Goal: Information Seeking & Learning: Learn about a topic

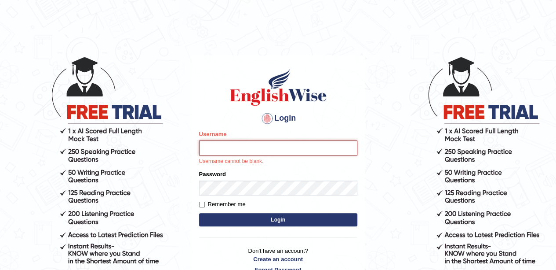
click at [199, 213] on button "Login" at bounding box center [278, 219] width 158 height 13
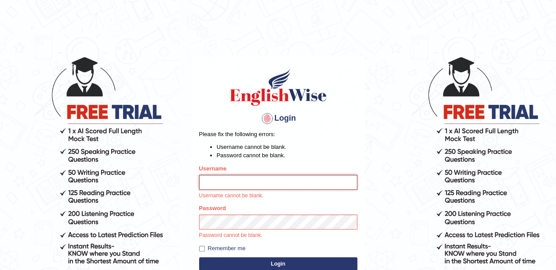
click at [245, 179] on input "Username" at bounding box center [278, 182] width 158 height 15
type input "anchalsheoran"
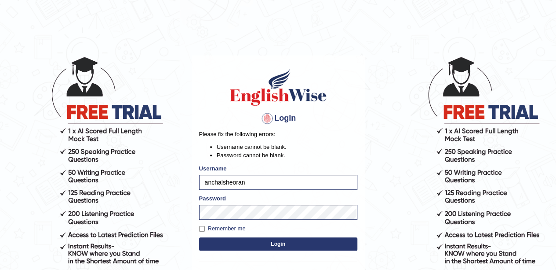
click at [199, 237] on button "Login" at bounding box center [278, 243] width 158 height 13
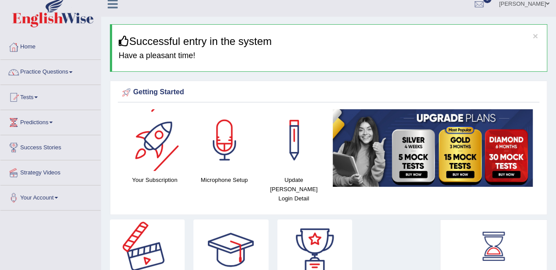
scroll to position [8, 0]
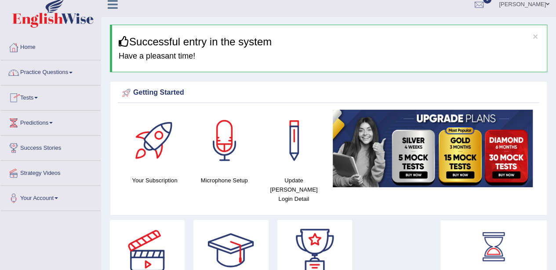
click at [36, 91] on link "Tests" at bounding box center [50, 96] width 100 height 22
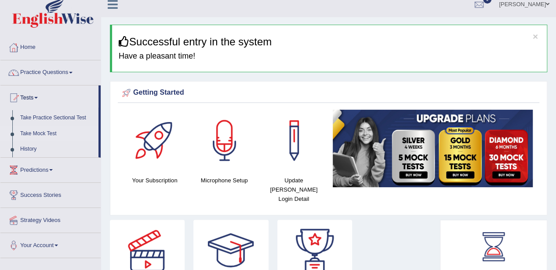
click at [38, 135] on link "Take Mock Test" at bounding box center [57, 134] width 82 height 16
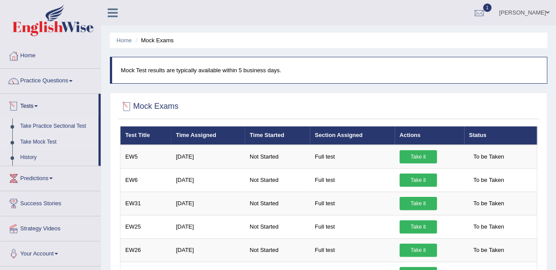
click at [59, 123] on link "Take Practice Sectional Test" at bounding box center [57, 126] width 82 height 16
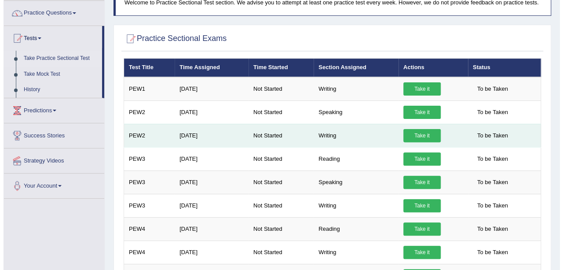
scroll to position [72, 0]
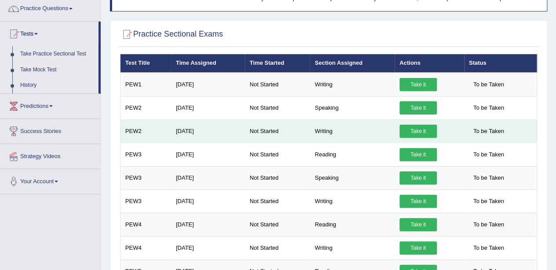
click at [418, 131] on link "Take it" at bounding box center [418, 130] width 37 height 13
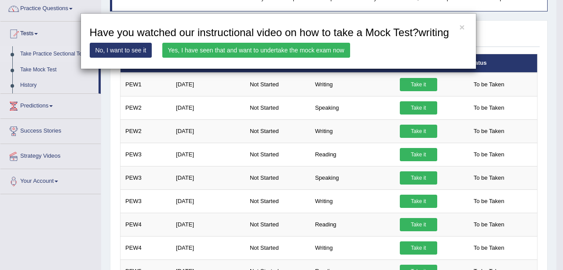
click at [250, 45] on link "Yes, I have seen that and want to undertake the mock exam now" at bounding box center [256, 50] width 188 height 15
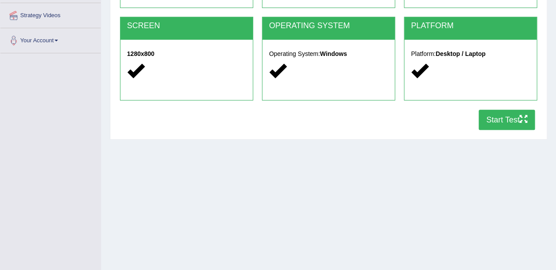
scroll to position [192, 0]
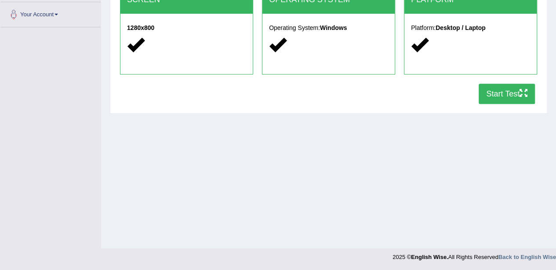
click at [495, 88] on button "Start Test" at bounding box center [507, 94] width 56 height 20
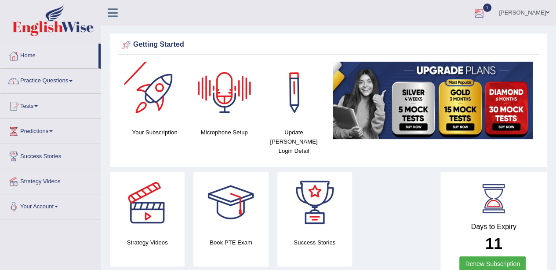
click at [486, 7] on div at bounding box center [479, 13] width 13 height 13
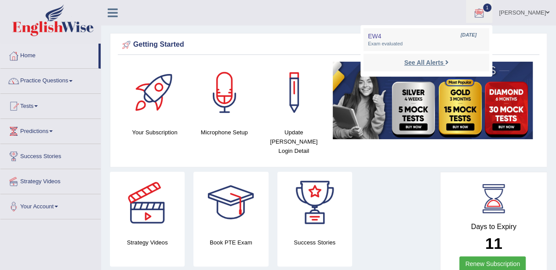
click at [443, 62] on strong "See All Alerts" at bounding box center [423, 62] width 39 height 7
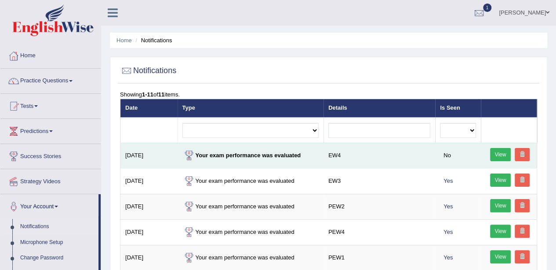
click at [501, 148] on link "View" at bounding box center [500, 154] width 21 height 13
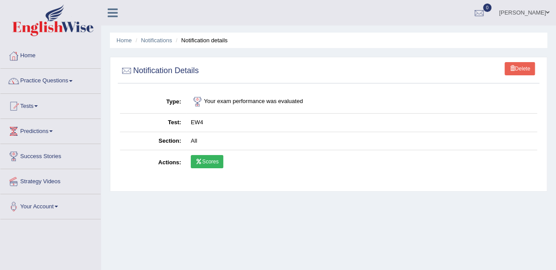
click at [209, 160] on link "Scores" at bounding box center [207, 161] width 33 height 13
click at [209, 162] on link "Scores" at bounding box center [207, 161] width 33 height 13
click at [71, 86] on link "Practice Questions" at bounding box center [50, 80] width 100 height 22
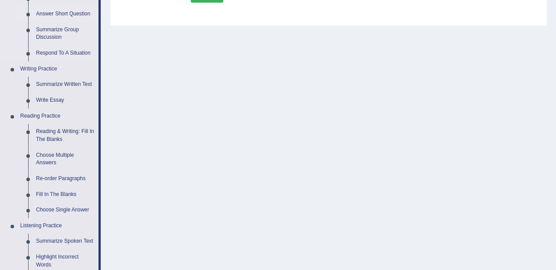
scroll to position [167, 0]
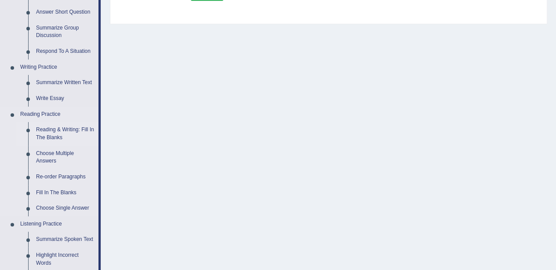
click at [55, 131] on link "Reading & Writing: Fill In The Blanks" at bounding box center [65, 133] width 66 height 23
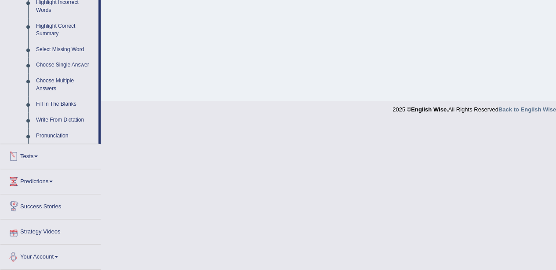
scroll to position [330, 0]
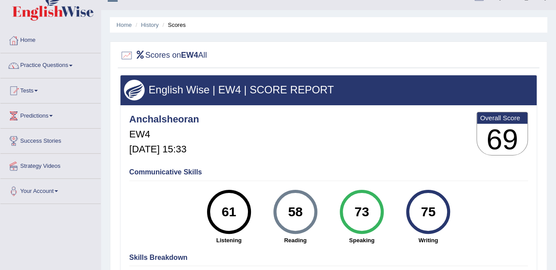
scroll to position [13, 0]
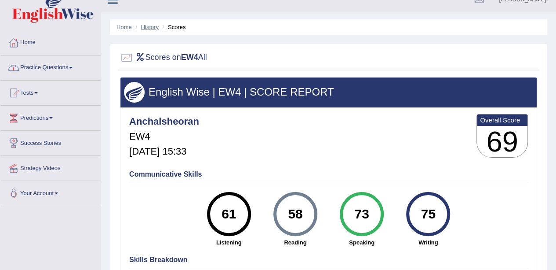
click at [149, 26] on link "History" at bounding box center [150, 27] width 18 height 7
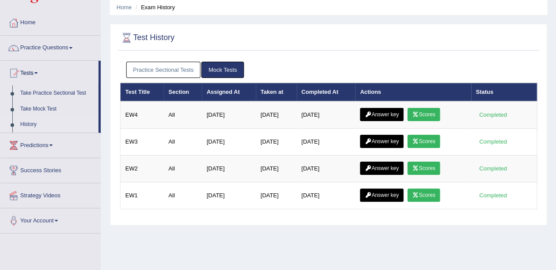
scroll to position [33, 0]
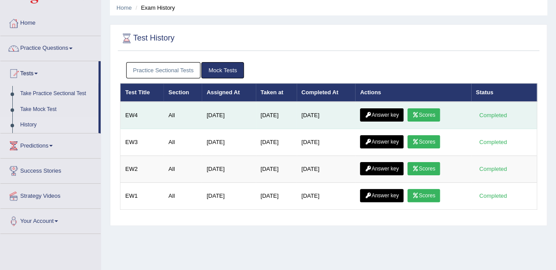
click at [377, 111] on link "Answer key" at bounding box center [382, 114] width 44 height 13
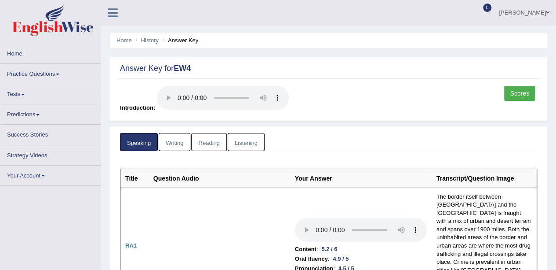
click at [29, 95] on link "Tests" at bounding box center [50, 92] width 100 height 17
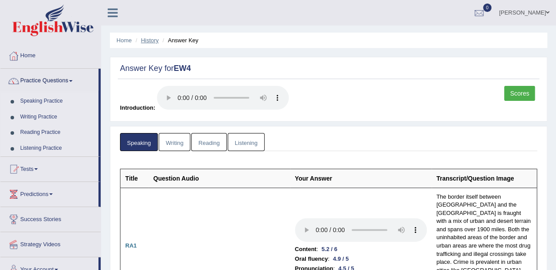
click at [149, 37] on link "History" at bounding box center [150, 40] width 18 height 7
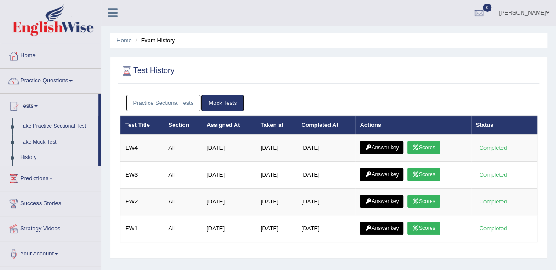
click at [148, 100] on link "Practice Sectional Tests" at bounding box center [163, 103] width 75 height 16
click at [53, 81] on link "Practice Questions" at bounding box center [50, 80] width 100 height 22
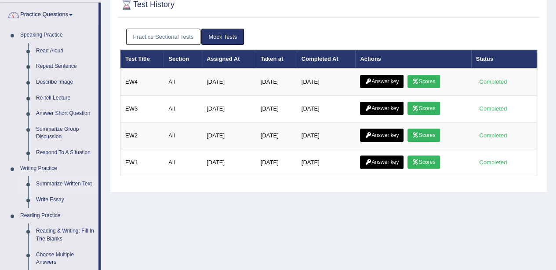
scroll to position [66, 0]
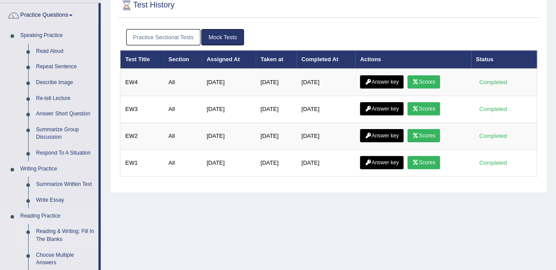
click at [49, 235] on link "Reading & Writing: Fill In The Blanks" at bounding box center [65, 234] width 66 height 23
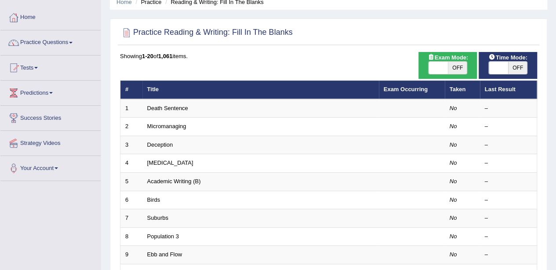
scroll to position [39, 0]
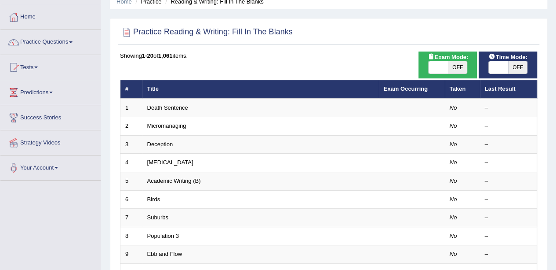
click at [432, 75] on div "Exam Mode: ON OFF" at bounding box center [448, 64] width 59 height 27
click at [439, 59] on span "Exam Mode:" at bounding box center [448, 56] width 48 height 9
click at [440, 64] on span at bounding box center [438, 67] width 19 height 12
checkbox input "true"
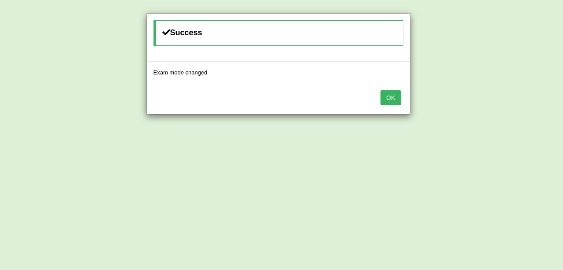
click at [399, 95] on button "OK" at bounding box center [390, 97] width 20 height 15
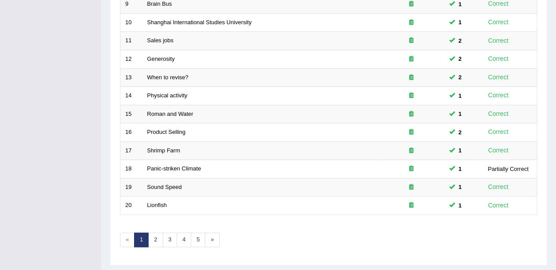
scroll to position [308, 0]
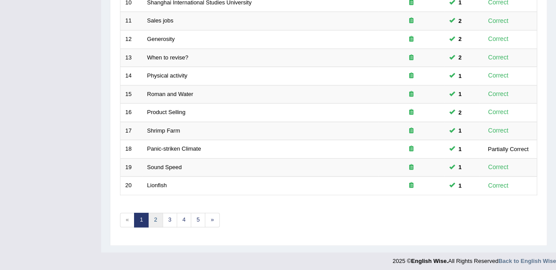
click at [157, 215] on link "2" at bounding box center [155, 219] width 15 height 15
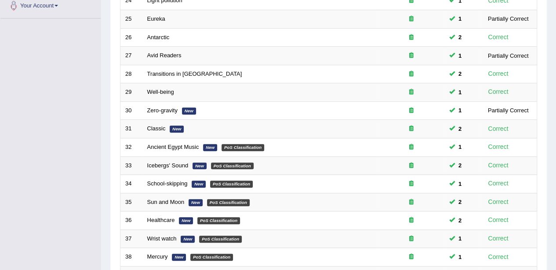
scroll to position [308, 0]
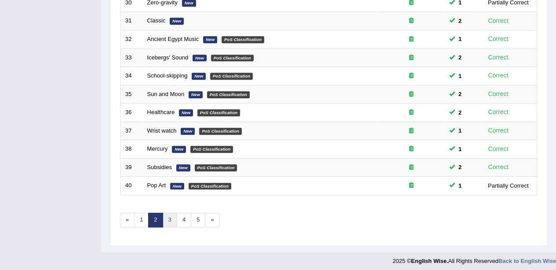
click at [165, 217] on link "3" at bounding box center [170, 219] width 15 height 15
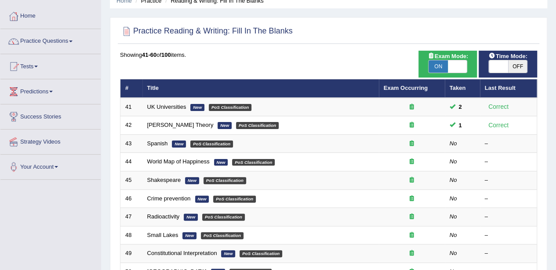
scroll to position [38, 0]
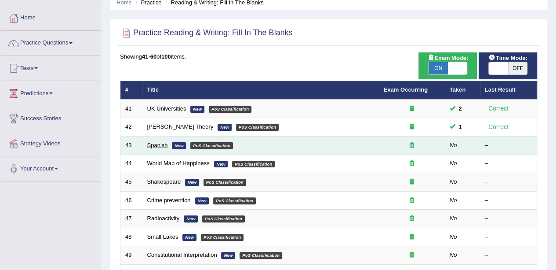
click at [151, 143] on link "Spanish" at bounding box center [157, 145] width 21 height 7
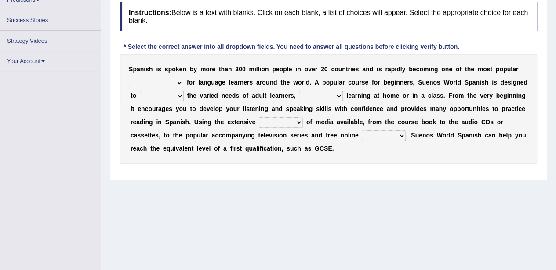
scroll to position [113, 0]
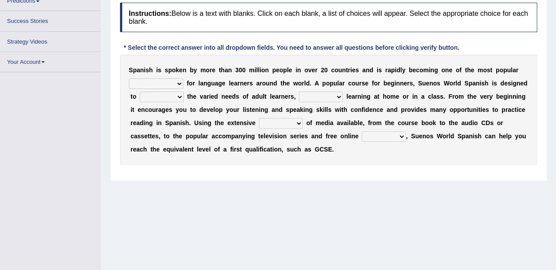
click at [179, 78] on select "commodities choices records improvements" at bounding box center [156, 83] width 55 height 11
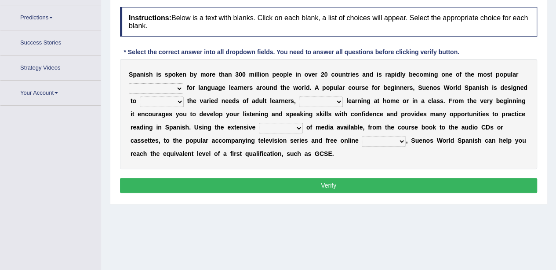
scroll to position [129, 0]
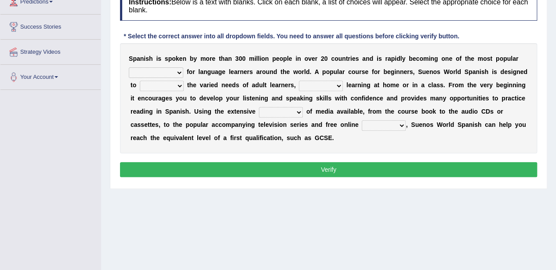
select select "choices"
click at [129, 67] on select "commodities choices records improvements" at bounding box center [156, 72] width 55 height 11
click at [167, 83] on select "record meet choose satisfies" at bounding box center [162, 85] width 44 height 11
select select "meet"
click at [140, 80] on select "record meet choose satisfies" at bounding box center [162, 85] width 44 height 11
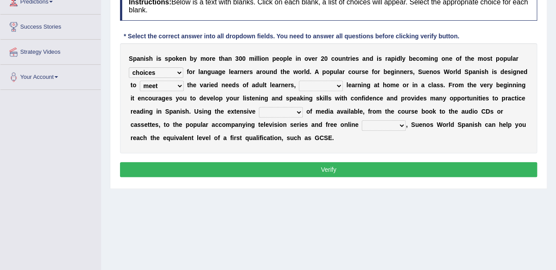
click at [327, 80] on select "as whether nor not" at bounding box center [321, 85] width 44 height 11
select select "whether"
click at [299, 80] on select "as whether nor not" at bounding box center [321, 85] width 44 height 11
click at [320, 83] on select "as whether nor not" at bounding box center [321, 85] width 44 height 11
click at [364, 146] on div "S p a n i s h i s s p o k e n b y m o r e t h a n 3 0 0 m i l l i o n p e o p l…" at bounding box center [328, 98] width 417 height 110
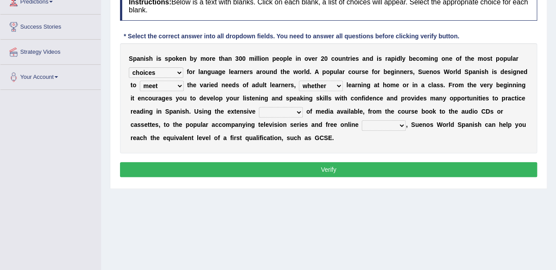
click at [290, 113] on select "series range rate wisdom" at bounding box center [281, 112] width 44 height 11
select select "series"
click at [259, 107] on select "series range rate wisdom" at bounding box center [281, 112] width 44 height 11
click at [382, 126] on select "actions activities breaches binge" at bounding box center [384, 125] width 44 height 11
select select "activities"
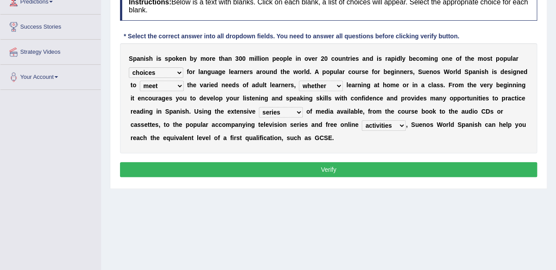
click at [362, 120] on select "actions activities breaches binge" at bounding box center [384, 125] width 44 height 11
click at [380, 168] on button "Verify" at bounding box center [328, 169] width 417 height 15
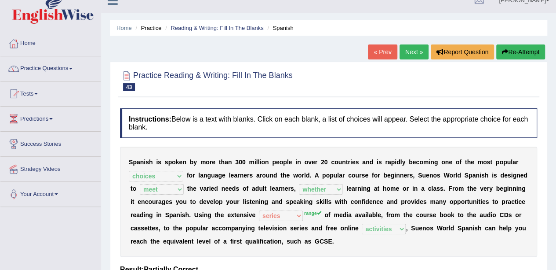
scroll to position [5, 0]
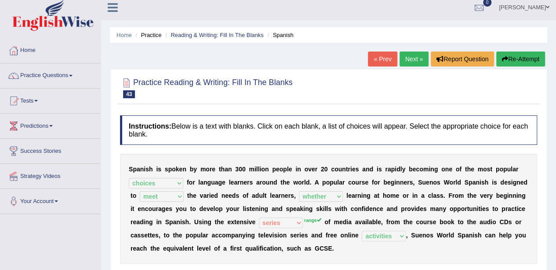
click at [519, 55] on button "Re-Attempt" at bounding box center [521, 58] width 49 height 15
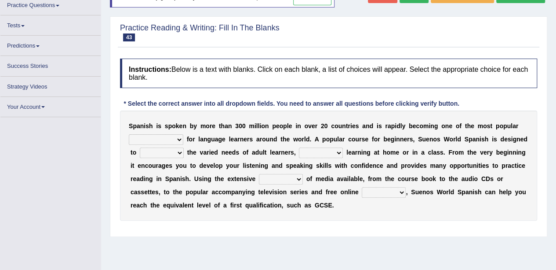
click at [172, 135] on select "commodities choices records improvements" at bounding box center [156, 139] width 55 height 11
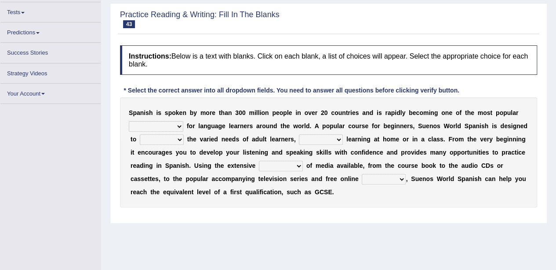
scroll to position [83, 0]
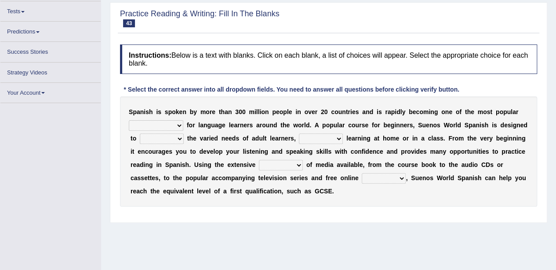
click at [168, 123] on select "commodities choices records improvements" at bounding box center [156, 125] width 55 height 11
select select "choices"
click at [129, 120] on select "commodities choices records improvements" at bounding box center [156, 125] width 55 height 11
click at [175, 139] on select "record meet choose satisfies" at bounding box center [162, 138] width 44 height 11
select select "meet"
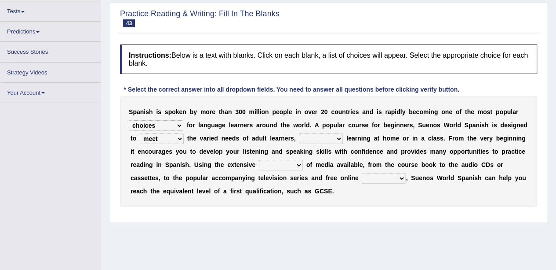
click at [140, 133] on select "record meet choose satisfies" at bounding box center [162, 138] width 44 height 11
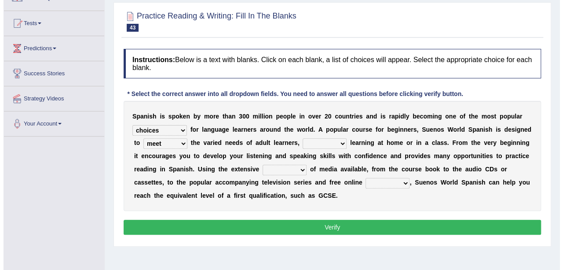
scroll to position [87, 0]
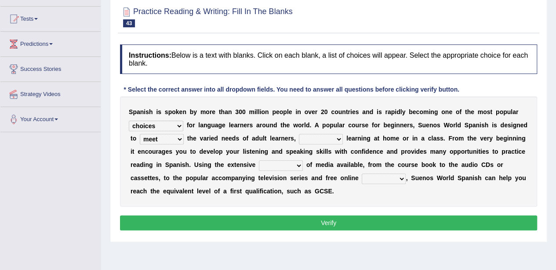
click at [250, 220] on button "Verify" at bounding box center [328, 222] width 417 height 15
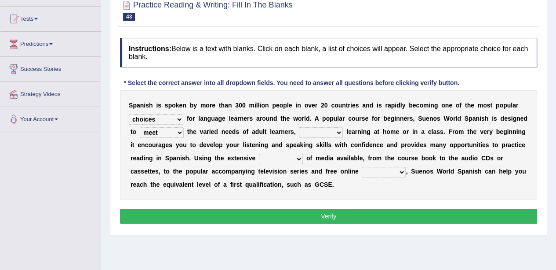
click at [315, 129] on select "as whether nor not" at bounding box center [321, 132] width 44 height 11
select select "whether"
click at [299, 127] on select "as whether nor not" at bounding box center [321, 132] width 44 height 11
click at [328, 128] on select "as whether nor not" at bounding box center [321, 132] width 44 height 11
click at [362, 183] on div "S p a n i s h i s s p o k e n b y m o r e t h a n 3 0 0 m i l l i o n p e o p l…" at bounding box center [328, 145] width 417 height 110
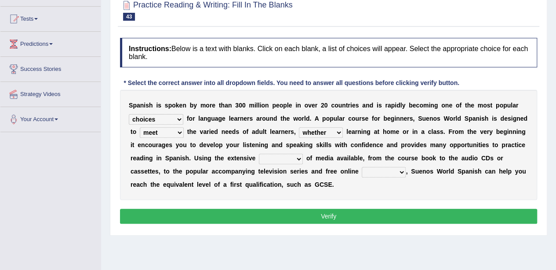
click at [280, 157] on select "series range rate wisdom" at bounding box center [281, 159] width 44 height 11
select select "range"
click at [259, 154] on select "series range rate wisdom" at bounding box center [281, 159] width 44 height 11
click at [371, 169] on select "actions activities breaches binge" at bounding box center [384, 172] width 44 height 11
select select "activities"
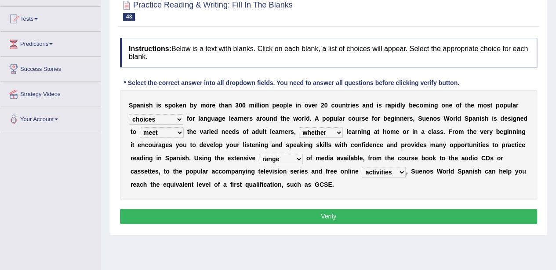
click at [362, 167] on select "actions activities breaches binge" at bounding box center [384, 172] width 44 height 11
click at [381, 210] on button "Verify" at bounding box center [328, 216] width 417 height 15
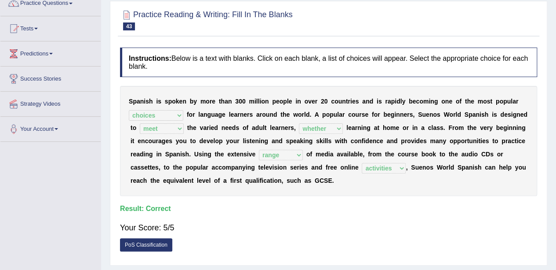
scroll to position [0, 0]
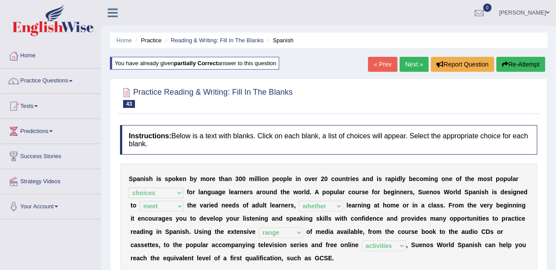
click at [411, 65] on link "Next »" at bounding box center [414, 64] width 29 height 15
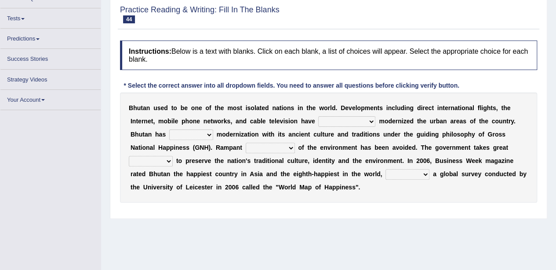
scroll to position [75, 0]
click at [340, 119] on select "spontaneously increasingly contemporarily mechanically" at bounding box center [346, 122] width 57 height 11
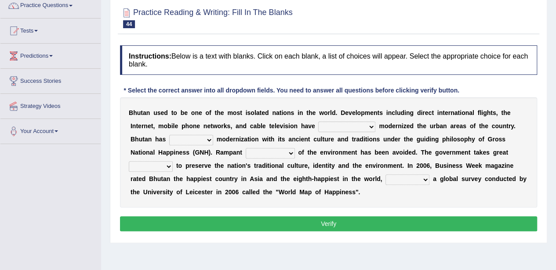
scroll to position [82, 0]
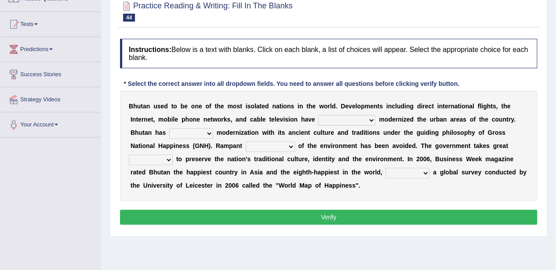
select select "increasingly"
click at [318, 115] on select "spontaneously increasingly contemporarily mechanically" at bounding box center [346, 120] width 57 height 11
click at [202, 131] on select "altered balanced opted juggled" at bounding box center [191, 133] width 44 height 11
select select "balanced"
click at [169, 128] on select "altered balanced opted juggled" at bounding box center [191, 133] width 44 height 11
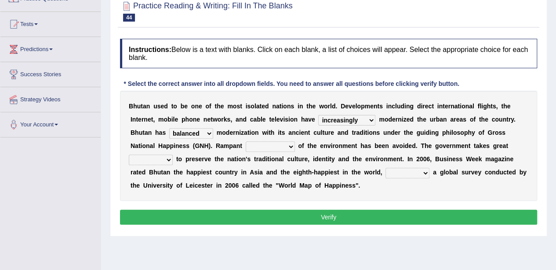
click at [195, 130] on select "altered balanced opted juggled" at bounding box center [191, 133] width 44 height 11
click at [282, 145] on select "destruction embodiment vanity execution" at bounding box center [270, 146] width 49 height 11
select select "destruction"
click at [246, 141] on select "destruction embodiment vanity execution" at bounding box center [270, 146] width 49 height 11
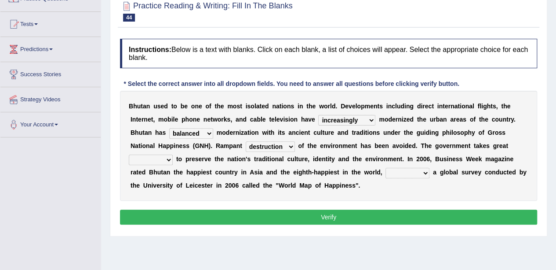
click at [149, 159] on select "pride measures effects allowance" at bounding box center [151, 159] width 44 height 11
select select "pride"
click at [129, 154] on select "pride measures effects allowance" at bounding box center [151, 159] width 44 height 11
click at [403, 171] on select "submitting citing reviewing proving" at bounding box center [408, 173] width 44 height 11
select select "citing"
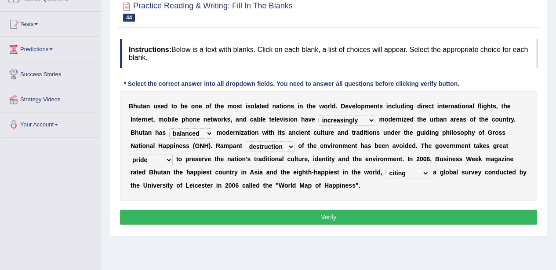
click at [386, 168] on select "submitting citing reviewing proving" at bounding box center [408, 173] width 44 height 11
click at [191, 135] on select "altered balanced opted juggled" at bounding box center [191, 133] width 44 height 11
click at [136, 158] on select "pride measures effects allowance" at bounding box center [151, 159] width 44 height 11
click at [241, 218] on button "Verify" at bounding box center [328, 216] width 417 height 15
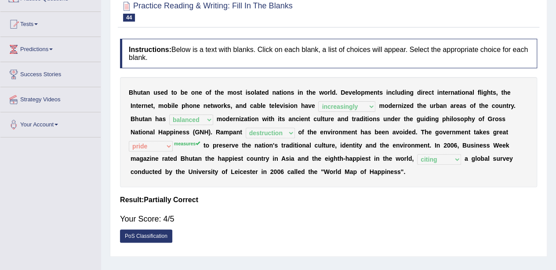
scroll to position [0, 0]
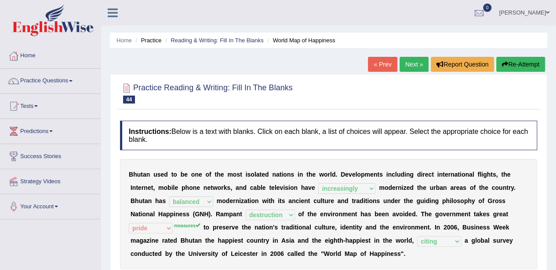
click at [509, 59] on button "Re-Attempt" at bounding box center [521, 64] width 49 height 15
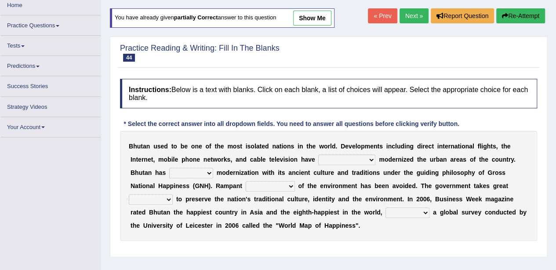
click at [336, 157] on select "spontaneously increasingly contemporarily mechanically" at bounding box center [346, 159] width 57 height 11
select select "increasingly"
click at [318, 154] on select "spontaneously increasingly contemporarily mechanically" at bounding box center [346, 159] width 57 height 11
click at [199, 179] on div "B h u t a n u s e d t o b e o n e o f t h e m o s t i s o l a t e d n a t i o n…" at bounding box center [328, 186] width 417 height 110
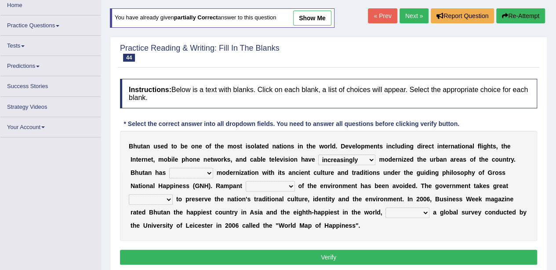
click at [202, 168] on div "B h u t a n u s e d t o b e o n e o f t h e m o s t i s o l a t e d n a t i o n…" at bounding box center [328, 186] width 417 height 110
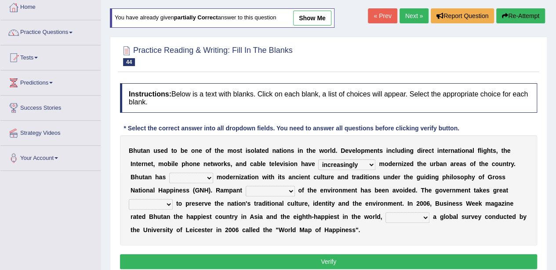
select select "balanced"
click at [169, 172] on select "altered balanced opted juggled" at bounding box center [191, 177] width 44 height 11
click at [289, 190] on select "destruction embodiment vanity execution" at bounding box center [270, 191] width 49 height 11
click at [246, 186] on select "destruction embodiment vanity execution" at bounding box center [270, 191] width 49 height 11
drag, startPoint x: 276, startPoint y: 194, endPoint x: 274, endPoint y: 211, distance: 17.2
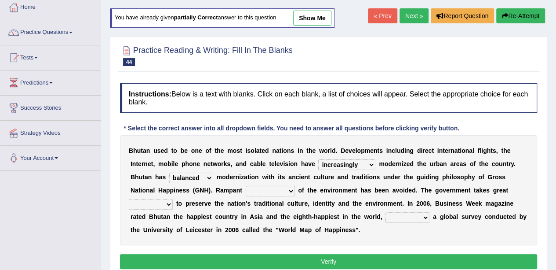
click at [274, 211] on div "B h u t a n u s e d t o b e o n e o f t h e m o s t i s o l a t e d n a t i o n…" at bounding box center [328, 190] width 417 height 110
select select "destruction"
click at [246, 186] on select "destruction embodiment vanity execution" at bounding box center [270, 191] width 49 height 11
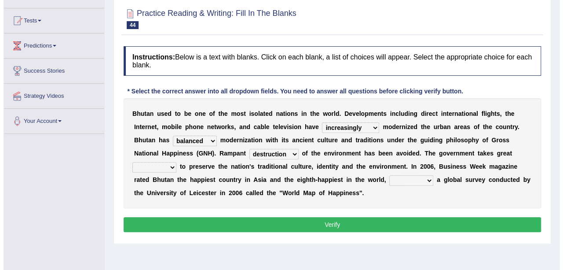
scroll to position [88, 0]
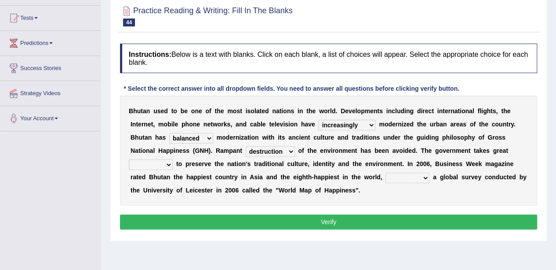
click at [160, 166] on select "pride measures effects allowance" at bounding box center [151, 164] width 44 height 11
select select "measures"
click at [129, 159] on select "pride measures effects allowance" at bounding box center [151, 164] width 44 height 11
click at [416, 174] on select "submitting citing reviewing proving" at bounding box center [408, 177] width 44 height 11
select select "citing"
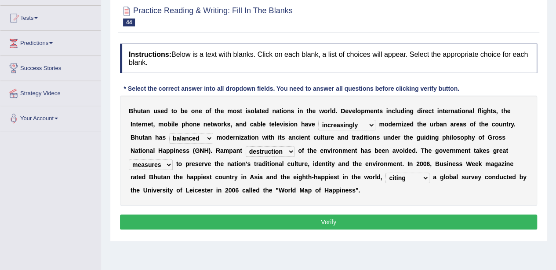
click at [386, 172] on select "submitting citing reviewing proving" at bounding box center [408, 177] width 44 height 11
click at [406, 216] on button "Verify" at bounding box center [328, 221] width 417 height 15
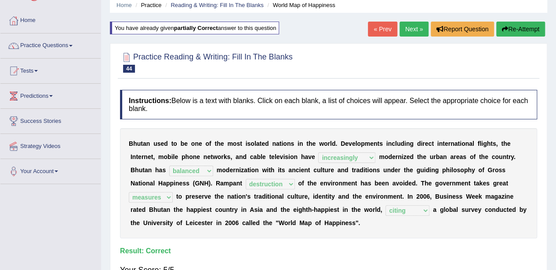
scroll to position [16, 0]
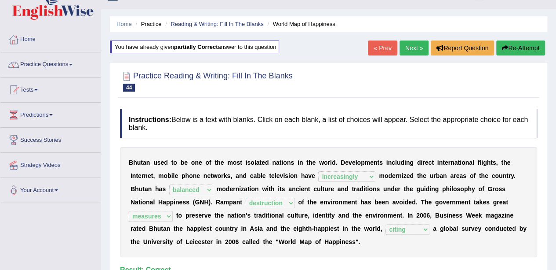
click at [413, 48] on link "Next »" at bounding box center [414, 47] width 29 height 15
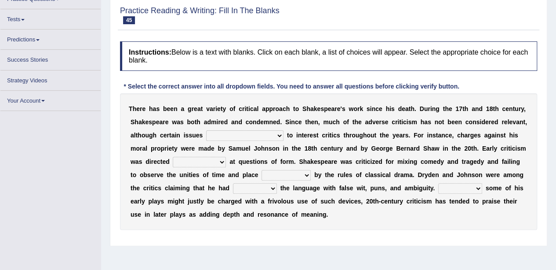
scroll to position [74, 0]
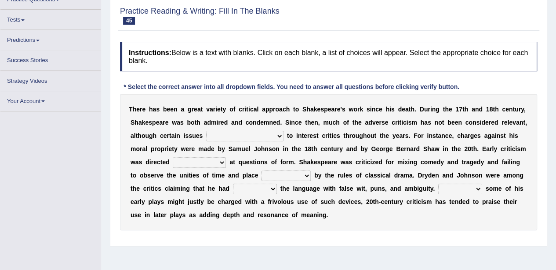
click at [240, 137] on select "have continued would have continued being continued continued" at bounding box center [244, 136] width 77 height 11
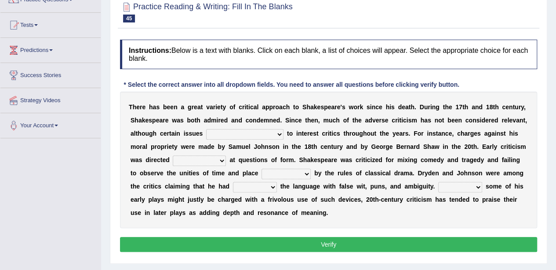
select select "have continued"
click at [206, 129] on select "have continued would have continued being continued continued" at bounding box center [244, 134] width 77 height 11
click at [210, 158] on select "consecutively primarily hardly solely" at bounding box center [199, 160] width 53 height 11
select select "primarily"
click at [173, 155] on select "consecutively primarily hardly solely" at bounding box center [199, 160] width 53 height 11
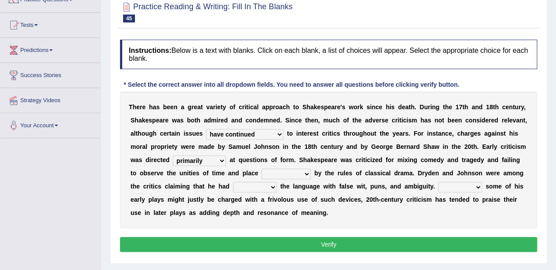
click at [281, 170] on select "subscribed documented described prescribed" at bounding box center [286, 173] width 49 height 11
click at [262, 168] on select "subscribed documented described prescribed" at bounding box center [286, 173] width 49 height 11
click at [279, 169] on select "subscribed documented described prescribed" at bounding box center [286, 173] width 49 height 11
click at [327, 218] on div "T h e r e h a s b e e n a g r e a t v a r i e t y o f c r i t i c a l a p p r o…" at bounding box center [328, 159] width 417 height 136
click at [282, 171] on select "subscribed documented described prescribed" at bounding box center [286, 173] width 49 height 11
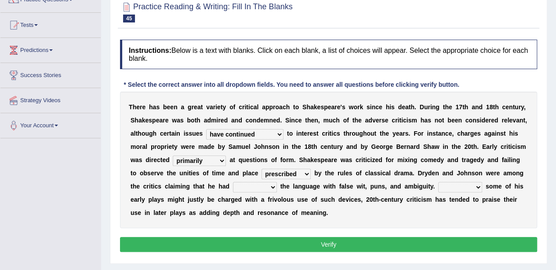
select select "described"
click at [262, 168] on select "subscribed documented described prescribed" at bounding box center [286, 173] width 49 height 11
click at [238, 187] on select "versed referred transverse corrupted" at bounding box center [255, 187] width 44 height 11
click at [233, 182] on select "versed referred transverse corrupted" at bounding box center [255, 187] width 44 height 11
click at [250, 185] on select "versed referred transverse corrupted" at bounding box center [255, 187] width 44 height 11
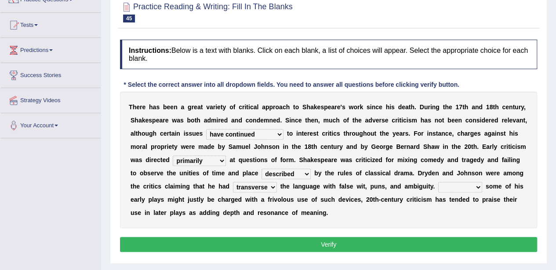
select select "referred"
click at [233, 182] on select "versed referred transverse corrupted" at bounding box center [255, 187] width 44 height 11
click at [456, 184] on select "Since Because That While" at bounding box center [461, 187] width 44 height 11
select select "While"
click at [439, 182] on select "Since Because That While" at bounding box center [461, 187] width 44 height 11
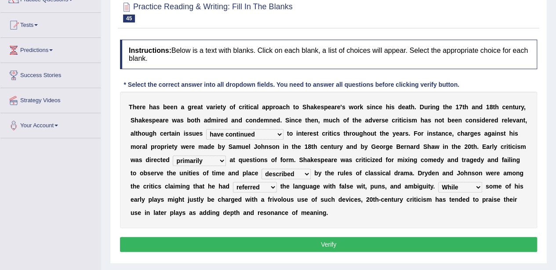
click at [428, 241] on button "Verify" at bounding box center [328, 244] width 417 height 15
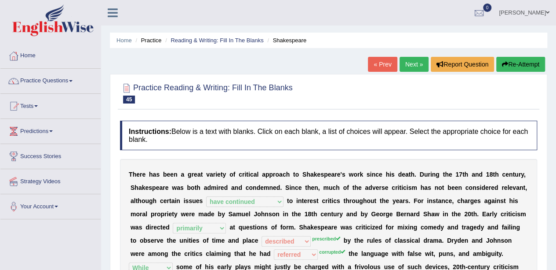
scroll to position [1, 0]
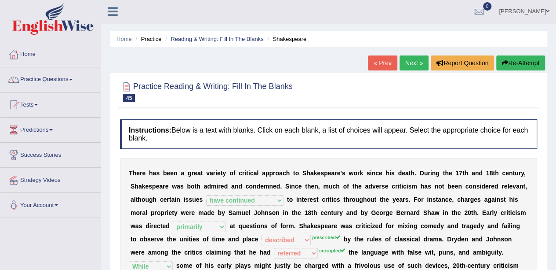
click at [517, 63] on button "Re-Attempt" at bounding box center [521, 62] width 49 height 15
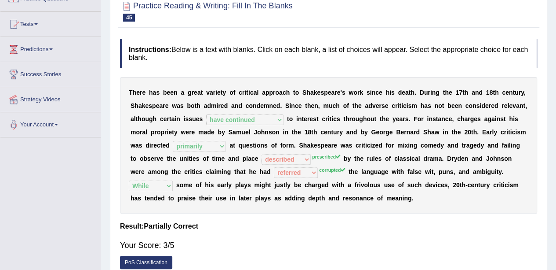
scroll to position [79, 0]
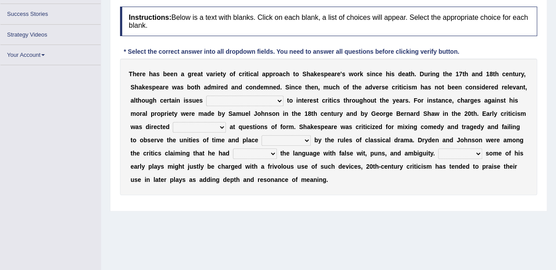
scroll to position [121, 0]
click at [253, 100] on select "have continued would have continued being continued continued" at bounding box center [244, 100] width 77 height 11
select select "have continued"
click at [206, 95] on select "have continued would have continued being continued continued" at bounding box center [244, 100] width 77 height 11
click at [191, 122] on select "consecutively primarily hardly solely" at bounding box center [199, 126] width 53 height 11
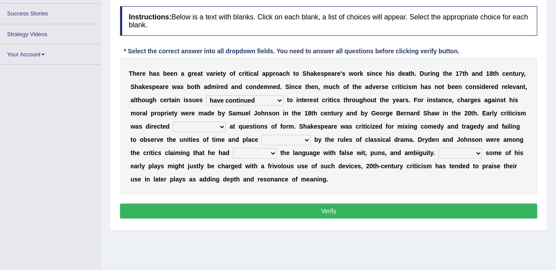
scroll to position [135, 0]
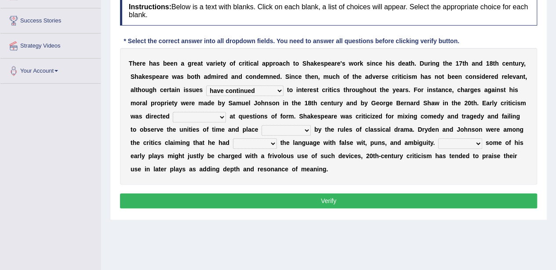
select select "primarily"
click at [173, 112] on select "consecutively primarily hardly solely" at bounding box center [199, 117] width 53 height 11
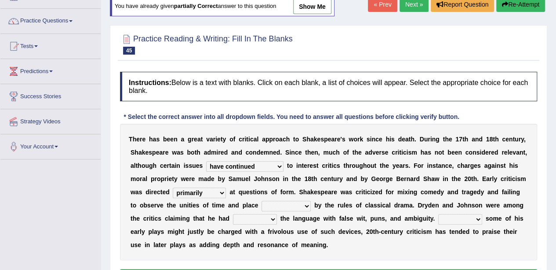
scroll to position [60, 0]
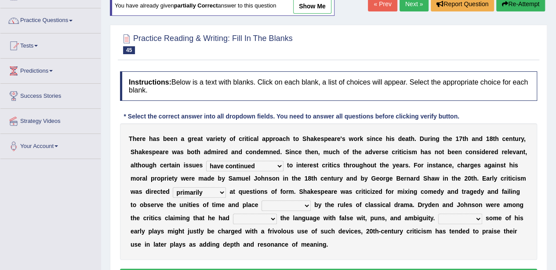
click at [277, 209] on select "subscribed documented described prescribed" at bounding box center [286, 205] width 49 height 11
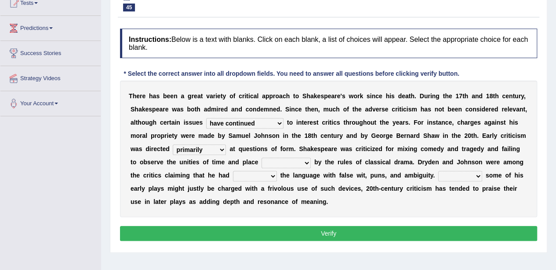
scroll to position [103, 0]
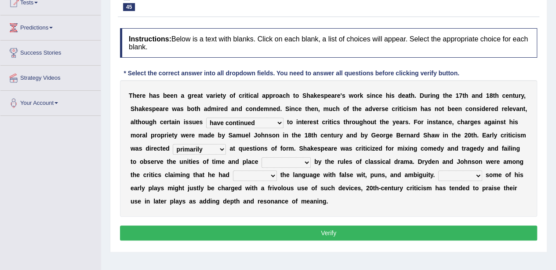
click at [285, 159] on select "subscribed documented described prescribed" at bounding box center [286, 162] width 49 height 11
select select "prescribed"
click at [262, 157] on select "subscribed documented described prescribed" at bounding box center [286, 162] width 49 height 11
click at [249, 175] on select "versed referred transverse corrupted" at bounding box center [255, 175] width 44 height 11
click at [240, 233] on button "Verify" at bounding box center [328, 232] width 417 height 15
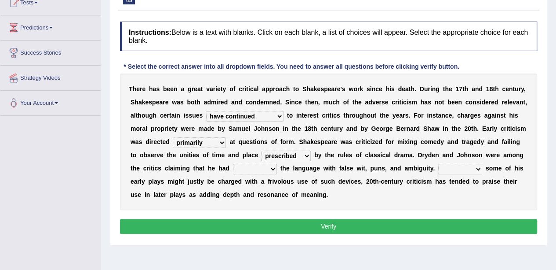
click at [247, 167] on select "versed referred transverse corrupted" at bounding box center [255, 169] width 44 height 11
select select "corrupted"
click at [233, 164] on select "versed referred transverse corrupted" at bounding box center [255, 169] width 44 height 11
drag, startPoint x: 442, startPoint y: 167, endPoint x: 440, endPoint y: 221, distance: 54.6
click at [440, 221] on div "Instructions: Below is a text with blanks. Click on each blank, a list of choic…" at bounding box center [329, 128] width 422 height 223
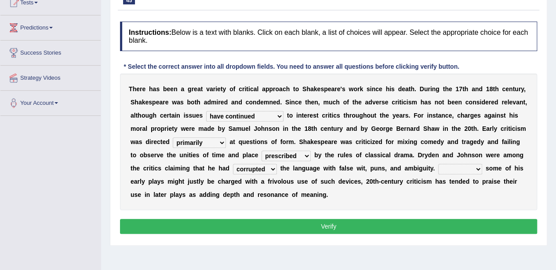
select select "While"
click at [439, 164] on select "Since Because That While" at bounding box center [461, 169] width 44 height 11
click at [418, 223] on button "Verify" at bounding box center [328, 226] width 417 height 15
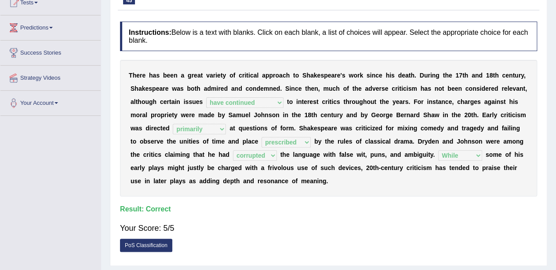
scroll to position [0, 0]
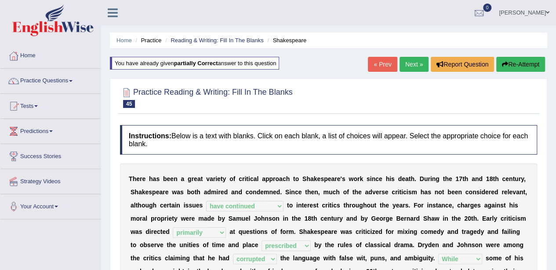
click at [418, 62] on link "Next »" at bounding box center [414, 64] width 29 height 15
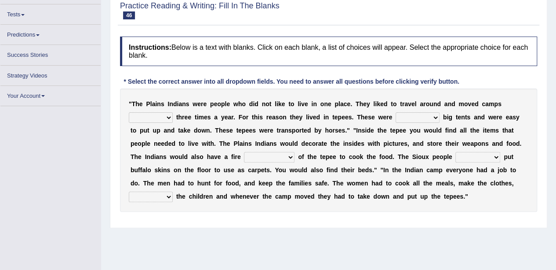
click at [154, 115] on select "at least fewer than at most less than" at bounding box center [151, 117] width 44 height 11
select select "at least"
click at [129, 112] on select "at least fewer than at most less than" at bounding box center [151, 117] width 44 height 11
click at [155, 119] on select "at least fewer than at most less than" at bounding box center [151, 117] width 44 height 11
click at [86, 166] on div "Toggle navigation Home Practice Questions Speaking Practice Read Aloud Repeat S…" at bounding box center [278, 148] width 556 height 457
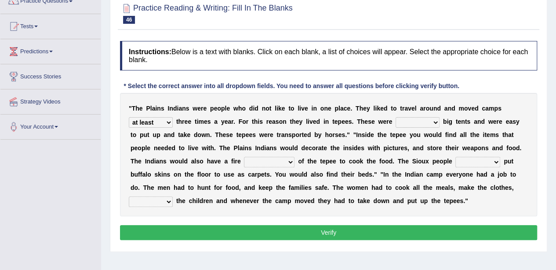
scroll to position [84, 0]
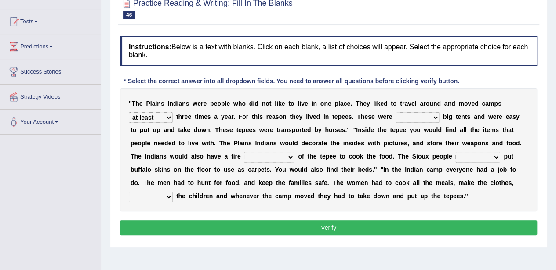
click at [408, 112] on select "both alike like otherwise" at bounding box center [418, 117] width 44 height 11
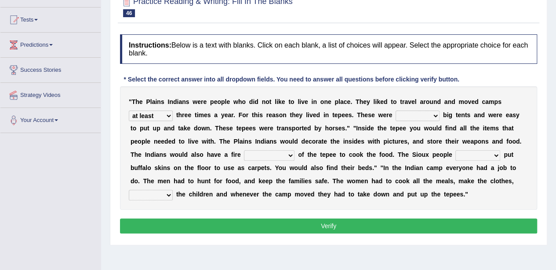
scroll to position [88, 0]
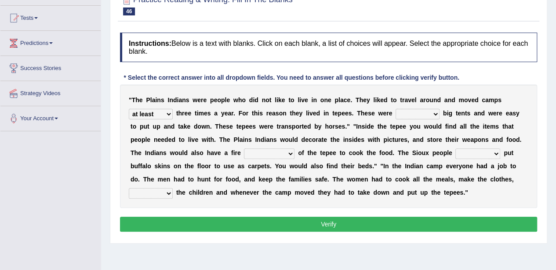
click at [408, 112] on select "both alike like otherwise" at bounding box center [418, 114] width 44 height 11
select select "both"
click at [396, 109] on select "both alike like otherwise" at bounding box center [418, 114] width 44 height 11
click at [406, 117] on select "both alike like otherwise" at bounding box center [418, 114] width 44 height 11
click at [427, 83] on div "Instructions: Below is a text with blanks. Click on each blank, a list of choic…" at bounding box center [329, 133] width 422 height 210
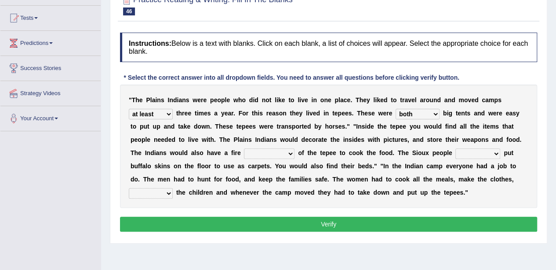
click at [266, 150] on select "on the top in spite in the middle in terms" at bounding box center [269, 153] width 51 height 11
click at [244, 148] on select "on the top in spite in the middle in terms" at bounding box center [269, 153] width 51 height 11
click at [265, 156] on select "on the top in spite in the middle in terms" at bounding box center [269, 153] width 51 height 11
select select "in the middle"
click at [244, 148] on select "on the top in spite in the middle in terms" at bounding box center [269, 153] width 51 height 11
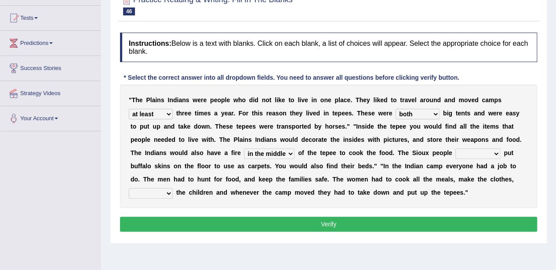
click at [469, 154] on select "akin to preferred used to have yet to" at bounding box center [478, 153] width 45 height 11
select select "used to"
click at [456, 148] on select "akin to preferred used to have yet to" at bounding box center [478, 153] width 45 height 11
click at [472, 153] on select "akin to preferred used to have yet to" at bounding box center [478, 153] width 45 height 11
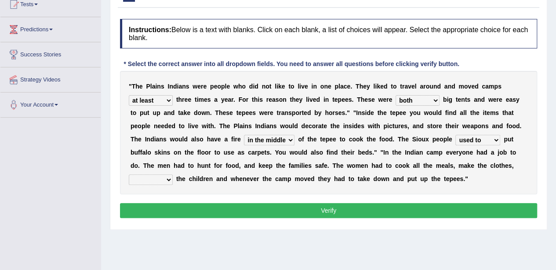
scroll to position [100, 0]
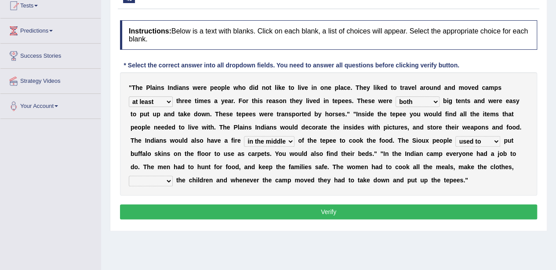
click at [150, 182] on select "stand for take care look after sit about" at bounding box center [151, 181] width 44 height 11
select select "look after"
click at [129, 176] on select "stand for take care look after sit about" at bounding box center [151, 181] width 44 height 11
click at [186, 214] on button "Verify" at bounding box center [328, 211] width 417 height 15
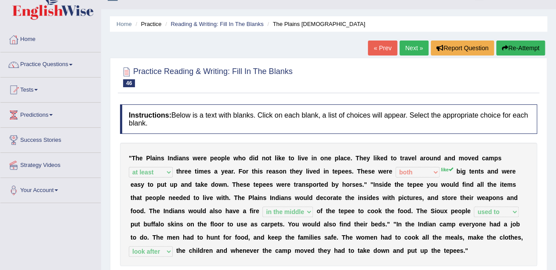
scroll to position [0, 0]
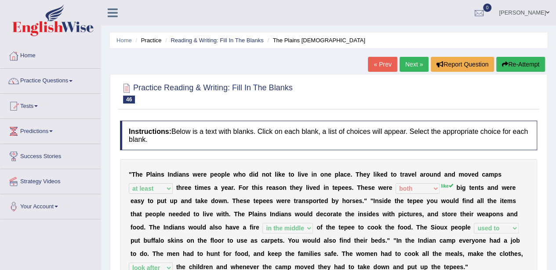
click at [509, 71] on button "Re-Attempt" at bounding box center [521, 64] width 49 height 15
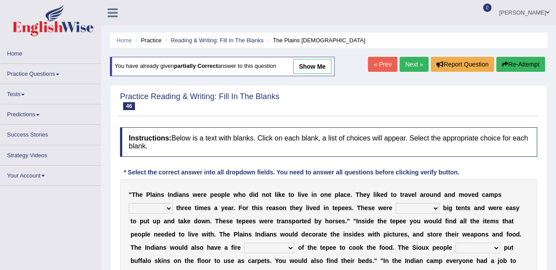
click at [493, 9] on li "0 See All Alerts" at bounding box center [485, 5] width 13 height 11
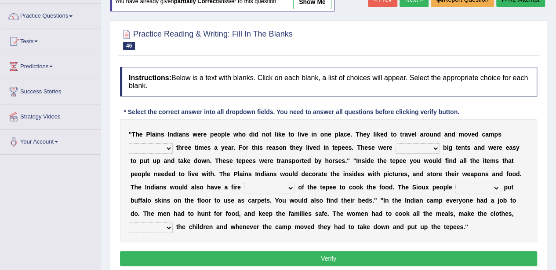
scroll to position [66, 0]
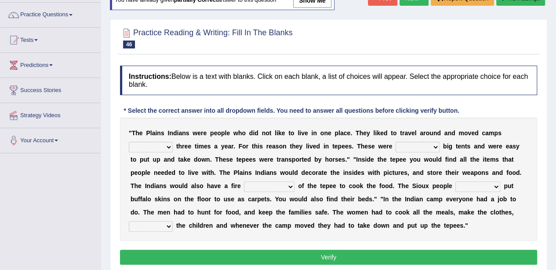
click at [413, 145] on select "both alike like otherwise" at bounding box center [418, 147] width 44 height 11
select select "like"
click at [396, 142] on select "both alike like otherwise" at bounding box center [418, 147] width 44 height 11
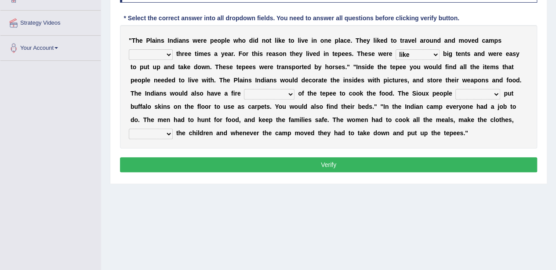
scroll to position [0, 0]
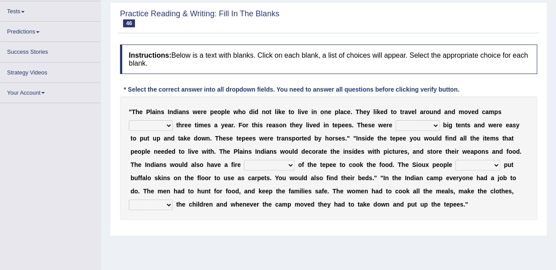
scroll to position [86, 0]
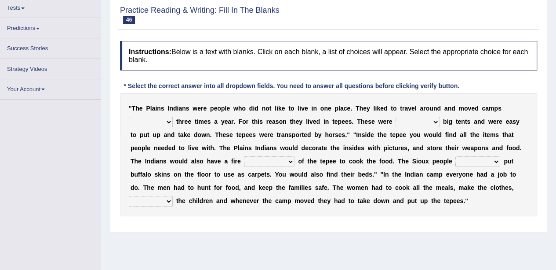
click at [396, 122] on select "both alike like otherwise" at bounding box center [418, 122] width 44 height 11
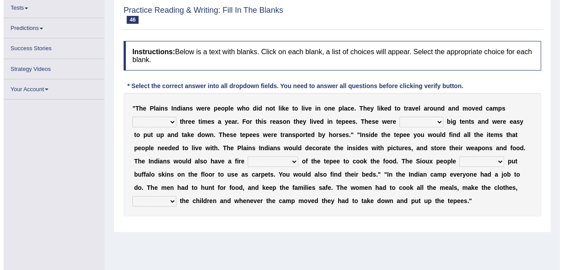
scroll to position [98, 0]
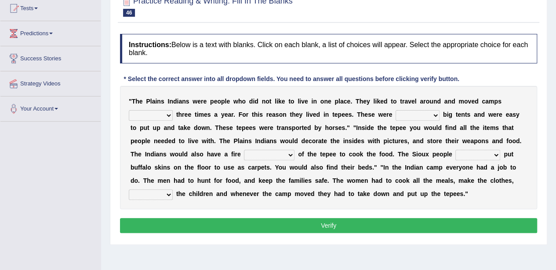
select select "like"
click at [396, 110] on select "both alike like otherwise" at bounding box center [418, 115] width 44 height 11
click at [139, 112] on select "at least fewer than at most less than" at bounding box center [151, 115] width 44 height 11
select select "at least"
click at [129, 110] on select "at least fewer than at most less than" at bounding box center [151, 115] width 44 height 11
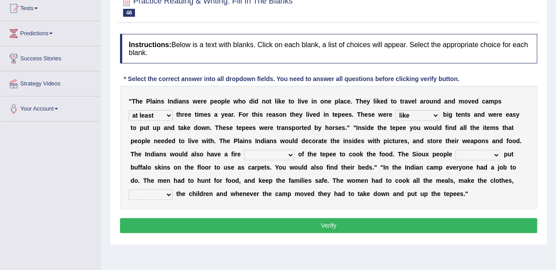
click at [151, 134] on div "" T h e P l a i n s I n d i a n s w e r e p e o p l e w h o d i d n o t l i k e…" at bounding box center [328, 147] width 417 height 123
click at [263, 155] on select "on the top in spite in the middle in terms" at bounding box center [269, 155] width 51 height 11
select select "in the middle"
click at [244, 150] on select "on the top in spite in the middle in terms" at bounding box center [269, 155] width 51 height 11
click at [467, 158] on select "akin to preferred used to have yet to" at bounding box center [478, 155] width 45 height 11
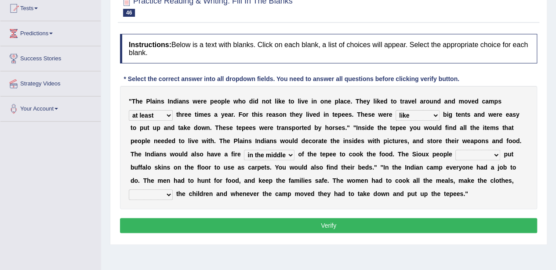
select select "used to"
click at [456, 150] on select "akin to preferred used to have yet to" at bounding box center [478, 155] width 45 height 11
click at [160, 194] on select "stand for take care look after sit about" at bounding box center [151, 194] width 44 height 11
select select "look after"
click at [129, 189] on select "stand for take care look after sit about" at bounding box center [151, 194] width 44 height 11
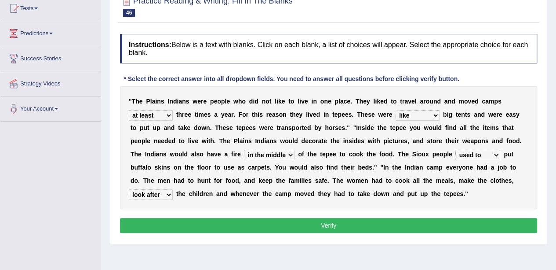
click at [205, 221] on button "Verify" at bounding box center [328, 225] width 417 height 15
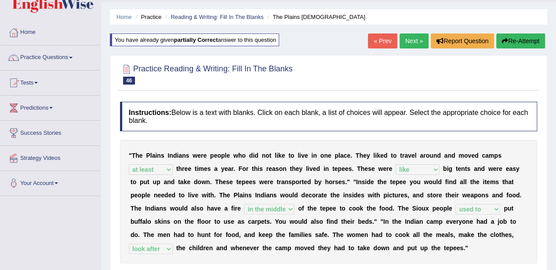
scroll to position [0, 0]
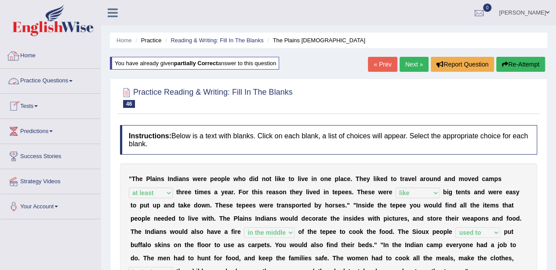
click at [35, 59] on link "Home" at bounding box center [50, 55] width 100 height 22
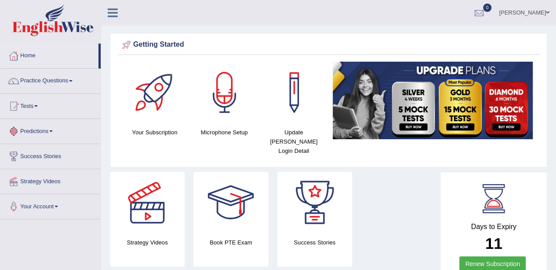
click at [32, 109] on link "Tests" at bounding box center [50, 105] width 100 height 22
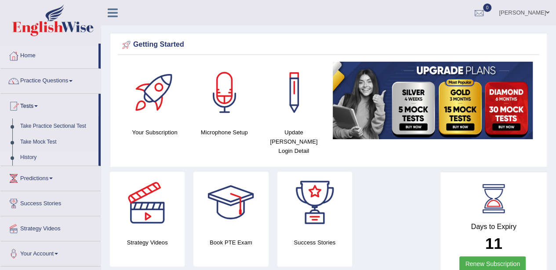
click at [33, 158] on link "History" at bounding box center [57, 158] width 82 height 16
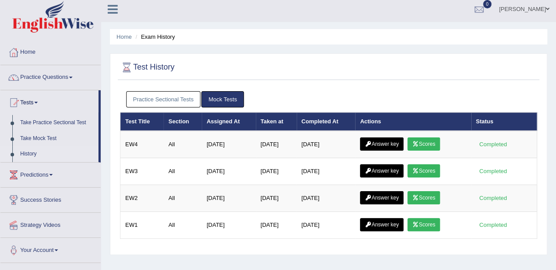
click at [195, 102] on link "Practice Sectional Tests" at bounding box center [163, 99] width 75 height 16
click at [35, 55] on link "Home" at bounding box center [50, 51] width 100 height 22
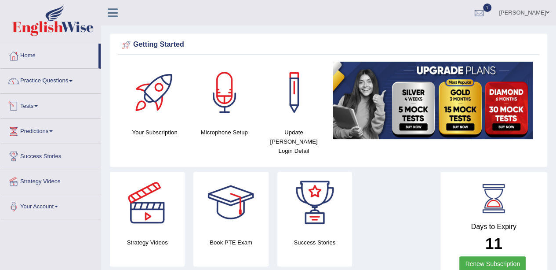
click at [39, 107] on link "Tests" at bounding box center [50, 105] width 100 height 22
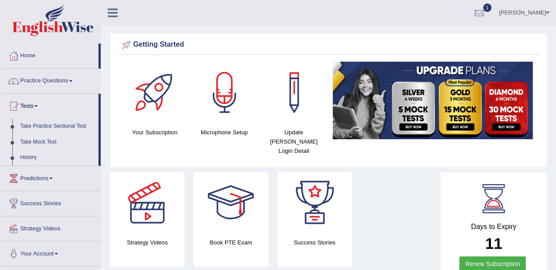
click at [40, 159] on link "History" at bounding box center [57, 158] width 82 height 16
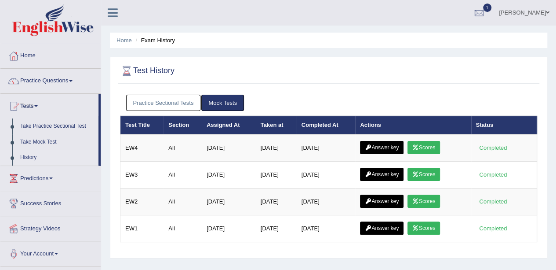
click at [161, 102] on link "Practice Sectional Tests" at bounding box center [163, 103] width 75 height 16
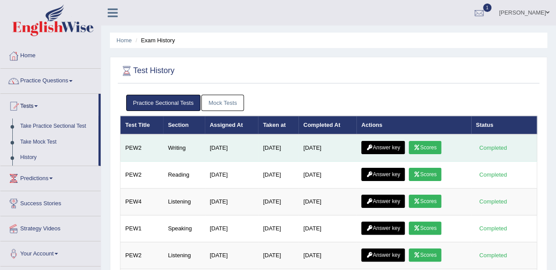
click at [428, 143] on link "Scores" at bounding box center [425, 147] width 33 height 13
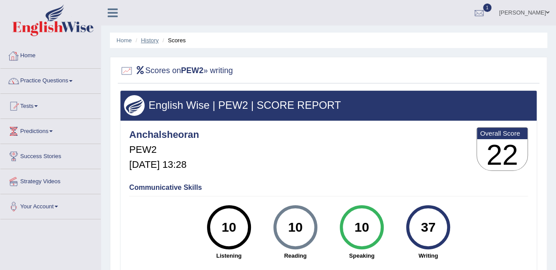
click at [146, 41] on link "History" at bounding box center [150, 40] width 18 height 7
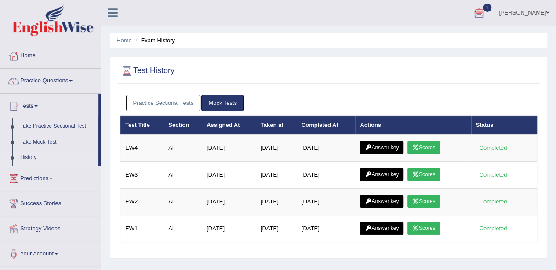
click at [176, 107] on link "Practice Sectional Tests" at bounding box center [163, 103] width 75 height 16
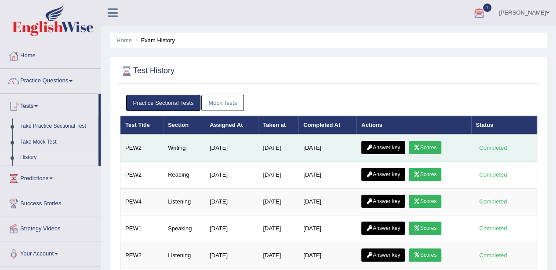
click at [382, 145] on link "Answer key" at bounding box center [384, 147] width 44 height 13
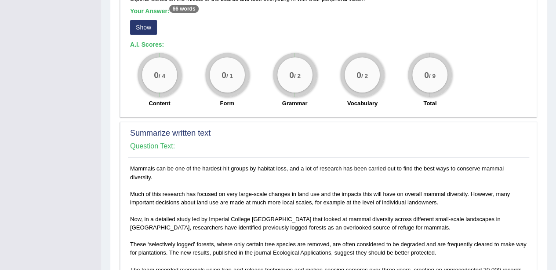
scroll to position [292, 0]
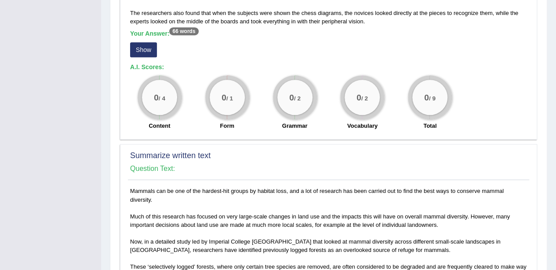
click at [150, 45] on button "Show" at bounding box center [143, 49] width 27 height 15
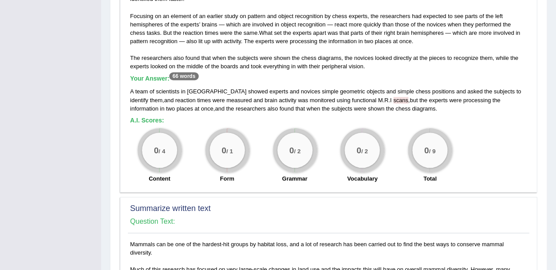
scroll to position [246, 0]
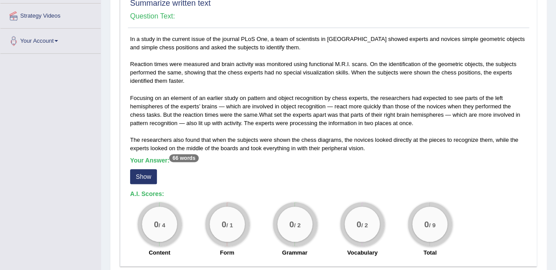
scroll to position [165, 0]
click at [166, 214] on div "0 / 4" at bounding box center [159, 224] width 35 height 35
drag, startPoint x: 166, startPoint y: 214, endPoint x: 150, endPoint y: 170, distance: 47.5
click at [150, 170] on div "In a study in the current issue of the journal PLoS One, a team of scientists i…" at bounding box center [329, 148] width 402 height 227
click at [150, 170] on button "Show" at bounding box center [143, 176] width 27 height 15
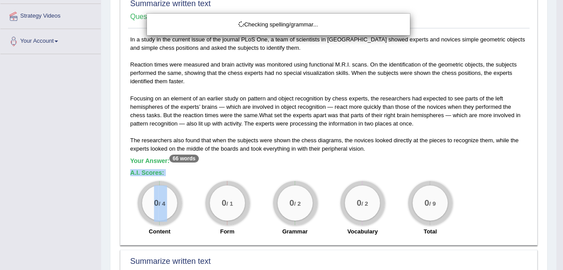
click at [150, 170] on div "Checking spelling/grammar..." at bounding box center [281, 135] width 563 height 270
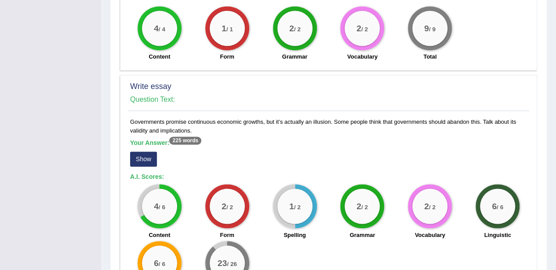
scroll to position [663, 0]
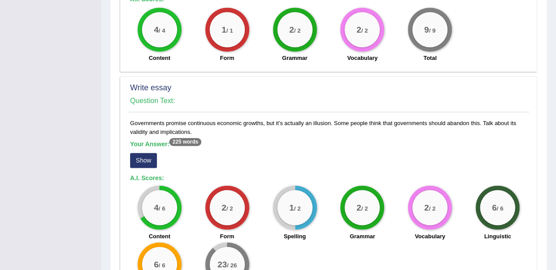
click at [146, 153] on button "Show" at bounding box center [143, 160] width 27 height 15
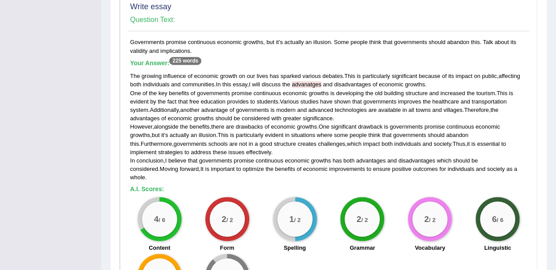
scroll to position [743, 0]
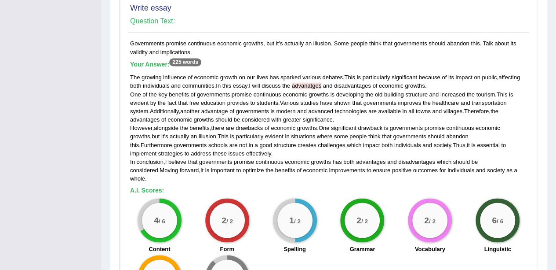
click at [314, 82] on span "advanatges" at bounding box center [306, 85] width 29 height 7
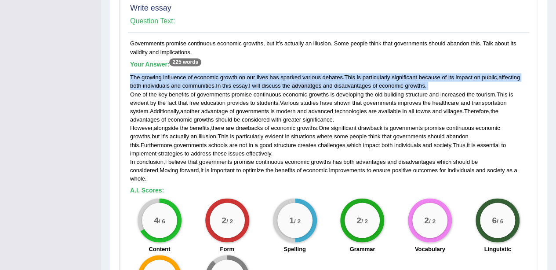
click at [314, 82] on span "advanatges" at bounding box center [306, 85] width 29 height 7
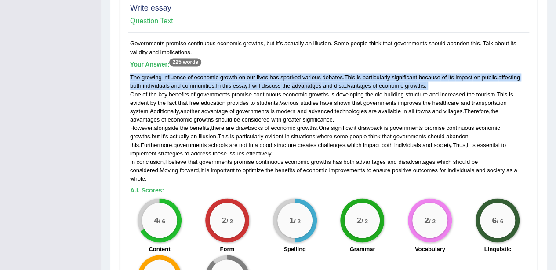
click at [314, 82] on span "advanatges" at bounding box center [306, 85] width 29 height 7
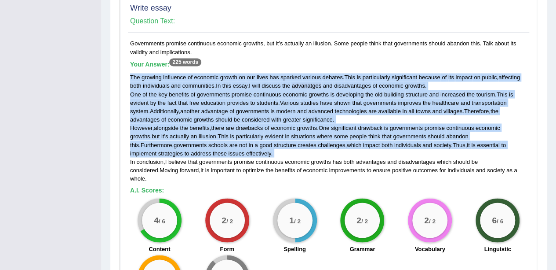
drag, startPoint x: 314, startPoint y: 75, endPoint x: 282, endPoint y: 131, distance: 64.4
click at [282, 131] on div "The growing influence of economic growth on our lives has sparked various debat…" at bounding box center [328, 127] width 397 height 109
click at [318, 141] on span "challenges" at bounding box center [331, 144] width 27 height 7
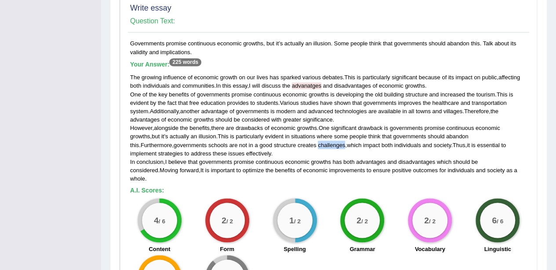
click at [318, 141] on span "challenges" at bounding box center [331, 144] width 27 height 7
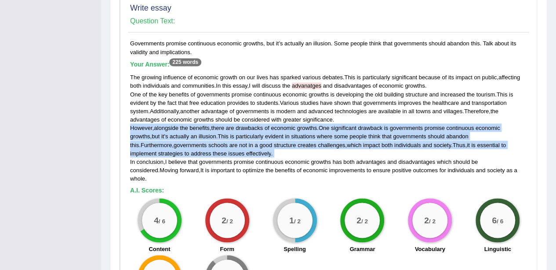
click at [318, 141] on span "challenges" at bounding box center [331, 144] width 27 height 7
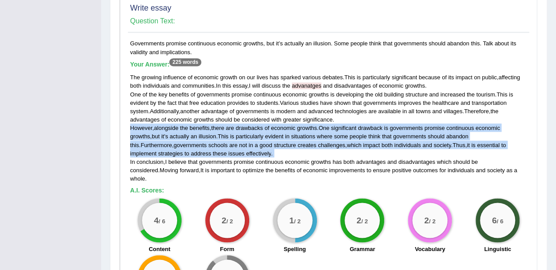
click at [318, 141] on span "challenges" at bounding box center [331, 144] width 27 height 7
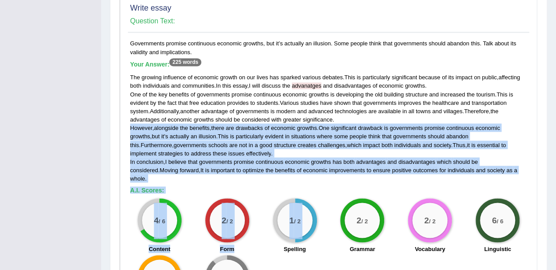
drag, startPoint x: 282, startPoint y: 131, endPoint x: 274, endPoint y: 176, distance: 45.6
click at [274, 176] on div "Governments promise continuous economic growths, but it’s actually an illusion.…" at bounding box center [329, 176] width 402 height 274
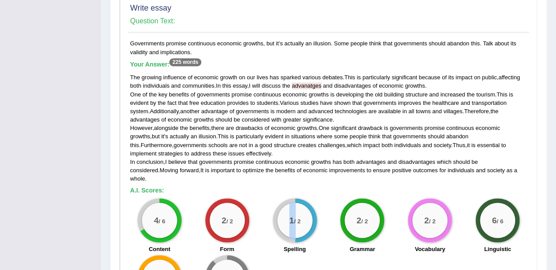
click at [274, 176] on div "Governments promise continuous economic growths, but it’s actually an illusion.…" at bounding box center [329, 176] width 402 height 274
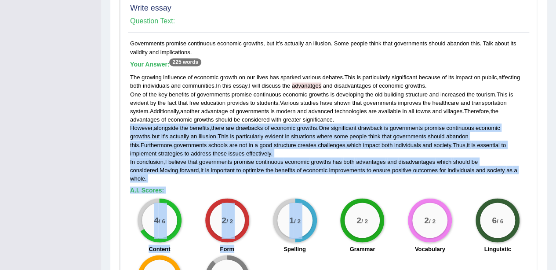
drag, startPoint x: 274, startPoint y: 176, endPoint x: 283, endPoint y: 137, distance: 40.3
click at [283, 137] on div "Governments promise continuous economic growths, but it’s actually an illusion.…" at bounding box center [329, 176] width 402 height 274
click at [283, 137] on div "The growing influence of economic growth on our lives has sparked various debat…" at bounding box center [328, 127] width 397 height 109
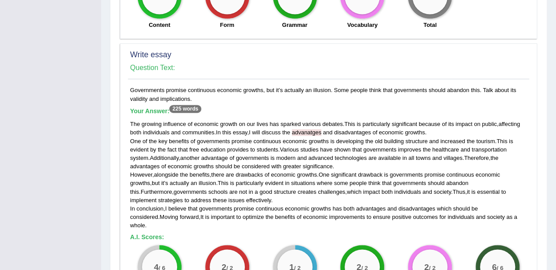
scroll to position [696, 0]
drag, startPoint x: 129, startPoint y: 80, endPoint x: 203, endPoint y: 86, distance: 74.1
click at [203, 86] on div "Governments promise continuous economic growths, but it’s actually an illusion.…" at bounding box center [329, 223] width 402 height 274
copy div "Governments promise continuous economic growths, but it’s actually an illusion.…"
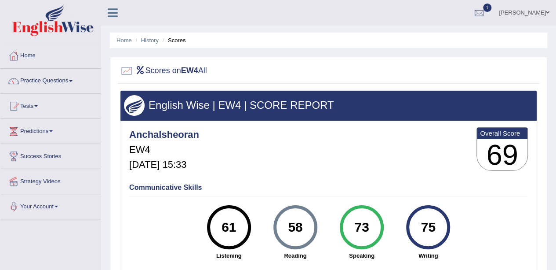
click at [33, 101] on link "Tests" at bounding box center [50, 105] width 100 height 22
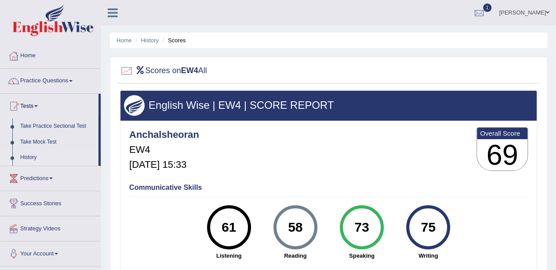
click at [35, 159] on link "History" at bounding box center [57, 158] width 82 height 16
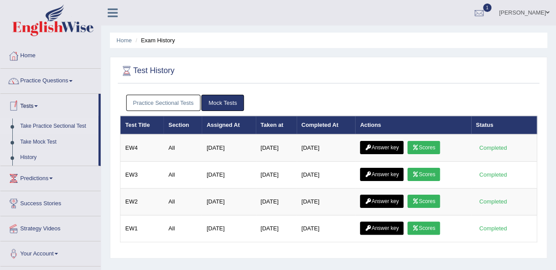
click at [37, 127] on link "Take Practice Sectional Test" at bounding box center [57, 126] width 82 height 16
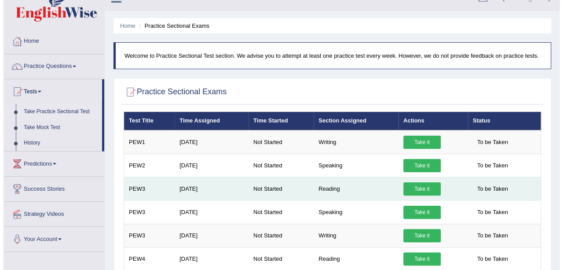
scroll to position [14, 0]
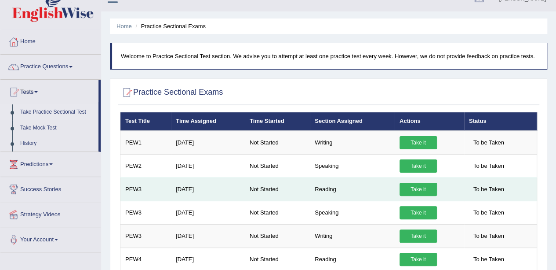
click at [424, 187] on link "Take it" at bounding box center [418, 189] width 37 height 13
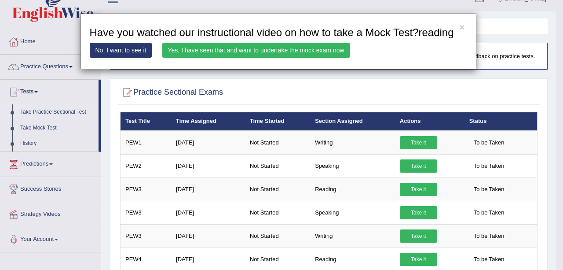
click at [263, 45] on link "Yes, I have seen that and want to undertake the mock exam now" at bounding box center [256, 50] width 188 height 15
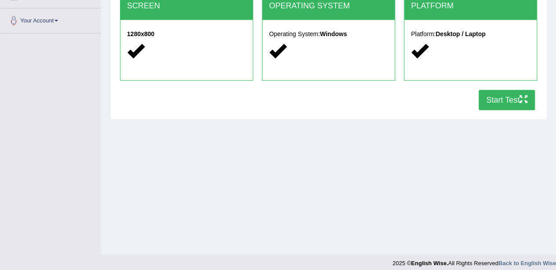
scroll to position [192, 0]
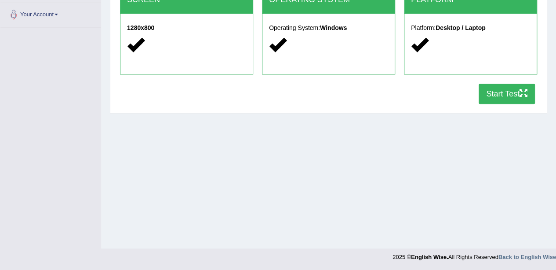
click at [499, 88] on button "Start Test" at bounding box center [507, 94] width 56 height 20
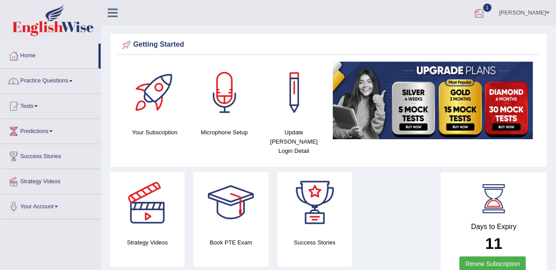
click at [486, 11] on div at bounding box center [479, 13] width 13 height 13
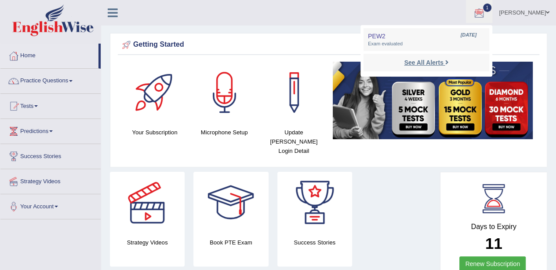
click at [443, 63] on strong "See All Alerts" at bounding box center [423, 62] width 39 height 7
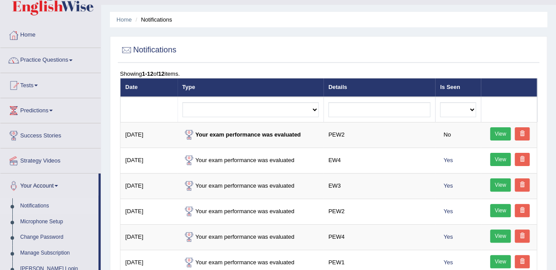
scroll to position [19, 0]
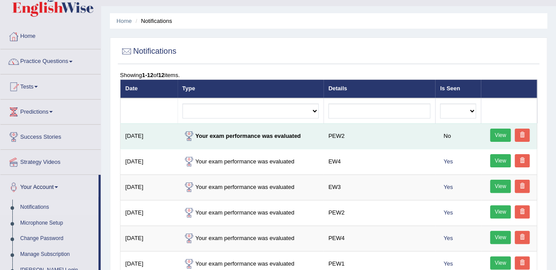
click at [497, 132] on link "View" at bounding box center [500, 134] width 21 height 13
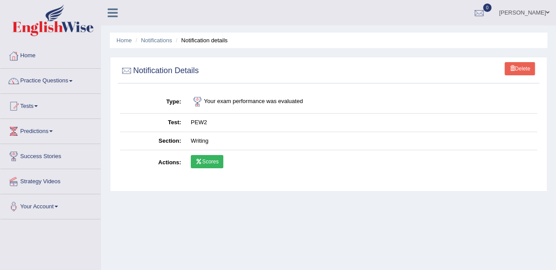
click at [216, 157] on link "Scores" at bounding box center [207, 161] width 33 height 13
click at [47, 84] on link "Practice Questions" at bounding box center [50, 80] width 100 height 22
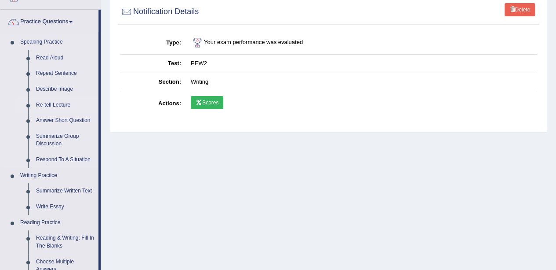
scroll to position [59, 0]
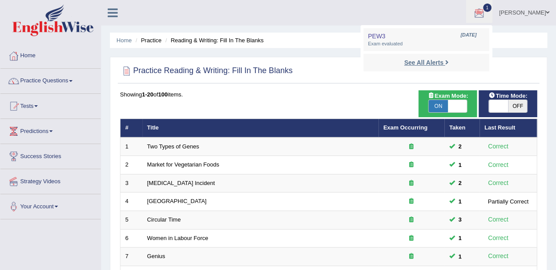
click at [443, 63] on strong "See All Alerts" at bounding box center [423, 62] width 39 height 7
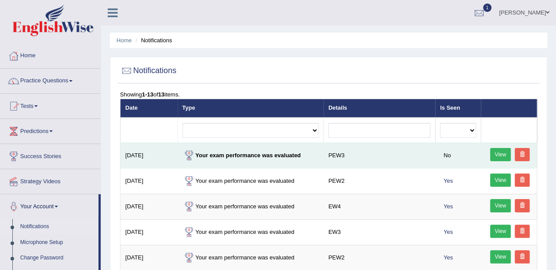
click at [498, 154] on link "View" at bounding box center [500, 154] width 21 height 13
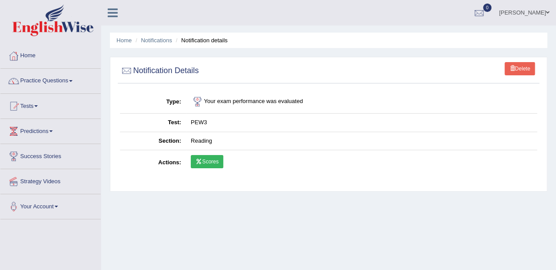
click at [202, 162] on link "Scores" at bounding box center [207, 161] width 33 height 13
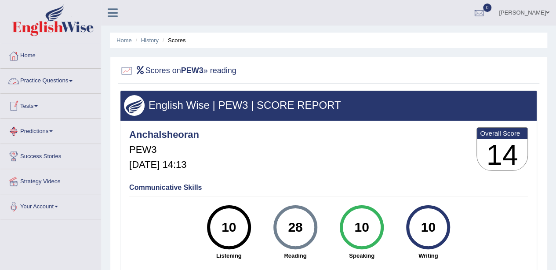
click at [152, 37] on link "History" at bounding box center [150, 40] width 18 height 7
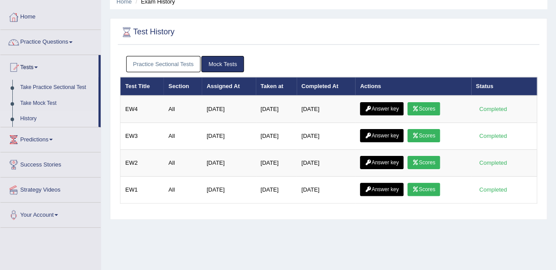
scroll to position [42, 0]
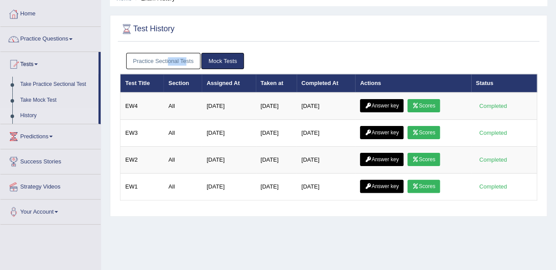
drag, startPoint x: 185, startPoint y: 51, endPoint x: 168, endPoint y: 59, distance: 18.7
click at [168, 59] on div "Practice Sectional Tests Mock Tests" at bounding box center [328, 61] width 417 height 26
click at [168, 59] on link "Practice Sectional Tests" at bounding box center [163, 61] width 75 height 16
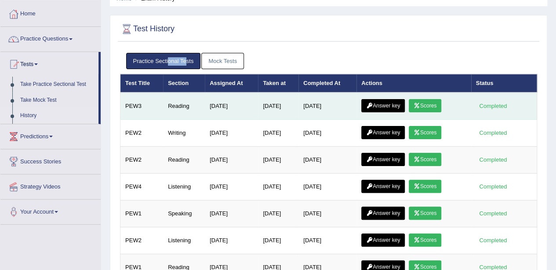
click at [389, 99] on link "Answer key" at bounding box center [384, 105] width 44 height 13
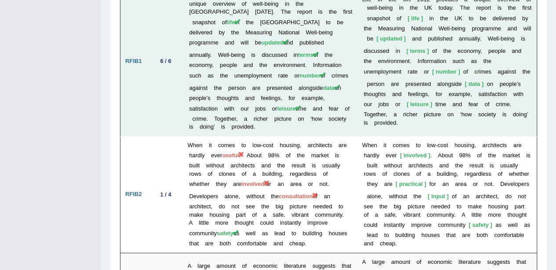
scroll to position [1347, 0]
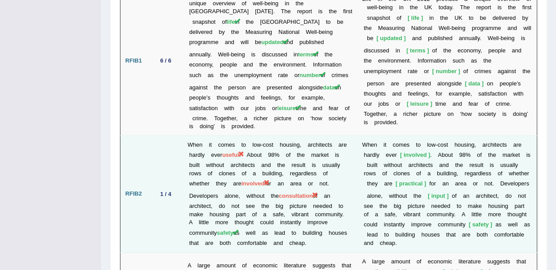
click at [260, 135] on td "When it comes to low-cost housing, architects are hardly ever useful . About 98…" at bounding box center [270, 193] width 175 height 117
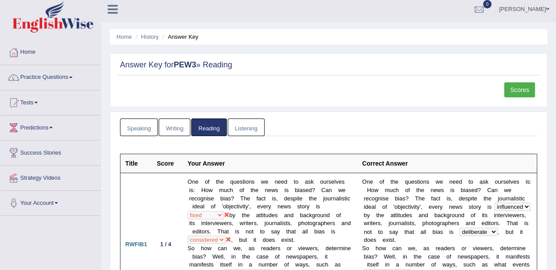
scroll to position [0, 0]
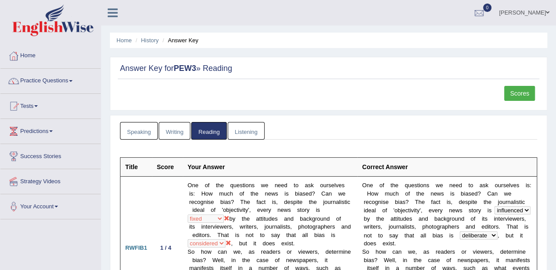
click at [240, 130] on link "Listening" at bounding box center [246, 131] width 37 height 18
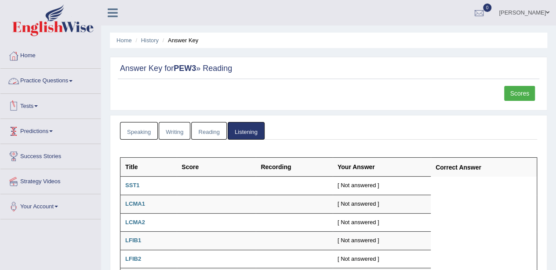
click at [48, 76] on link "Practice Questions" at bounding box center [50, 80] width 100 height 22
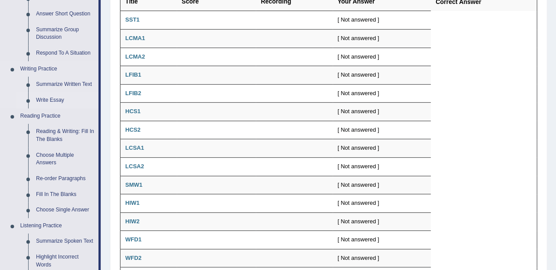
scroll to position [165, 0]
click at [58, 189] on link "Fill In The Blanks" at bounding box center [65, 195] width 66 height 16
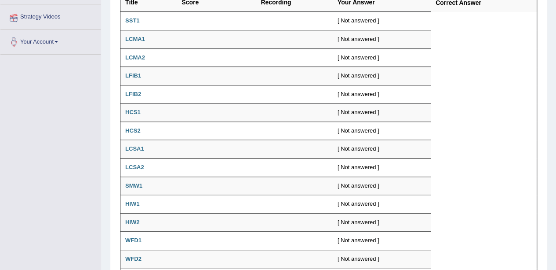
scroll to position [167, 0]
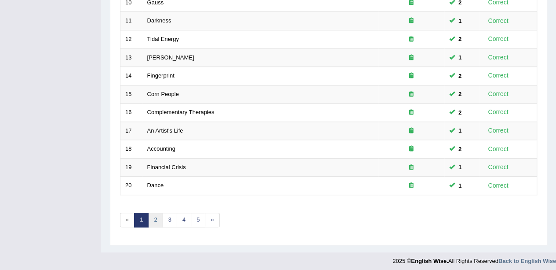
click at [157, 216] on link "2" at bounding box center [155, 219] width 15 height 15
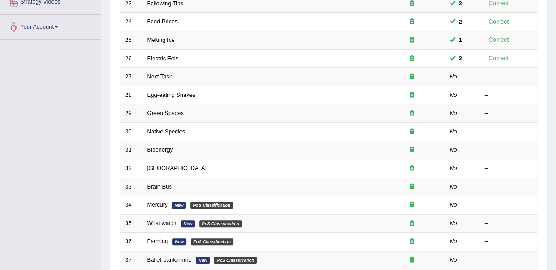
scroll to position [179, 0]
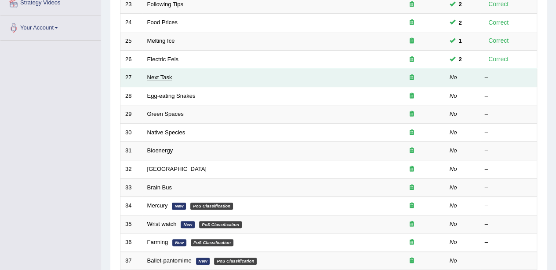
click at [162, 75] on link "Next Task" at bounding box center [159, 77] width 25 height 7
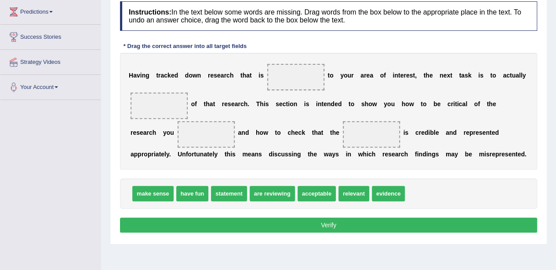
scroll to position [120, 0]
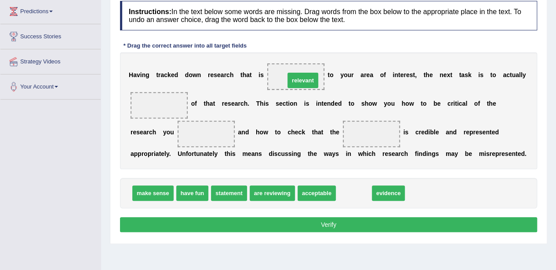
drag, startPoint x: 351, startPoint y: 189, endPoint x: 296, endPoint y: 73, distance: 128.1
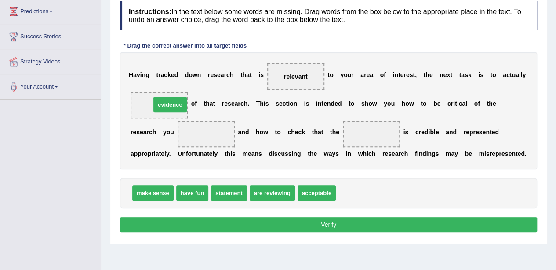
drag, startPoint x: 348, startPoint y: 192, endPoint x: 150, endPoint y: 106, distance: 215.1
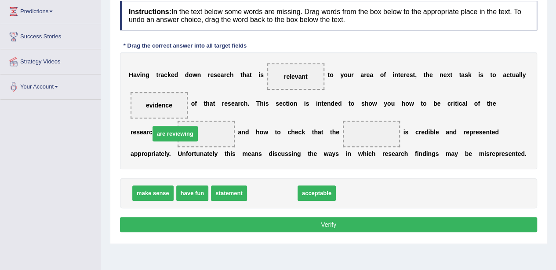
drag, startPoint x: 279, startPoint y: 191, endPoint x: 181, endPoint y: 132, distance: 114.5
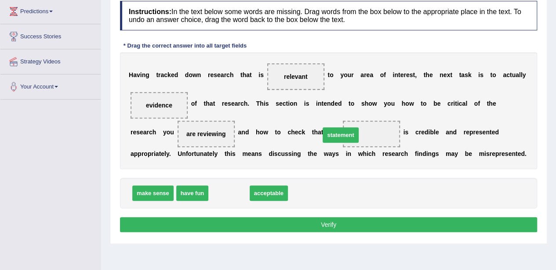
drag, startPoint x: 232, startPoint y: 190, endPoint x: 344, endPoint y: 132, distance: 125.9
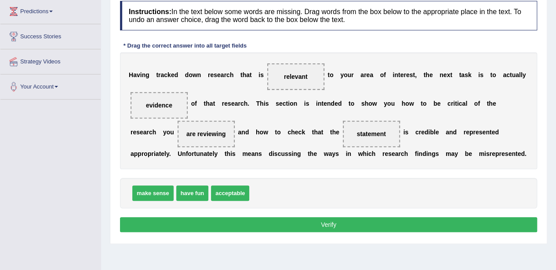
click at [293, 226] on button "Verify" at bounding box center [328, 224] width 417 height 15
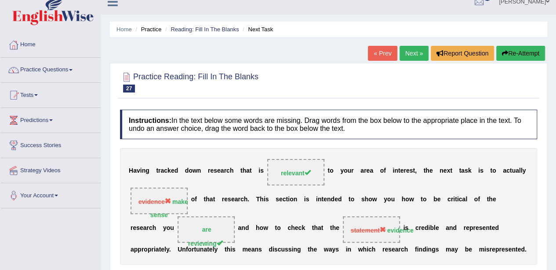
scroll to position [3, 0]
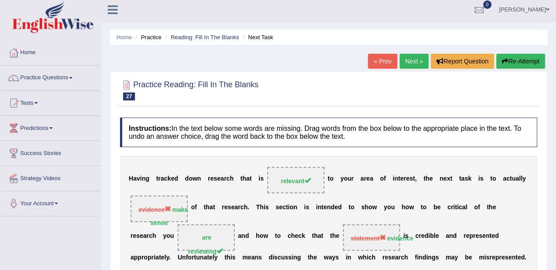
click at [505, 57] on button "Re-Attempt" at bounding box center [521, 61] width 49 height 15
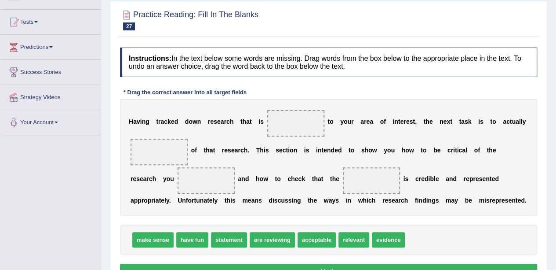
scroll to position [84, 0]
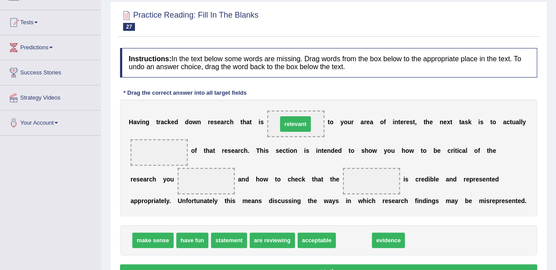
drag, startPoint x: 354, startPoint y: 239, endPoint x: 295, endPoint y: 123, distance: 130.0
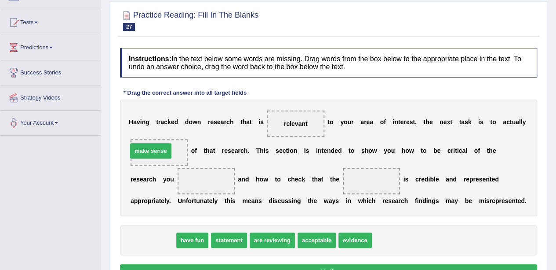
drag, startPoint x: 155, startPoint y: 239, endPoint x: 153, endPoint y: 149, distance: 89.8
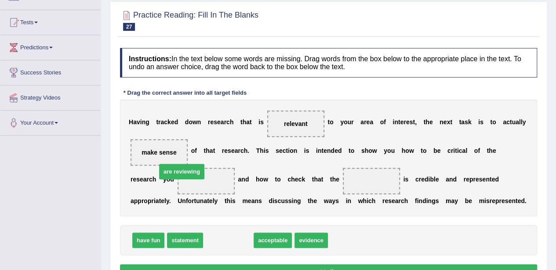
drag, startPoint x: 234, startPoint y: 245, endPoint x: 190, endPoint y: 183, distance: 76.1
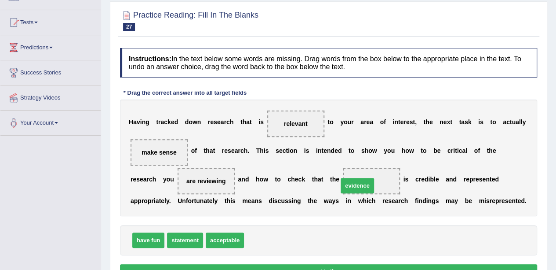
drag, startPoint x: 262, startPoint y: 241, endPoint x: 356, endPoint y: 185, distance: 109.2
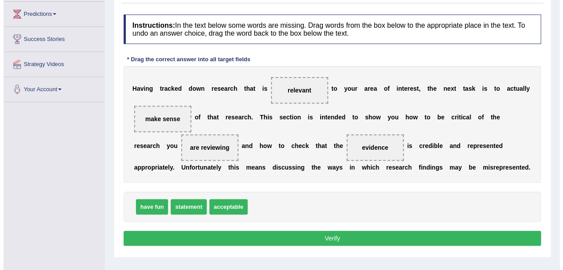
scroll to position [117, 0]
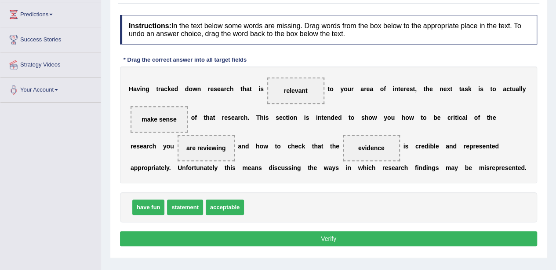
click at [273, 228] on div "Instructions: In the text below some words are missing. Drag words from the box…" at bounding box center [329, 132] width 422 height 242
click at [278, 227] on div "Instructions: In the text below some words are missing. Drag words from the box…" at bounding box center [329, 132] width 422 height 242
click at [284, 235] on button "Verify" at bounding box center [328, 238] width 417 height 15
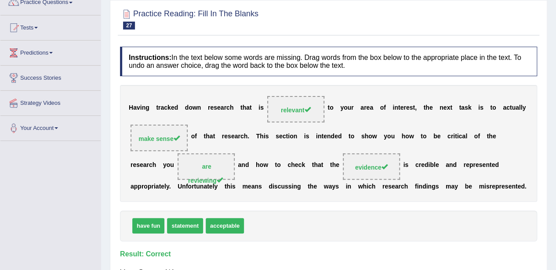
scroll to position [0, 0]
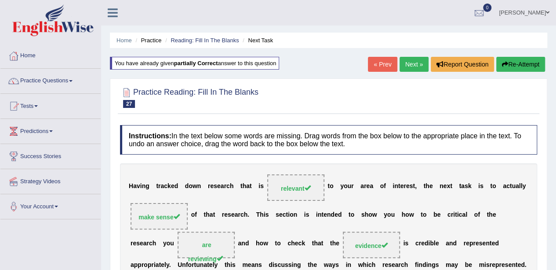
click at [410, 69] on link "Next »" at bounding box center [414, 64] width 29 height 15
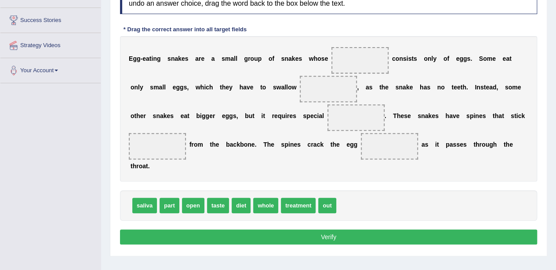
scroll to position [135, 0]
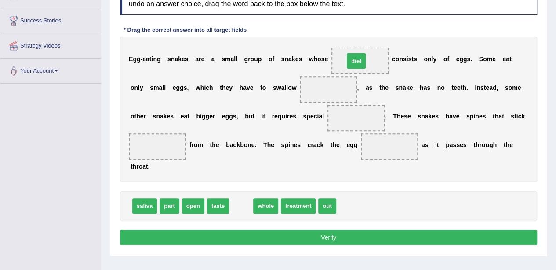
drag, startPoint x: 238, startPoint y: 209, endPoint x: 354, endPoint y: 64, distance: 185.0
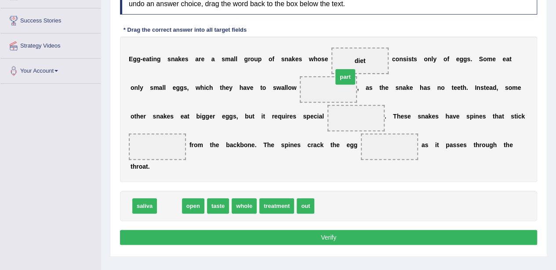
drag, startPoint x: 169, startPoint y: 212, endPoint x: 339, endPoint y: 96, distance: 205.5
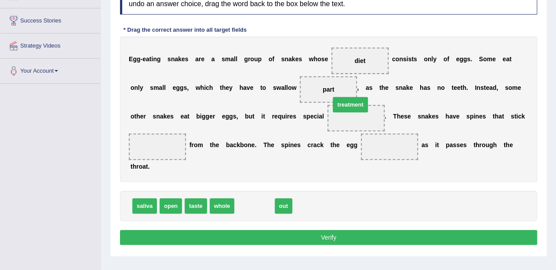
drag, startPoint x: 257, startPoint y: 200, endPoint x: 356, endPoint y: 106, distance: 136.6
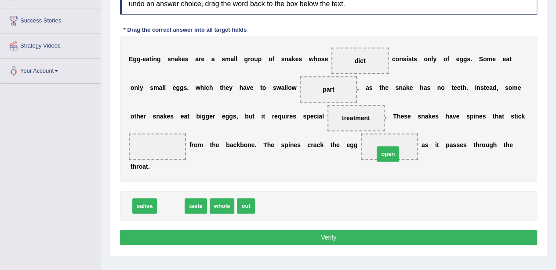
drag, startPoint x: 170, startPoint y: 208, endPoint x: 395, endPoint y: 151, distance: 232.3
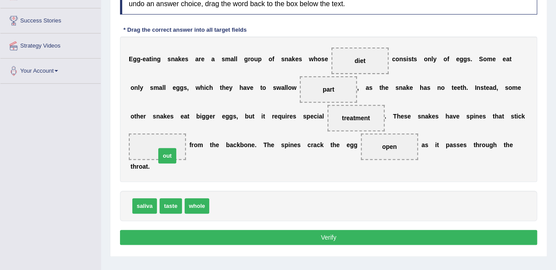
drag, startPoint x: 220, startPoint y: 204, endPoint x: 161, endPoint y: 150, distance: 79.7
click at [216, 237] on button "Verify" at bounding box center [328, 237] width 417 height 15
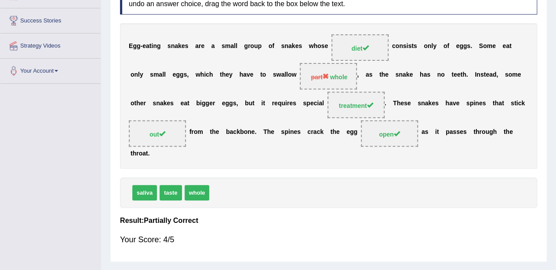
click at [365, 164] on div "E g g - e a t i n g s n a k e s a r e a s m a l l g r o u p o f s n a k e s w h…" at bounding box center [328, 95] width 417 height 145
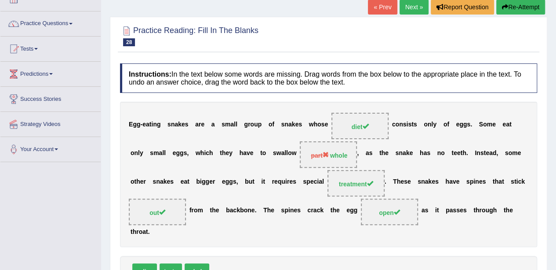
scroll to position [51, 0]
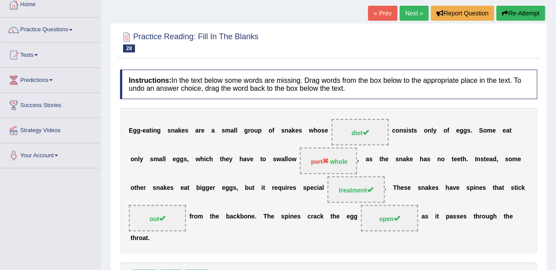
click at [419, 16] on link "Next »" at bounding box center [414, 13] width 29 height 15
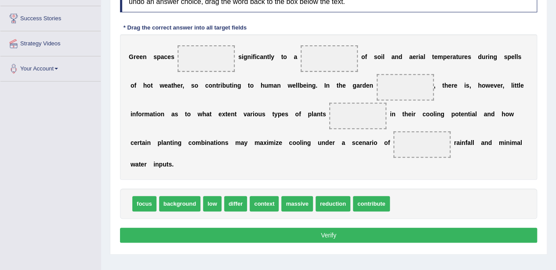
scroll to position [137, 0]
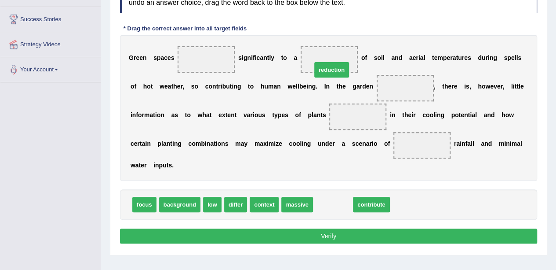
drag, startPoint x: 337, startPoint y: 207, endPoint x: 336, endPoint y: 72, distance: 135.0
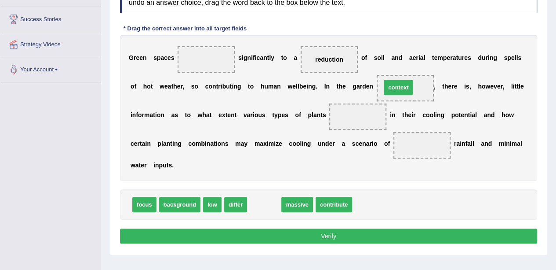
drag, startPoint x: 262, startPoint y: 202, endPoint x: 403, endPoint y: 81, distance: 185.9
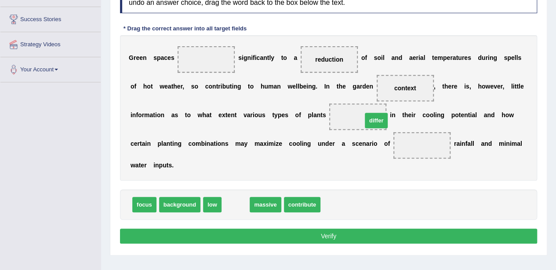
drag, startPoint x: 229, startPoint y: 204, endPoint x: 367, endPoint y: 119, distance: 162.3
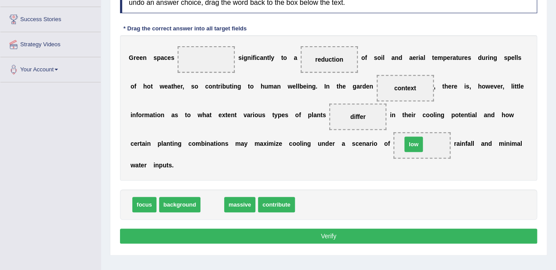
drag, startPoint x: 217, startPoint y: 206, endPoint x: 419, endPoint y: 146, distance: 210.3
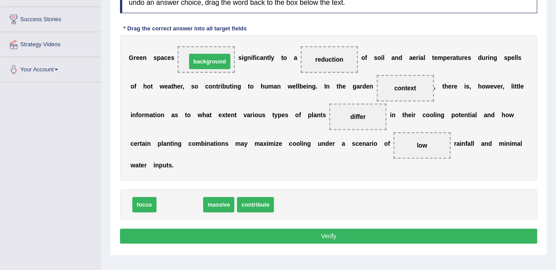
drag, startPoint x: 179, startPoint y: 204, endPoint x: 209, endPoint y: 60, distance: 146.5
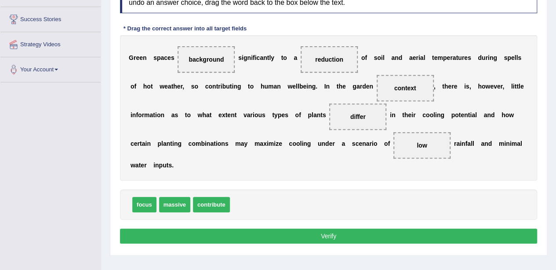
click at [256, 234] on button "Verify" at bounding box center [328, 235] width 417 height 15
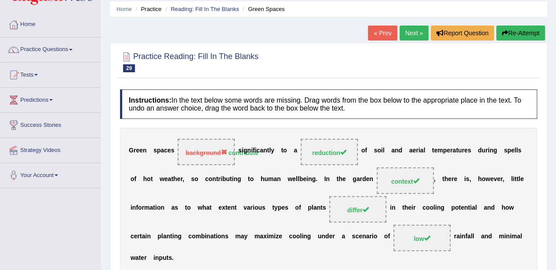
scroll to position [0, 0]
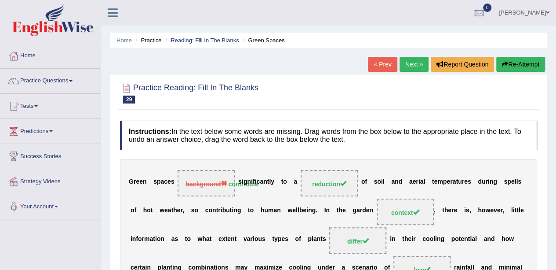
click at [413, 71] on link "Next »" at bounding box center [414, 64] width 29 height 15
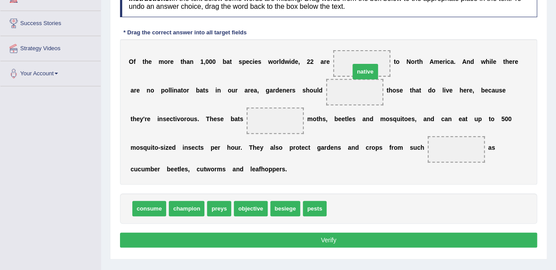
drag, startPoint x: 341, startPoint y: 209, endPoint x: 368, endPoint y: 61, distance: 149.9
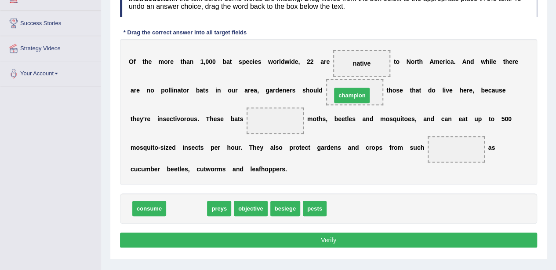
drag, startPoint x: 186, startPoint y: 209, endPoint x: 351, endPoint y: 96, distance: 200.3
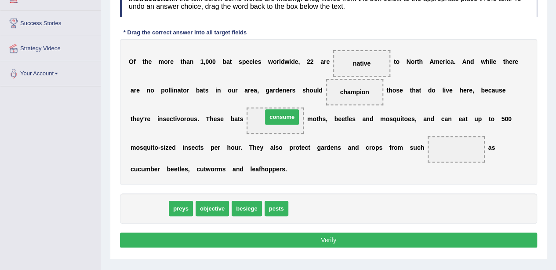
drag, startPoint x: 157, startPoint y: 212, endPoint x: 289, endPoint y: 122, distance: 160.8
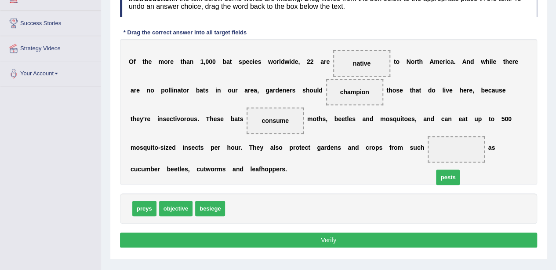
drag, startPoint x: 239, startPoint y: 209, endPoint x: 459, endPoint y: 155, distance: 226.0
click at [318, 239] on button "Verify" at bounding box center [328, 239] width 417 height 15
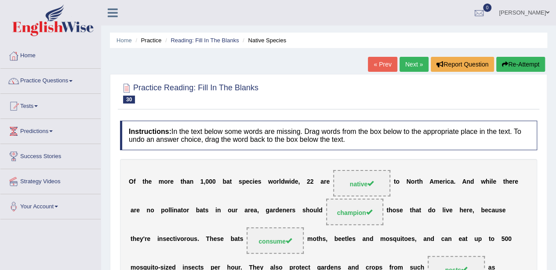
click at [418, 62] on link "Next »" at bounding box center [414, 64] width 29 height 15
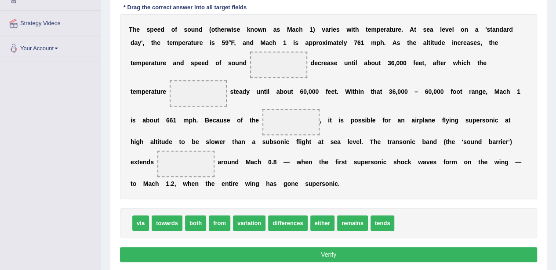
scroll to position [157, 0]
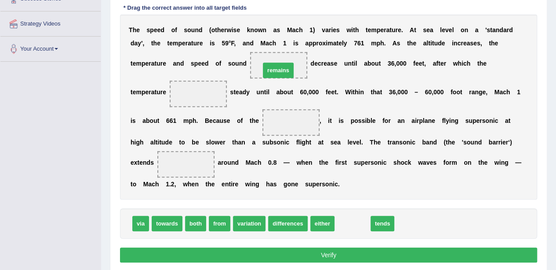
drag, startPoint x: 351, startPoint y: 222, endPoint x: 277, endPoint y: 70, distance: 169.6
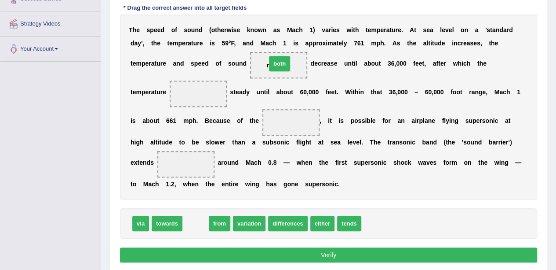
drag, startPoint x: 193, startPoint y: 224, endPoint x: 278, endPoint y: 64, distance: 180.8
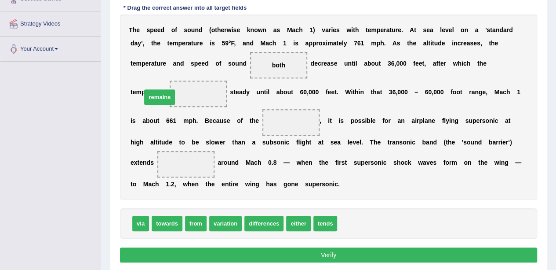
drag, startPoint x: 345, startPoint y: 223, endPoint x: 150, endPoint y: 97, distance: 232.9
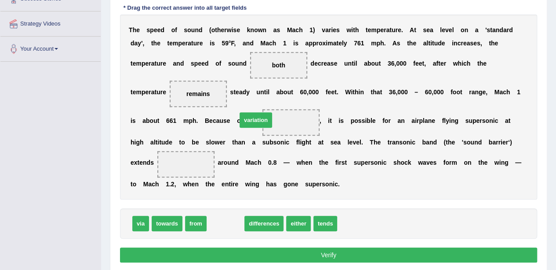
drag, startPoint x: 223, startPoint y: 225, endPoint x: 253, endPoint y: 123, distance: 106.9
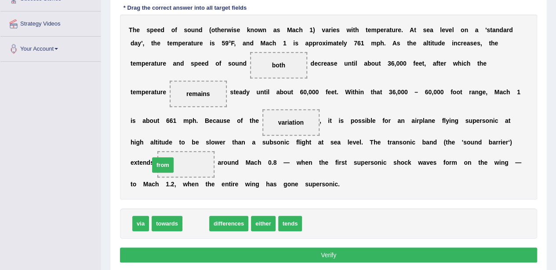
drag, startPoint x: 196, startPoint y: 229, endPoint x: 162, endPoint y: 171, distance: 67.4
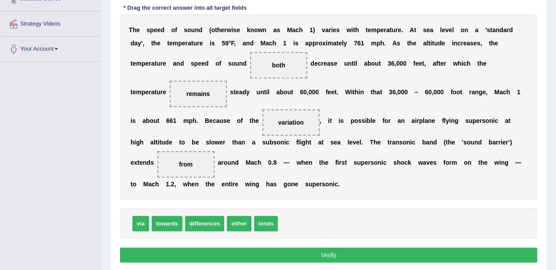
click at [183, 254] on button "Verify" at bounding box center [328, 254] width 417 height 15
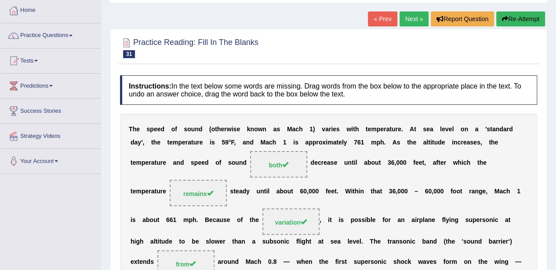
scroll to position [44, 0]
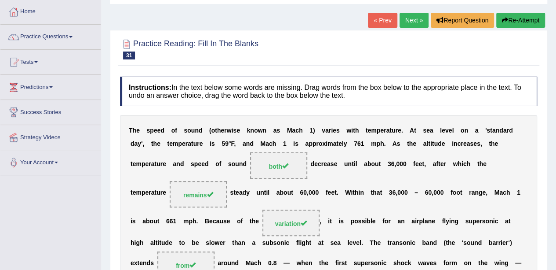
click at [414, 24] on link "Next »" at bounding box center [414, 20] width 29 height 15
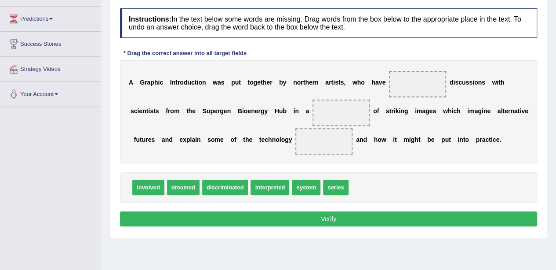
scroll to position [112, 0]
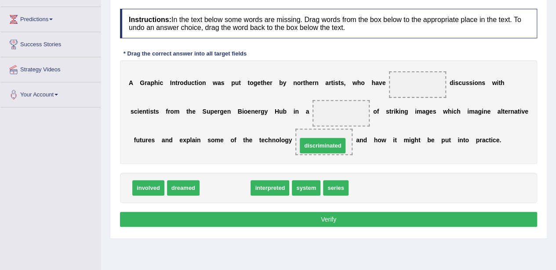
drag, startPoint x: 215, startPoint y: 181, endPoint x: 312, endPoint y: 139, distance: 105.8
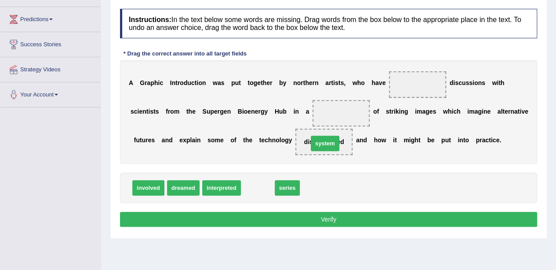
drag, startPoint x: 256, startPoint y: 184, endPoint x: 325, endPoint y: 138, distance: 82.1
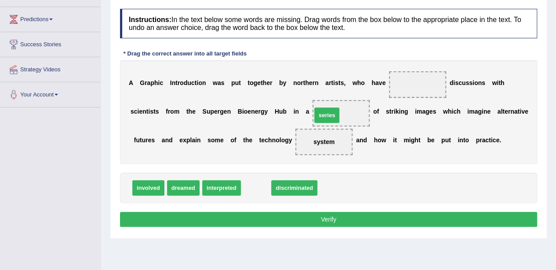
drag, startPoint x: 253, startPoint y: 187, endPoint x: 324, endPoint y: 114, distance: 101.4
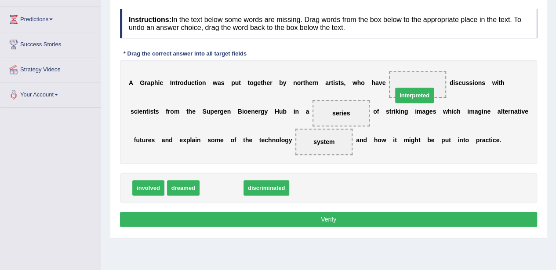
drag, startPoint x: 223, startPoint y: 190, endPoint x: 421, endPoint y: 84, distance: 223.4
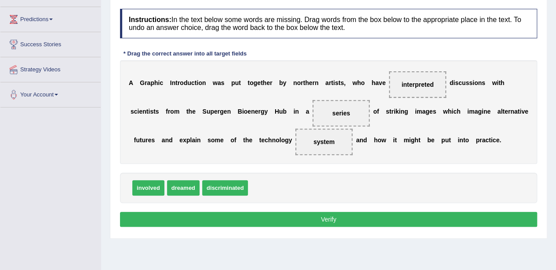
click at [325, 214] on button "Verify" at bounding box center [328, 219] width 417 height 15
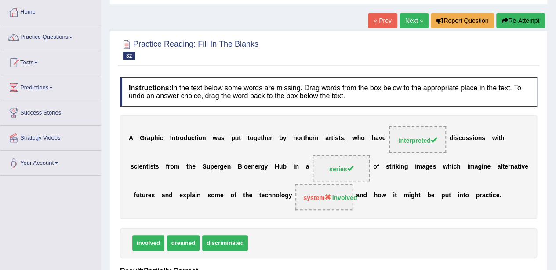
scroll to position [39, 0]
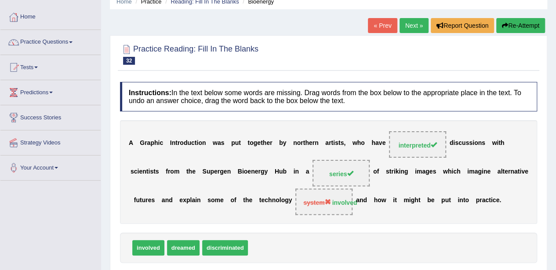
click at [520, 18] on button "Re-Attempt" at bounding box center [521, 25] width 49 height 15
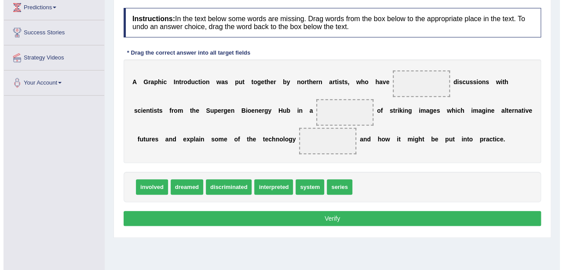
scroll to position [124, 0]
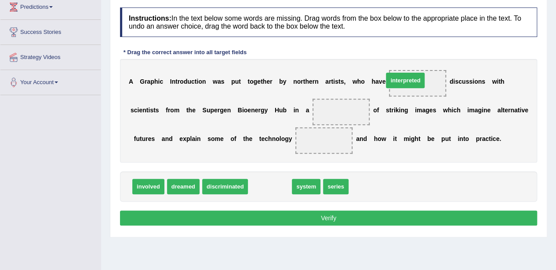
drag, startPoint x: 270, startPoint y: 184, endPoint x: 413, endPoint y: 78, distance: 178.0
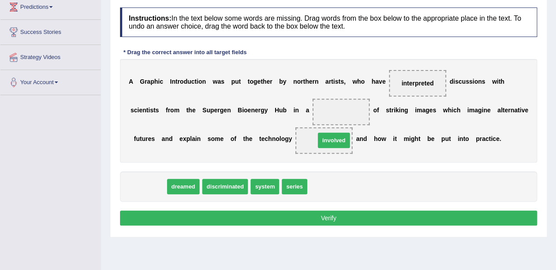
drag, startPoint x: 155, startPoint y: 187, endPoint x: 340, endPoint y: 141, distance: 191.3
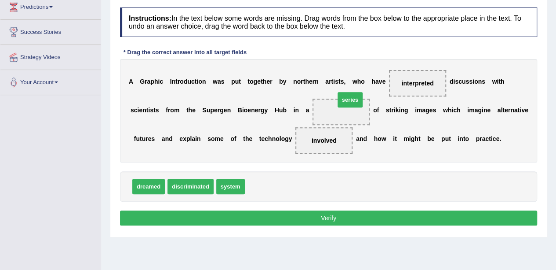
drag, startPoint x: 263, startPoint y: 182, endPoint x: 358, endPoint y: 93, distance: 130.1
click at [310, 210] on button "Verify" at bounding box center [328, 217] width 417 height 15
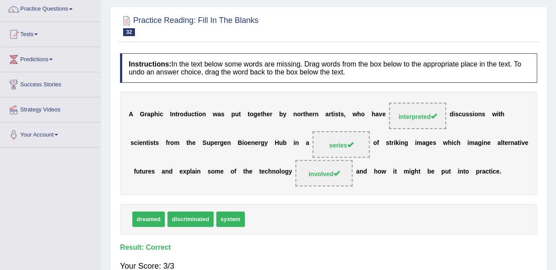
scroll to position [0, 0]
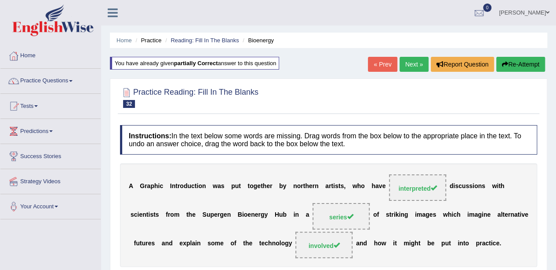
click at [405, 66] on link "Next »" at bounding box center [414, 64] width 29 height 15
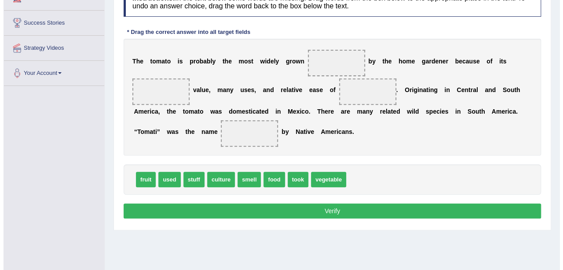
scroll to position [132, 0]
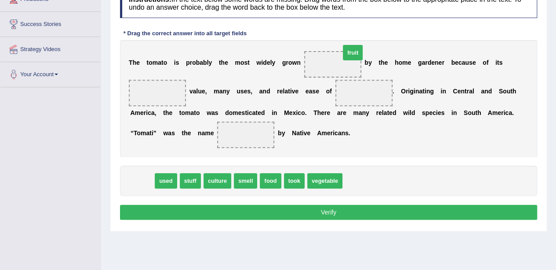
drag, startPoint x: 141, startPoint y: 178, endPoint x: 344, endPoint y: 63, distance: 233.4
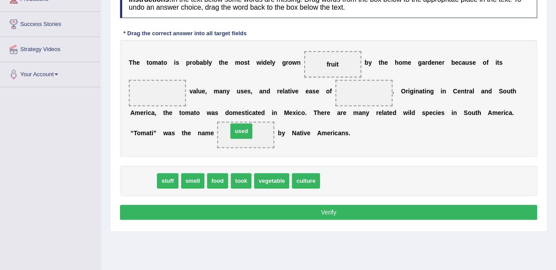
drag, startPoint x: 146, startPoint y: 184, endPoint x: 253, endPoint y: 135, distance: 117.9
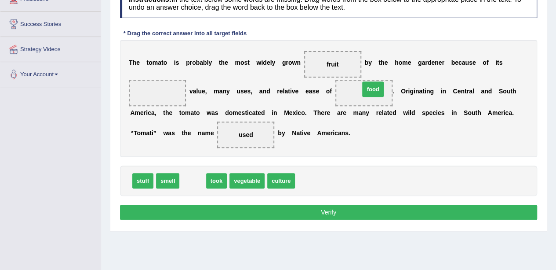
drag, startPoint x: 189, startPoint y: 183, endPoint x: 368, endPoint y: 93, distance: 200.7
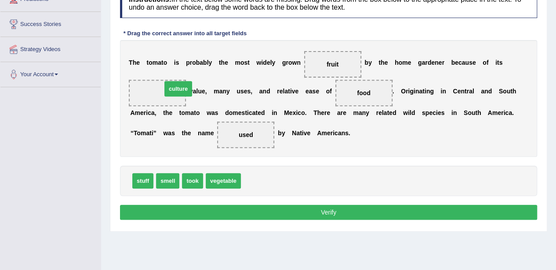
drag, startPoint x: 258, startPoint y: 183, endPoint x: 179, endPoint y: 92, distance: 120.3
click at [230, 211] on button "Verify" at bounding box center [328, 212] width 417 height 15
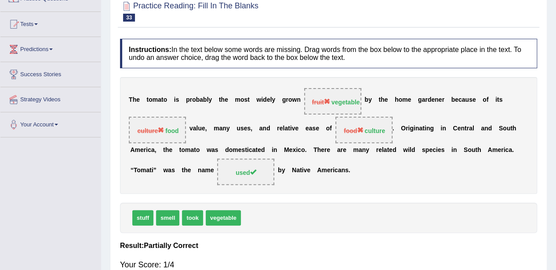
scroll to position [0, 0]
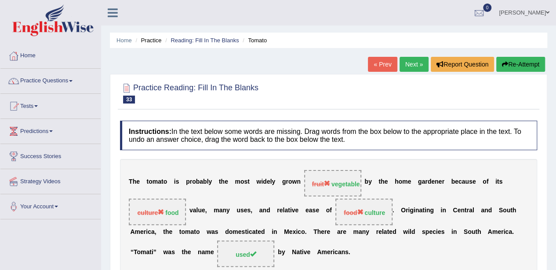
click at [509, 55] on div "Home Practice Reading: Fill In The Blanks Tomato « Prev Next » Report Question …" at bounding box center [328, 220] width 455 height 440
click at [508, 57] on button "Re-Attempt" at bounding box center [521, 64] width 49 height 15
click at [512, 60] on button "Re-Attempt" at bounding box center [521, 64] width 49 height 15
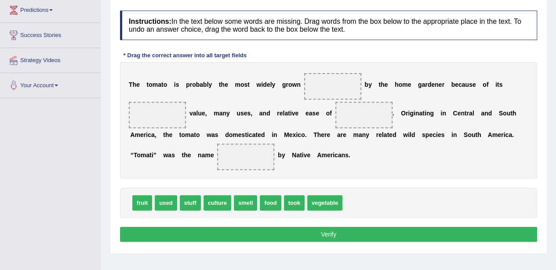
scroll to position [121, 0]
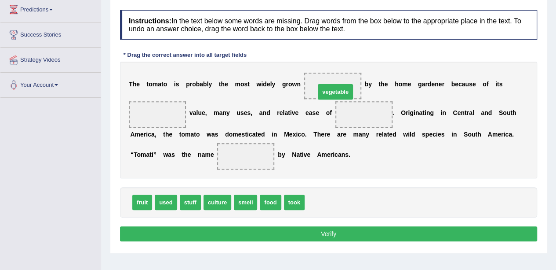
drag, startPoint x: 322, startPoint y: 196, endPoint x: 333, endPoint y: 86, distance: 110.9
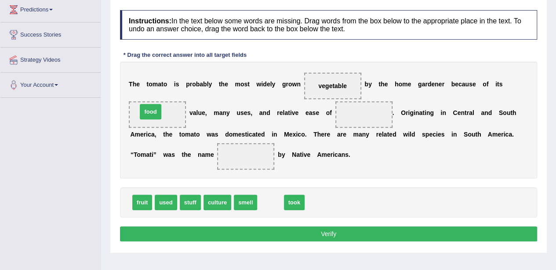
drag, startPoint x: 275, startPoint y: 204, endPoint x: 156, endPoint y: 113, distance: 149.5
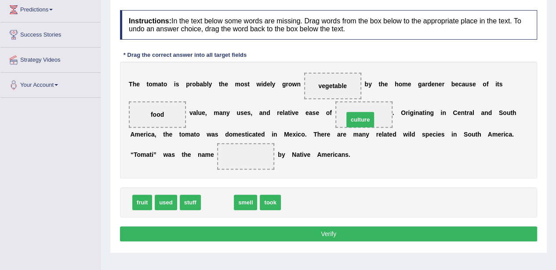
drag, startPoint x: 212, startPoint y: 205, endPoint x: 356, endPoint y: 122, distance: 166.9
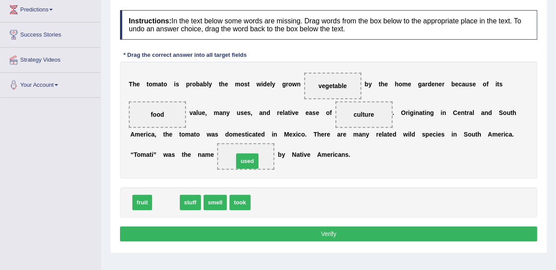
drag, startPoint x: 163, startPoint y: 201, endPoint x: 244, endPoint y: 160, distance: 91.1
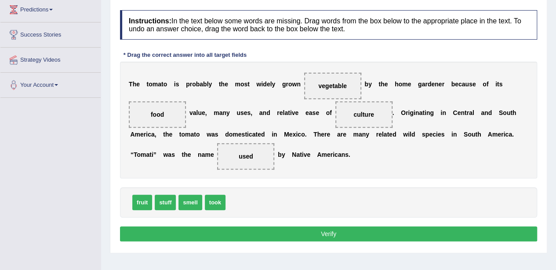
click at [284, 237] on button "Verify" at bounding box center [328, 233] width 417 height 15
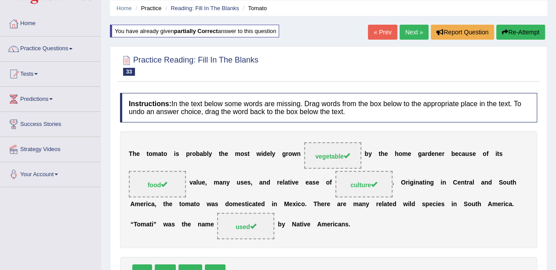
scroll to position [30, 0]
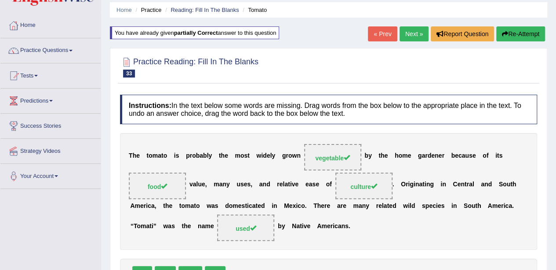
click at [525, 40] on button "Re-Attempt" at bounding box center [521, 33] width 49 height 15
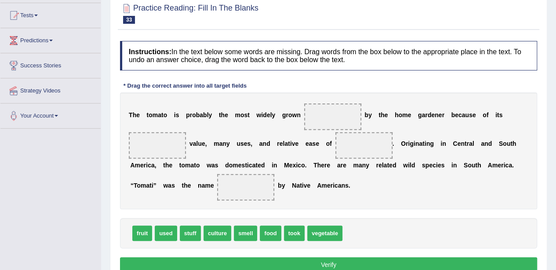
scroll to position [91, 0]
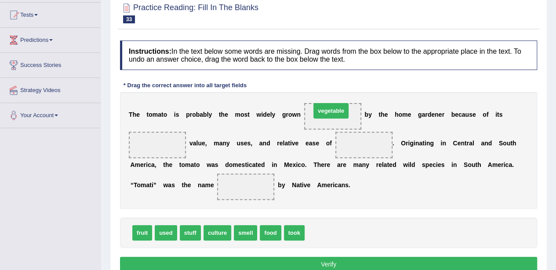
drag, startPoint x: 325, startPoint y: 230, endPoint x: 332, endPoint y: 108, distance: 122.0
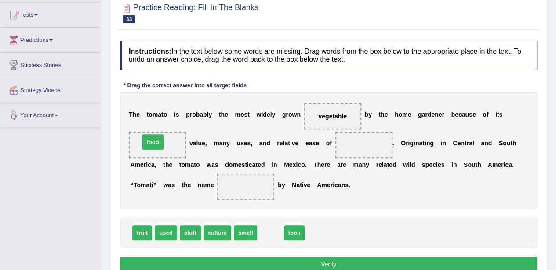
drag, startPoint x: 274, startPoint y: 227, endPoint x: 157, endPoint y: 137, distance: 148.0
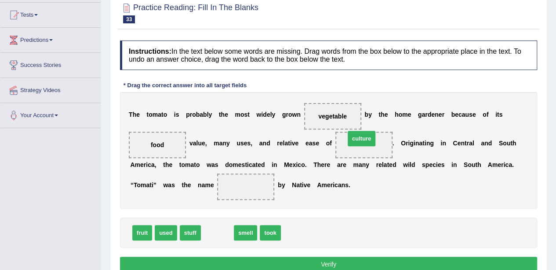
drag, startPoint x: 221, startPoint y: 231, endPoint x: 366, endPoint y: 138, distance: 172.0
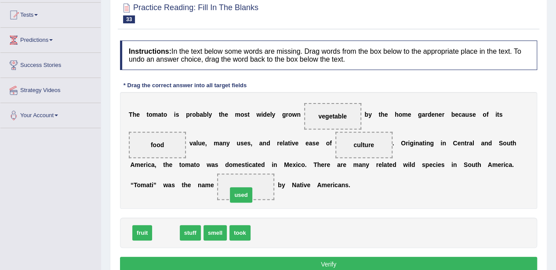
drag, startPoint x: 160, startPoint y: 229, endPoint x: 238, endPoint y: 189, distance: 87.2
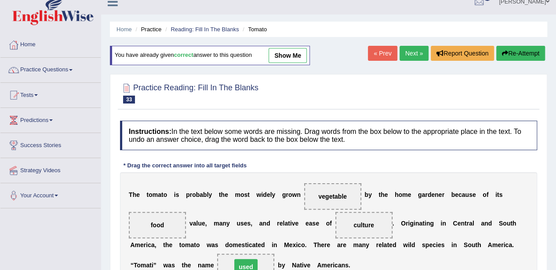
scroll to position [0, 0]
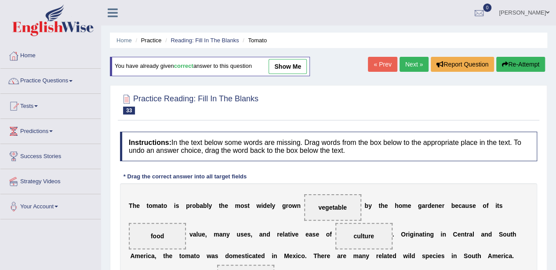
click at [413, 64] on link "Next »" at bounding box center [414, 64] width 29 height 15
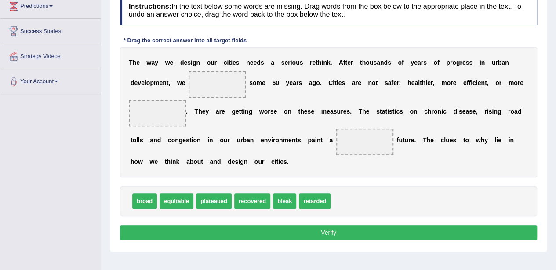
scroll to position [124, 0]
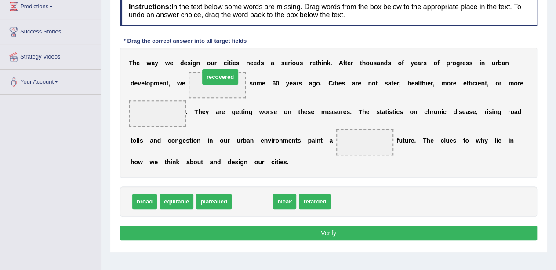
drag, startPoint x: 248, startPoint y: 197, endPoint x: 220, endPoint y: 74, distance: 125.9
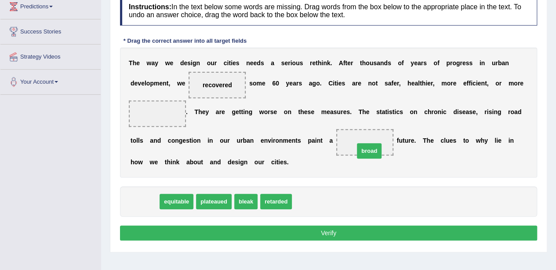
drag, startPoint x: 140, startPoint y: 201, endPoint x: 364, endPoint y: 148, distance: 230.0
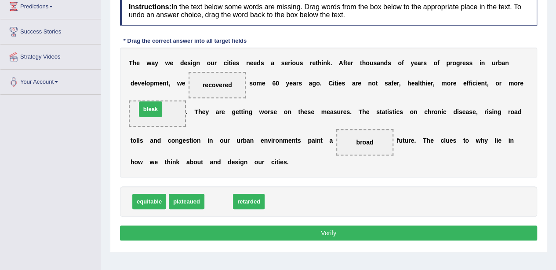
drag, startPoint x: 222, startPoint y: 201, endPoint x: 154, endPoint y: 111, distance: 113.1
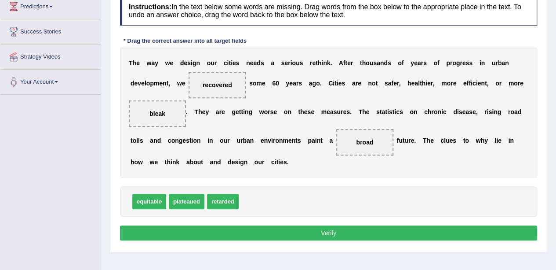
click at [263, 229] on button "Verify" at bounding box center [328, 232] width 417 height 15
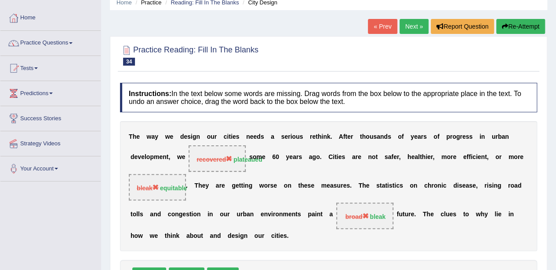
scroll to position [30, 0]
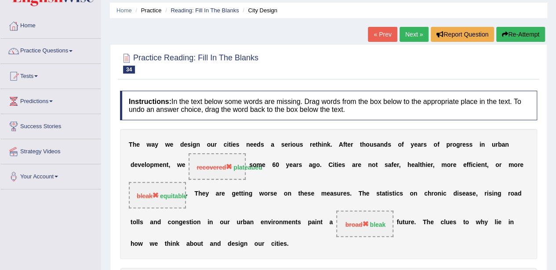
click at [520, 35] on button "Re-Attempt" at bounding box center [521, 34] width 49 height 15
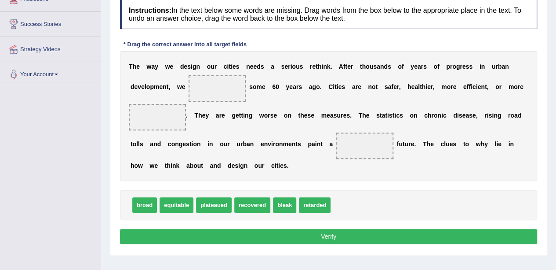
scroll to position [139, 0]
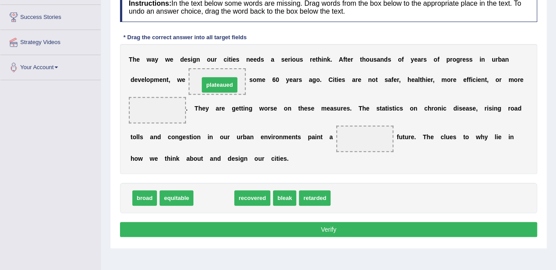
drag, startPoint x: 223, startPoint y: 197, endPoint x: 229, endPoint y: 83, distance: 113.7
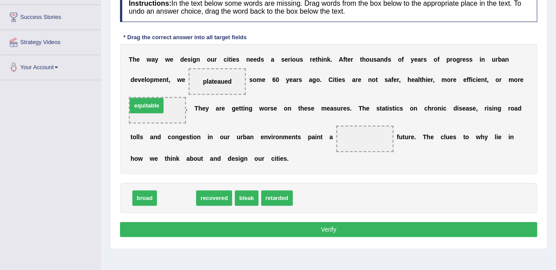
drag, startPoint x: 173, startPoint y: 197, endPoint x: 144, endPoint y: 105, distance: 96.8
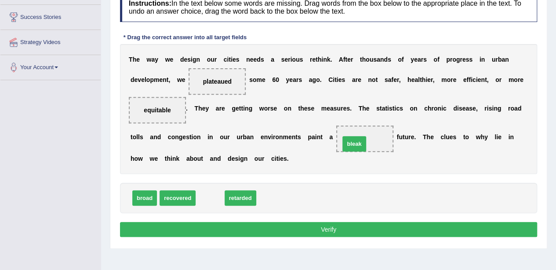
drag, startPoint x: 211, startPoint y: 195, endPoint x: 359, endPoint y: 138, distance: 158.2
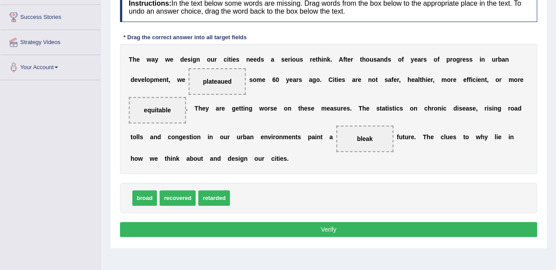
click at [303, 222] on button "Verify" at bounding box center [328, 229] width 417 height 15
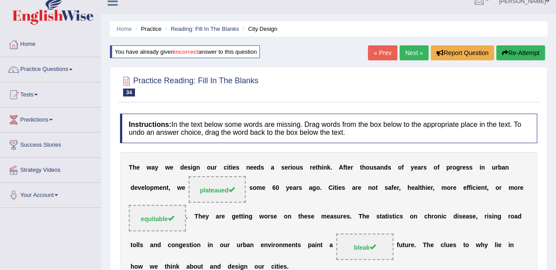
scroll to position [0, 0]
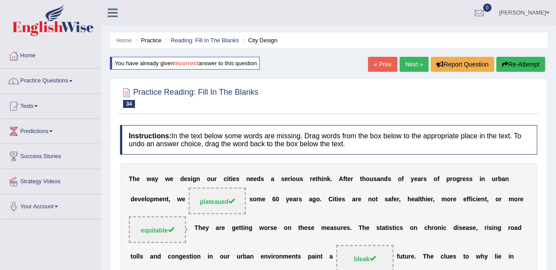
click at [535, 69] on button "Re-Attempt" at bounding box center [521, 64] width 49 height 15
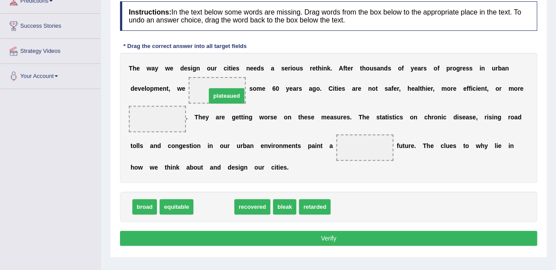
drag, startPoint x: 212, startPoint y: 205, endPoint x: 224, endPoint y: 94, distance: 111.6
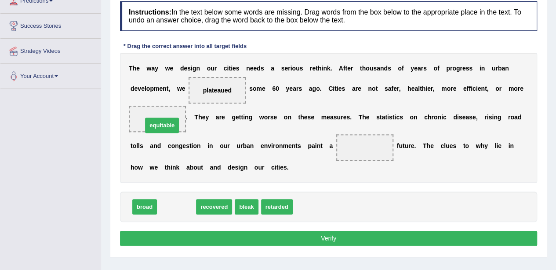
drag, startPoint x: 179, startPoint y: 201, endPoint x: 164, endPoint y: 118, distance: 83.5
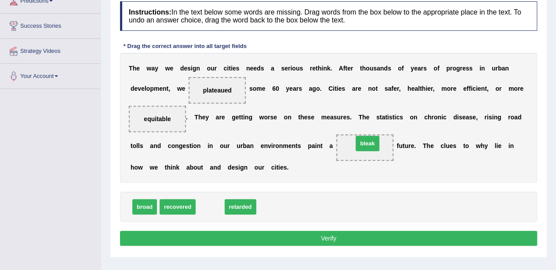
drag, startPoint x: 213, startPoint y: 205, endPoint x: 371, endPoint y: 145, distance: 169.2
click at [306, 239] on button "Verify" at bounding box center [328, 237] width 417 height 15
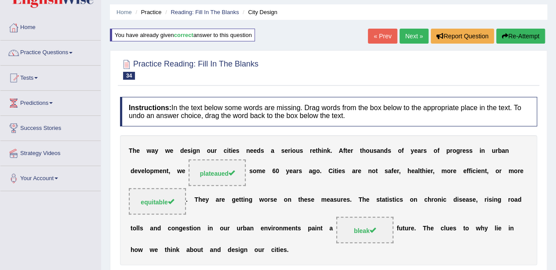
scroll to position [23, 0]
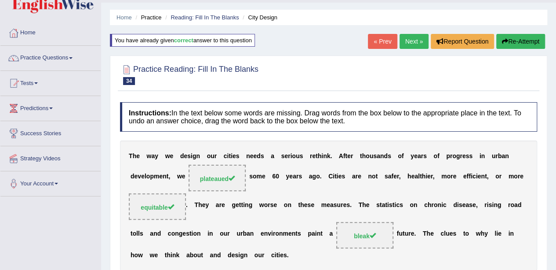
click at [408, 40] on link "Next »" at bounding box center [414, 41] width 29 height 15
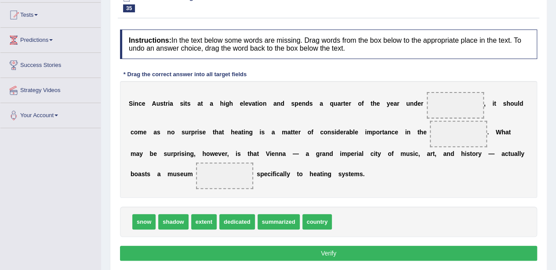
scroll to position [91, 0]
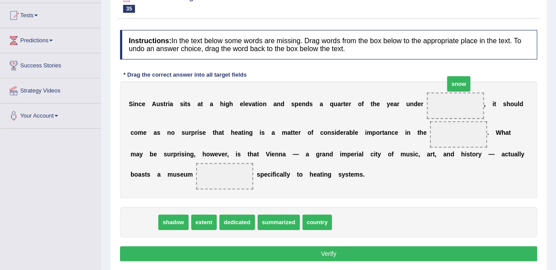
drag, startPoint x: 139, startPoint y: 225, endPoint x: 457, endPoint y: 96, distance: 342.7
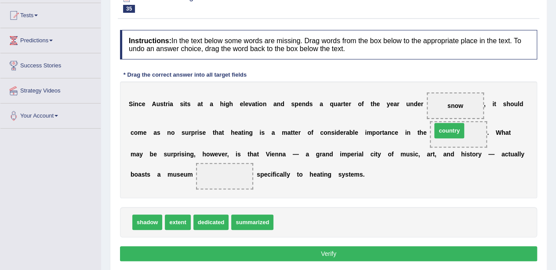
drag, startPoint x: 292, startPoint y: 220, endPoint x: 450, endPoint y: 129, distance: 182.9
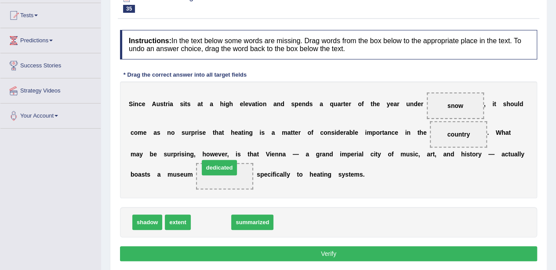
drag, startPoint x: 210, startPoint y: 220, endPoint x: 220, endPoint y: 168, distance: 52.5
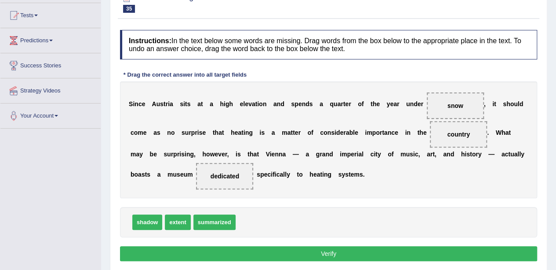
click at [256, 251] on button "Verify" at bounding box center [328, 253] width 417 height 15
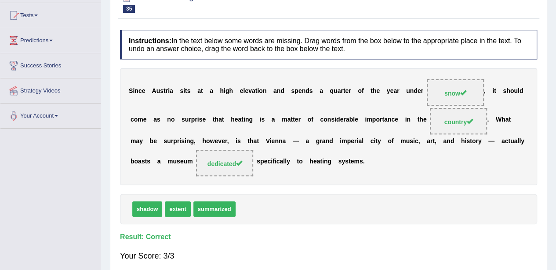
scroll to position [0, 0]
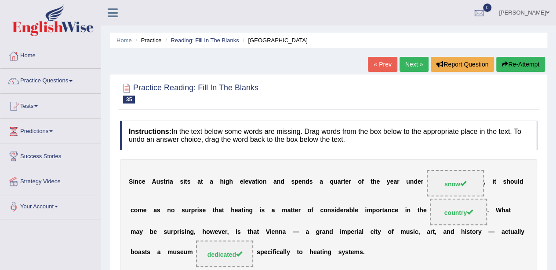
click at [415, 64] on link "Next »" at bounding box center [414, 64] width 29 height 15
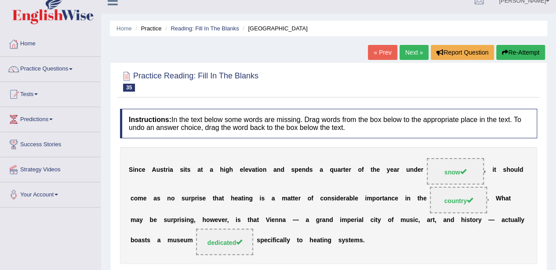
scroll to position [16, 0]
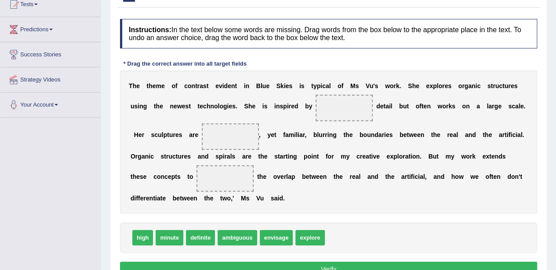
scroll to position [102, 0]
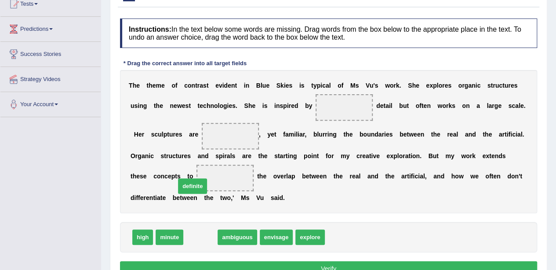
drag, startPoint x: 203, startPoint y: 241, endPoint x: 200, endPoint y: 187, distance: 53.8
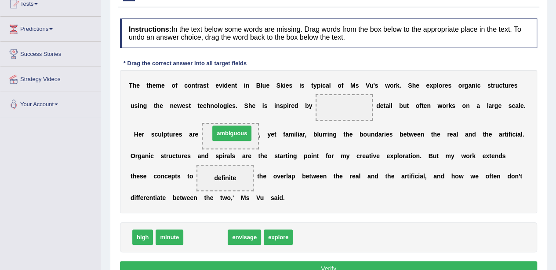
drag, startPoint x: 207, startPoint y: 241, endPoint x: 234, endPoint y: 137, distance: 107.1
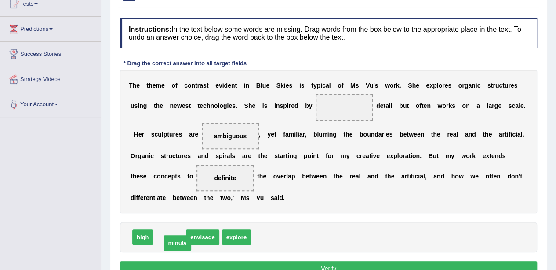
drag, startPoint x: 176, startPoint y: 235, endPoint x: 189, endPoint y: 238, distance: 13.0
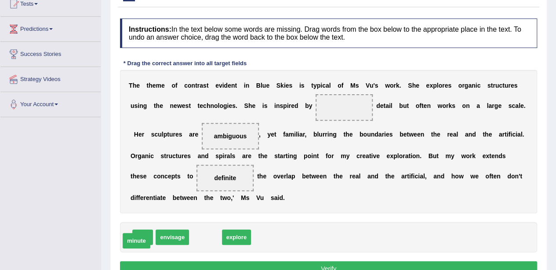
drag, startPoint x: 202, startPoint y: 236, endPoint x: 146, endPoint y: 234, distance: 56.3
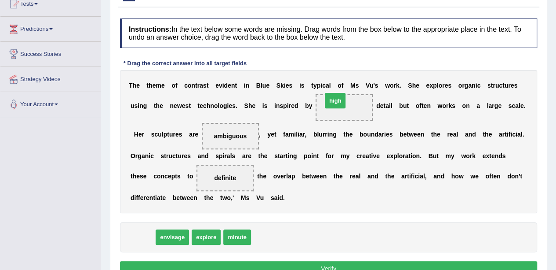
drag, startPoint x: 139, startPoint y: 234, endPoint x: 332, endPoint y: 99, distance: 235.5
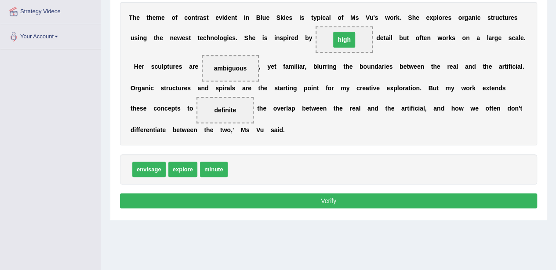
scroll to position [171, 0]
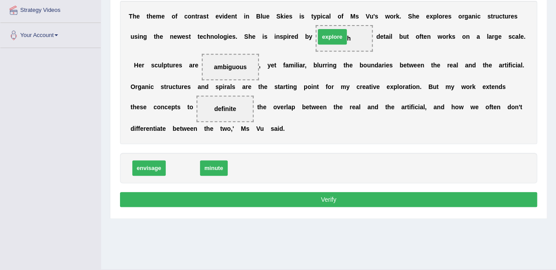
drag, startPoint x: 187, startPoint y: 168, endPoint x: 354, endPoint y: 36, distance: 212.6
click at [329, 194] on button "Verify" at bounding box center [328, 199] width 417 height 15
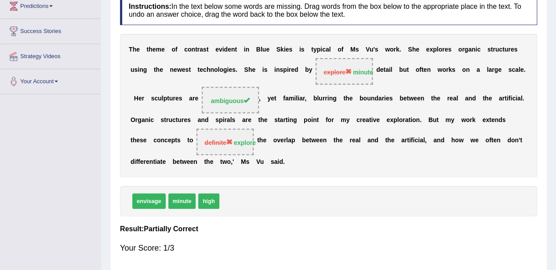
scroll to position [0, 0]
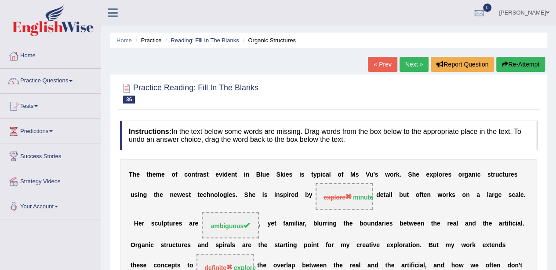
click at [518, 63] on button "Re-Attempt" at bounding box center [521, 64] width 49 height 15
click at [524, 58] on button "Re-Attempt" at bounding box center [521, 64] width 49 height 15
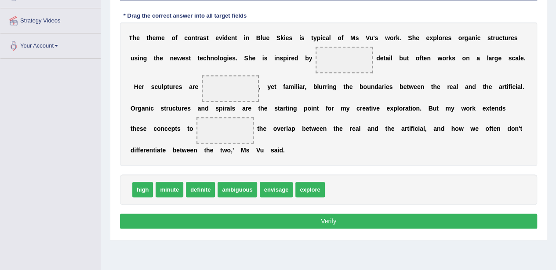
scroll to position [158, 0]
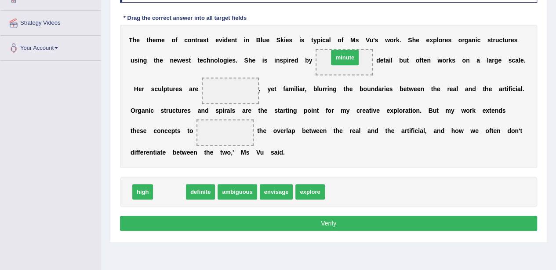
drag, startPoint x: 172, startPoint y: 190, endPoint x: 348, endPoint y: 57, distance: 220.9
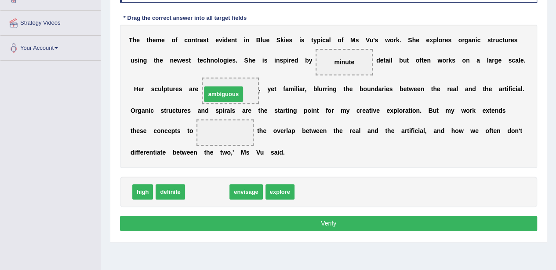
drag, startPoint x: 217, startPoint y: 192, endPoint x: 234, endPoint y: 94, distance: 99.6
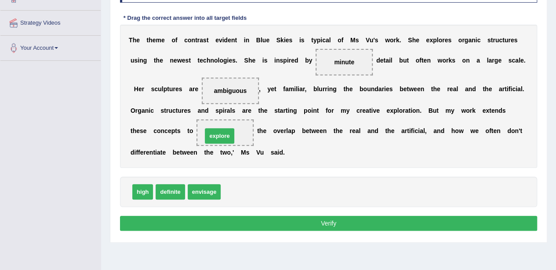
drag, startPoint x: 243, startPoint y: 193, endPoint x: 223, endPoint y: 136, distance: 60.1
click button "Verify"
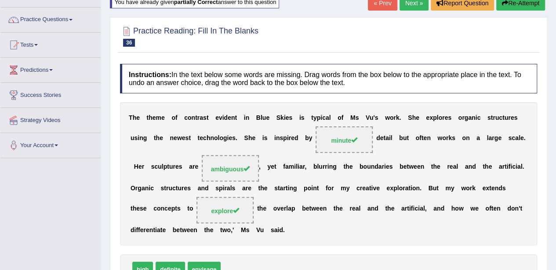
scroll to position [39, 0]
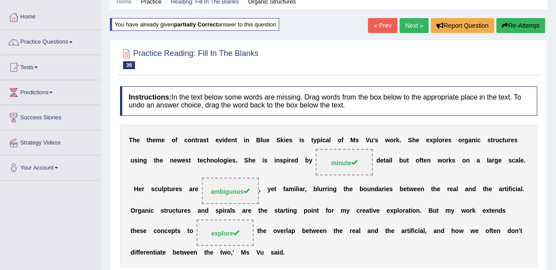
click link "Next »"
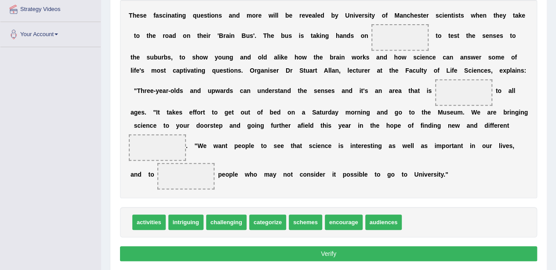
scroll to position [182, 0]
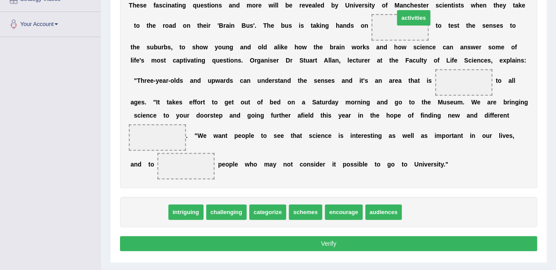
drag, startPoint x: 144, startPoint y: 210, endPoint x: 408, endPoint y: 23, distance: 323.7
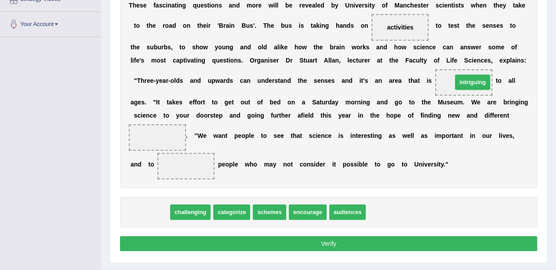
drag, startPoint x: 150, startPoint y: 209, endPoint x: 469, endPoint y: 79, distance: 344.1
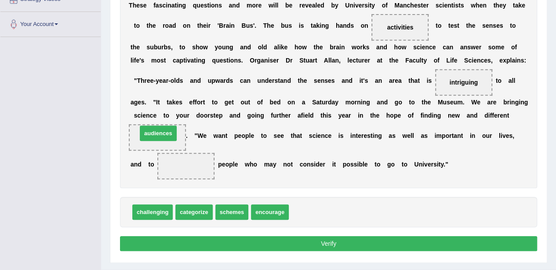
drag, startPoint x: 304, startPoint y: 215, endPoint x: 152, endPoint y: 135, distance: 171.2
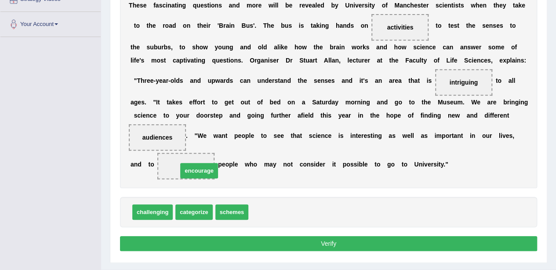
drag, startPoint x: 259, startPoint y: 211, endPoint x: 188, endPoint y: 170, distance: 82.0
click at [248, 242] on button "Verify" at bounding box center [328, 243] width 417 height 15
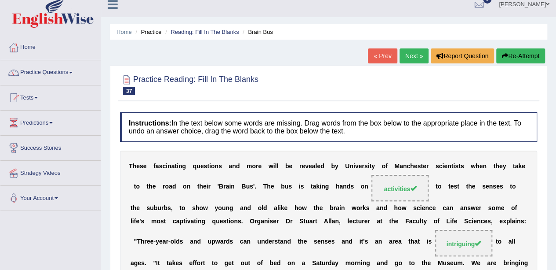
scroll to position [0, 0]
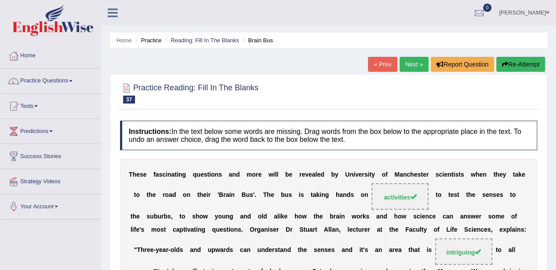
click at [414, 65] on link "Next »" at bounding box center [414, 64] width 29 height 15
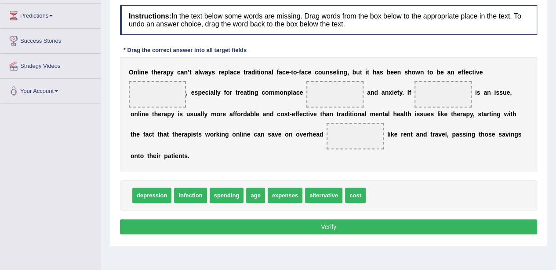
scroll to position [115, 0]
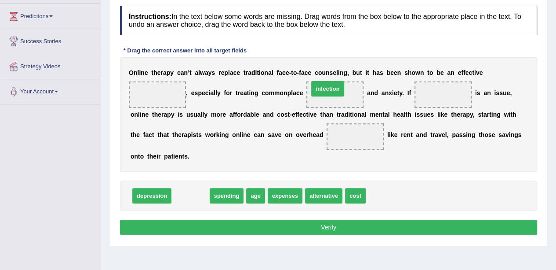
drag, startPoint x: 193, startPoint y: 196, endPoint x: 330, endPoint y: 89, distance: 174.0
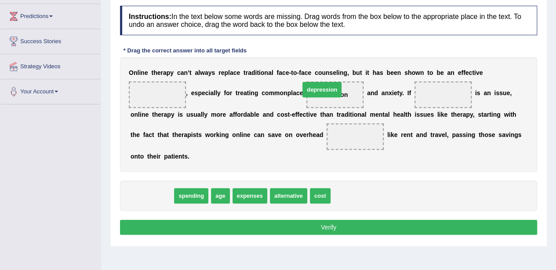
drag, startPoint x: 151, startPoint y: 191, endPoint x: 327, endPoint y: 81, distance: 208.1
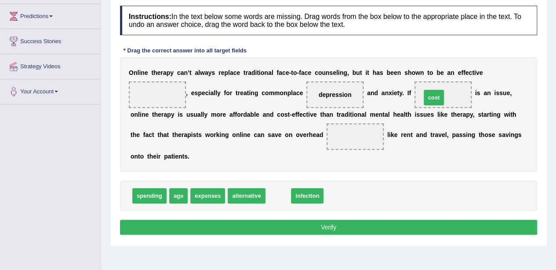
drag, startPoint x: 281, startPoint y: 192, endPoint x: 436, endPoint y: 94, distance: 184.3
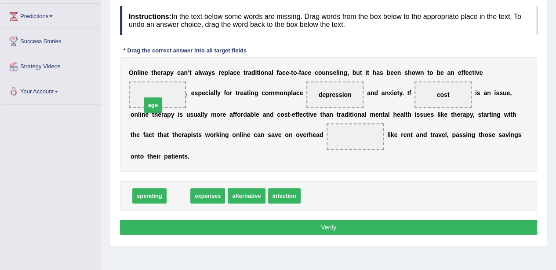
drag, startPoint x: 179, startPoint y: 194, endPoint x: 154, endPoint y: 103, distance: 94.6
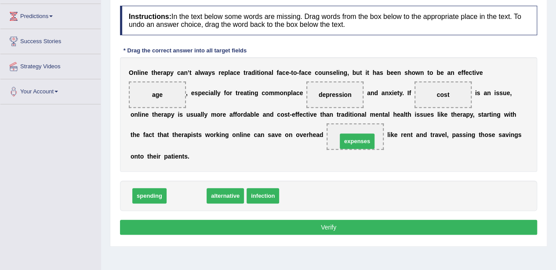
drag, startPoint x: 187, startPoint y: 196, endPoint x: 357, endPoint y: 142, distance: 178.9
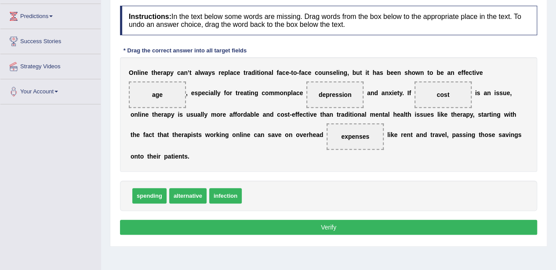
click at [333, 226] on button "Verify" at bounding box center [328, 227] width 417 height 15
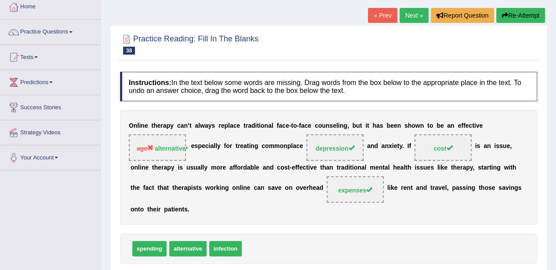
scroll to position [45, 0]
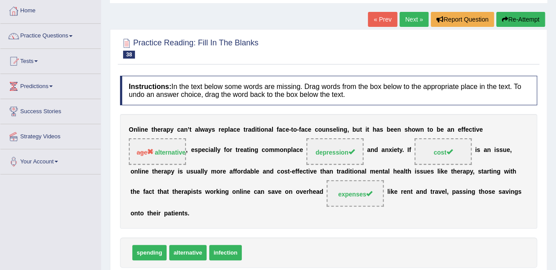
click at [520, 16] on button "Re-Attempt" at bounding box center [521, 19] width 49 height 15
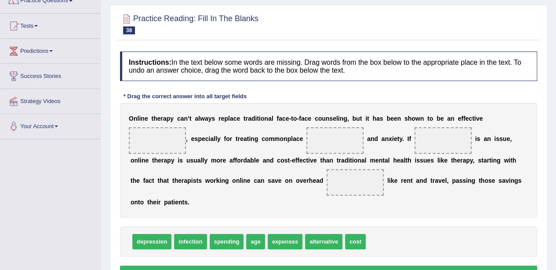
scroll to position [132, 0]
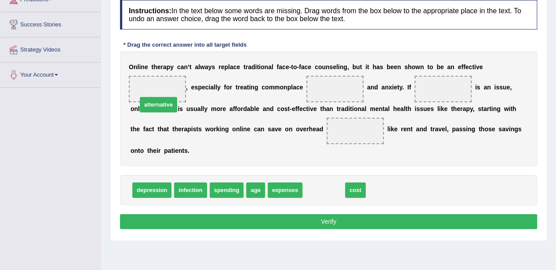
drag, startPoint x: 316, startPoint y: 189, endPoint x: 156, endPoint y: 91, distance: 187.7
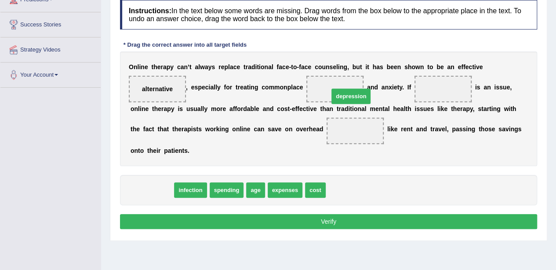
drag, startPoint x: 151, startPoint y: 188, endPoint x: 348, endPoint y: 89, distance: 219.5
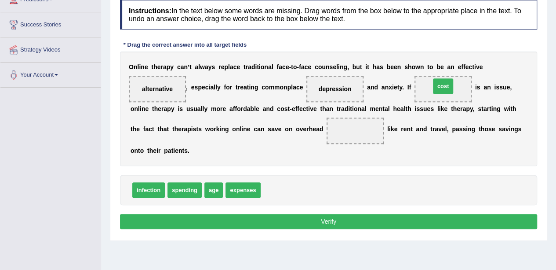
drag, startPoint x: 279, startPoint y: 190, endPoint x: 445, endPoint y: 93, distance: 192.2
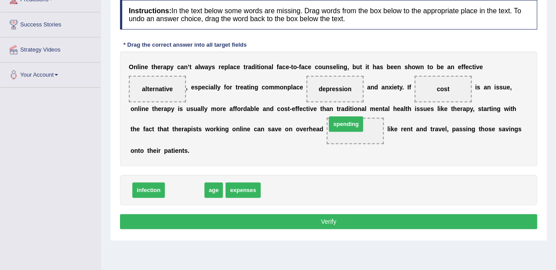
drag, startPoint x: 182, startPoint y: 188, endPoint x: 344, endPoint y: 122, distance: 174.6
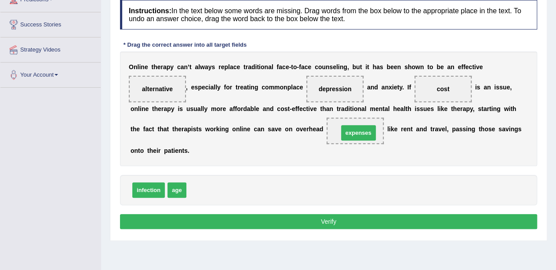
drag, startPoint x: 201, startPoint y: 190, endPoint x: 353, endPoint y: 134, distance: 162.4
click at [332, 214] on button "Verify" at bounding box center [328, 221] width 417 height 15
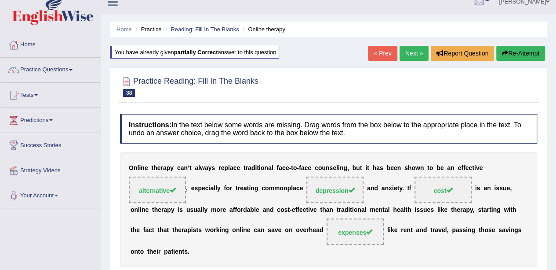
scroll to position [8, 0]
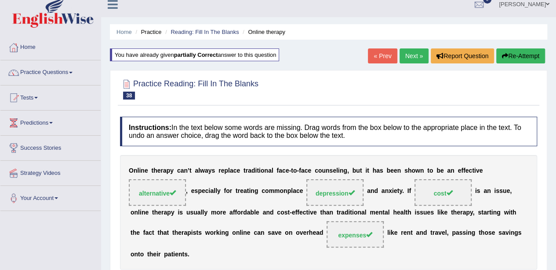
click at [414, 60] on link "Next »" at bounding box center [414, 55] width 29 height 15
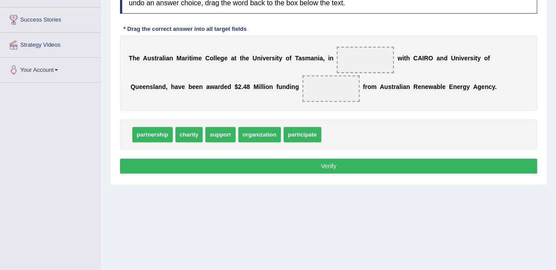
scroll to position [136, 0]
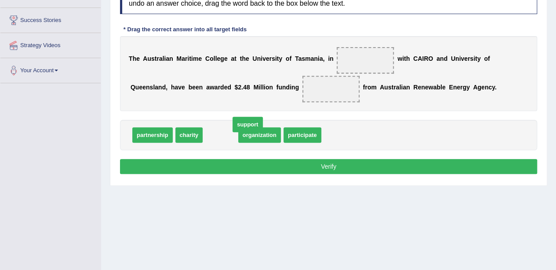
drag, startPoint x: 217, startPoint y: 139, endPoint x: 225, endPoint y: 140, distance: 7.6
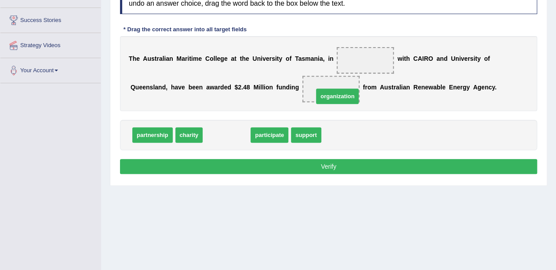
drag, startPoint x: 227, startPoint y: 135, endPoint x: 337, endPoint y: 96, distance: 117.0
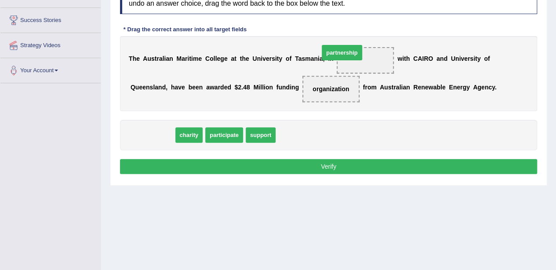
drag, startPoint x: 158, startPoint y: 137, endPoint x: 358, endPoint y: 56, distance: 215.5
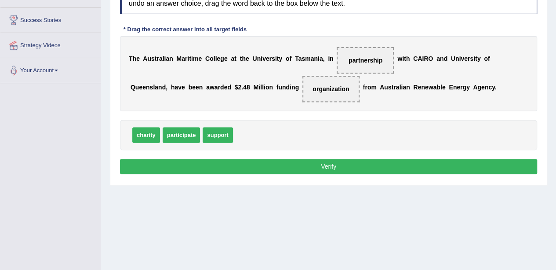
click at [292, 164] on button "Verify" at bounding box center [328, 166] width 417 height 15
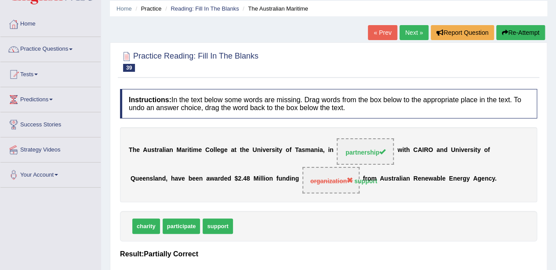
scroll to position [0, 0]
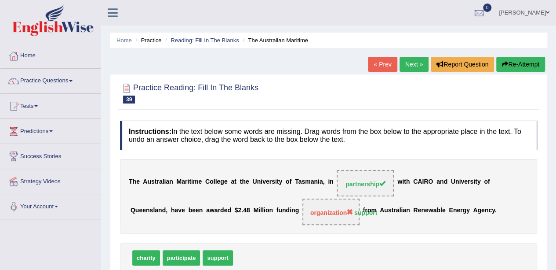
click at [503, 65] on icon "button" at bounding box center [505, 64] width 6 height 6
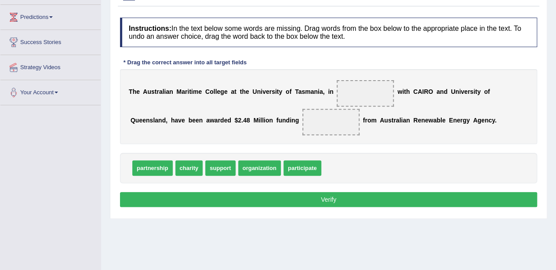
scroll to position [116, 0]
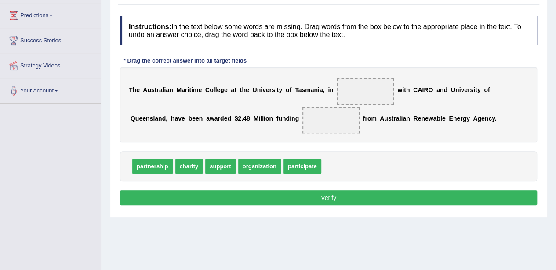
click at [160, 167] on span "partnership" at bounding box center [152, 165] width 40 height 15
drag, startPoint x: 154, startPoint y: 164, endPoint x: 377, endPoint y: 82, distance: 237.6
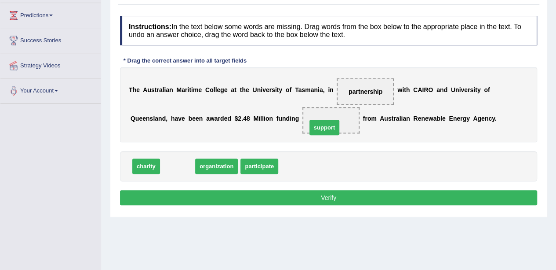
drag, startPoint x: 172, startPoint y: 164, endPoint x: 319, endPoint y: 124, distance: 152.0
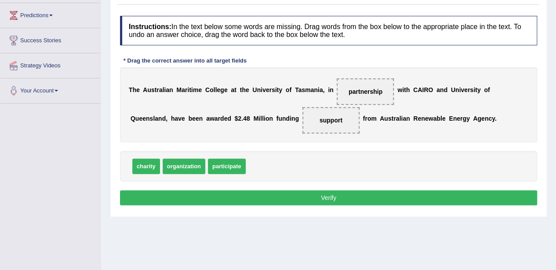
click at [291, 196] on button "Verify" at bounding box center [328, 197] width 417 height 15
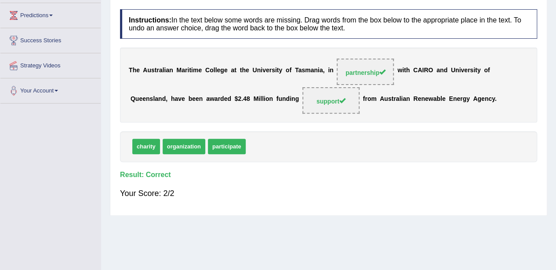
scroll to position [0, 0]
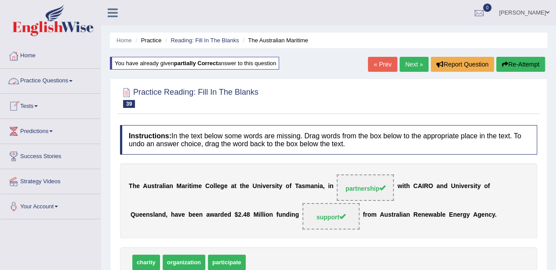
click at [45, 74] on link "Practice Questions" at bounding box center [50, 80] width 100 height 22
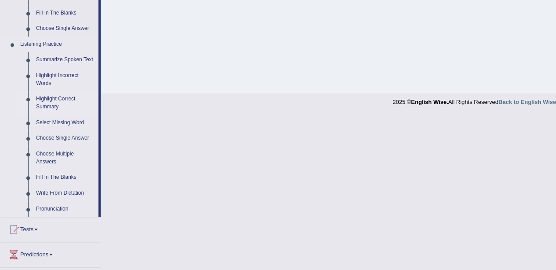
scroll to position [346, 0]
click at [62, 124] on link "Select Missing Word" at bounding box center [65, 124] width 66 height 16
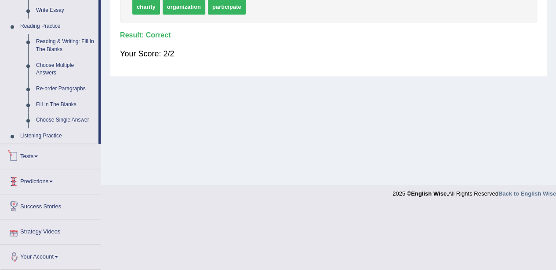
scroll to position [295, 0]
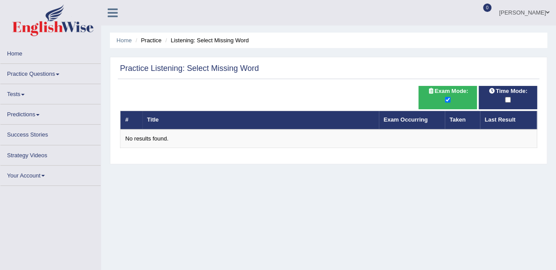
click at [443, 97] on div at bounding box center [448, 100] width 50 height 10
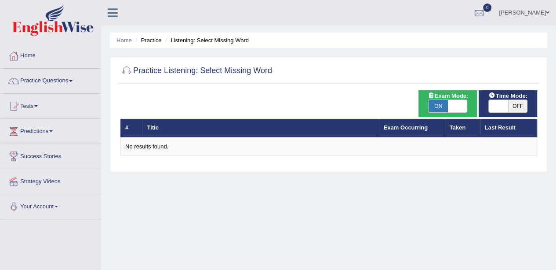
click at [451, 106] on span at bounding box center [457, 106] width 19 height 12
checkbox input "false"
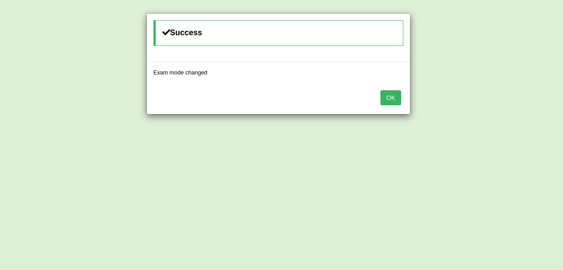
click at [392, 93] on button "OK" at bounding box center [390, 97] width 20 height 15
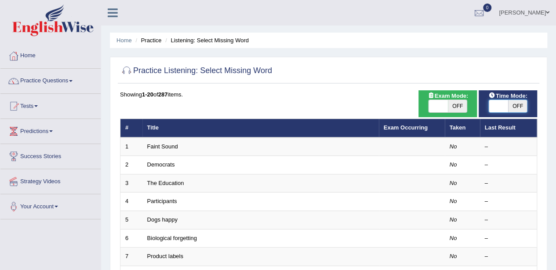
click at [498, 105] on span at bounding box center [498, 106] width 19 height 12
checkbox input "true"
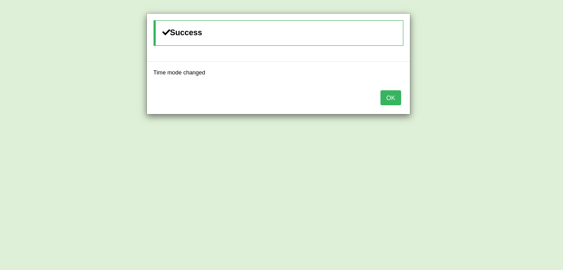
click at [385, 95] on button "OK" at bounding box center [390, 97] width 20 height 15
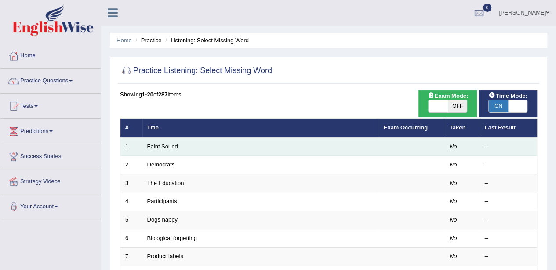
click at [299, 140] on td "Faint Sound" at bounding box center [261, 146] width 237 height 18
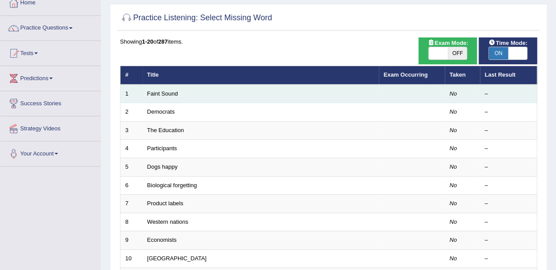
scroll to position [53, 0]
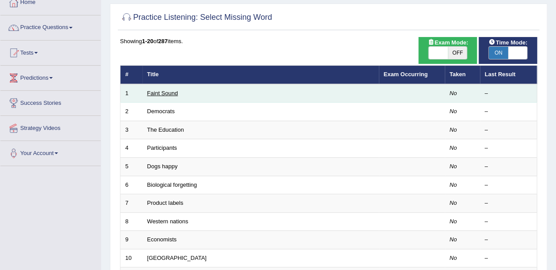
click at [167, 93] on link "Faint Sound" at bounding box center [162, 93] width 31 height 7
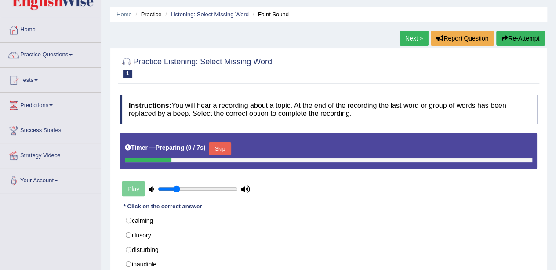
scroll to position [26, 0]
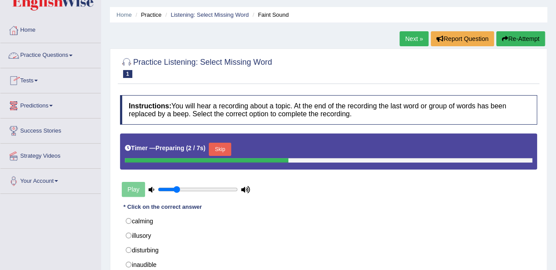
click at [59, 55] on link "Practice Questions" at bounding box center [50, 54] width 100 height 22
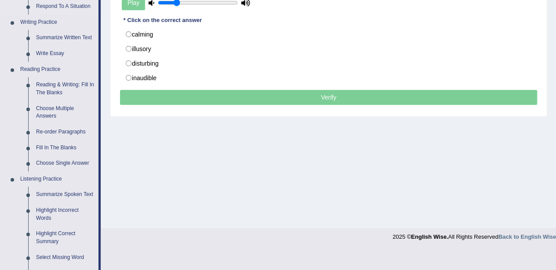
scroll to position [216, 0]
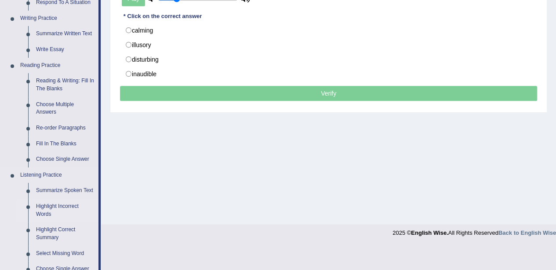
click at [45, 202] on link "Highlight Incorrect Words" at bounding box center [65, 209] width 66 height 23
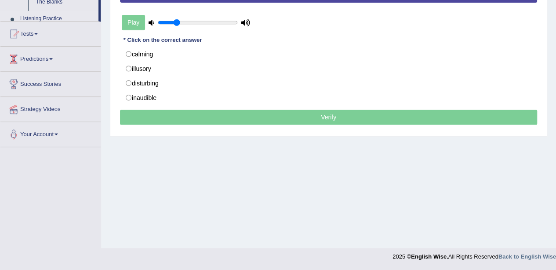
scroll to position [169, 0]
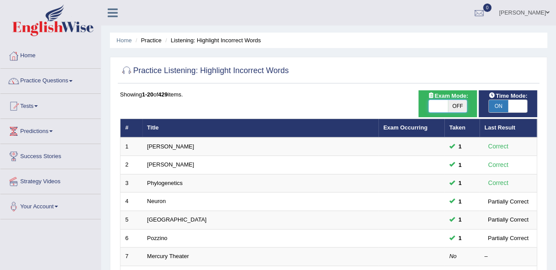
click at [433, 101] on span at bounding box center [438, 106] width 19 height 12
checkbox input "true"
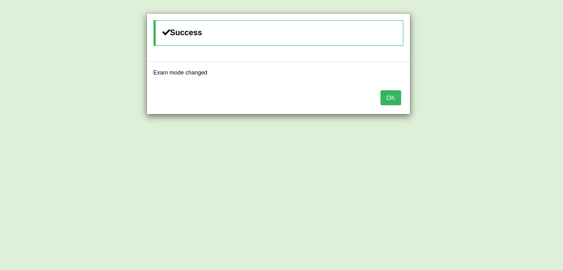
click at [392, 96] on button "OK" at bounding box center [390, 97] width 20 height 15
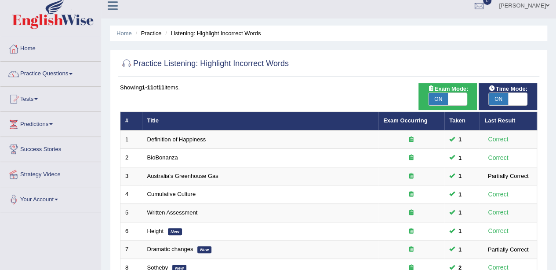
scroll to position [8, 0]
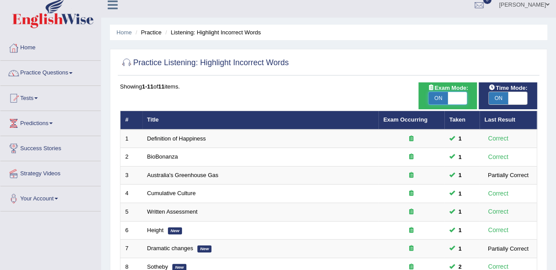
click at [458, 99] on span at bounding box center [457, 98] width 19 height 12
checkbox input "false"
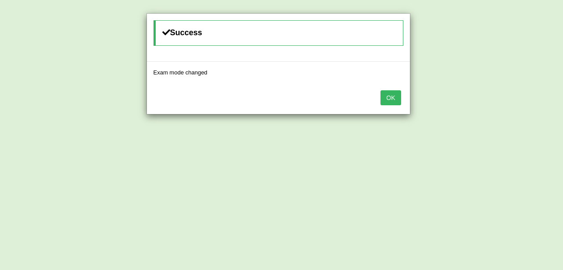
click at [394, 98] on button "OK" at bounding box center [390, 97] width 20 height 15
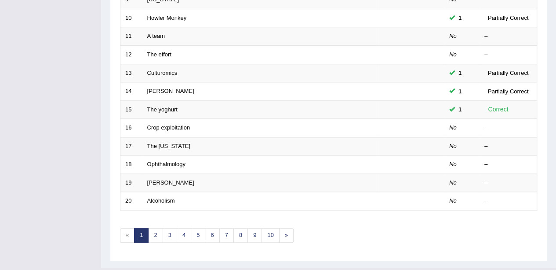
scroll to position [294, 0]
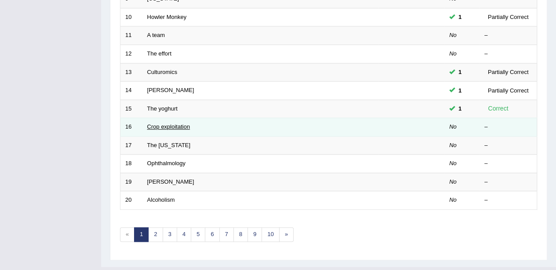
click at [157, 123] on link "Crop exploitation" at bounding box center [168, 126] width 43 height 7
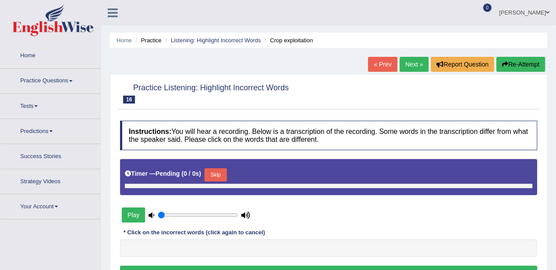
type input "0.25"
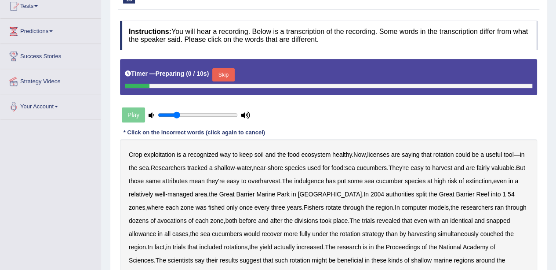
scroll to position [102, 0]
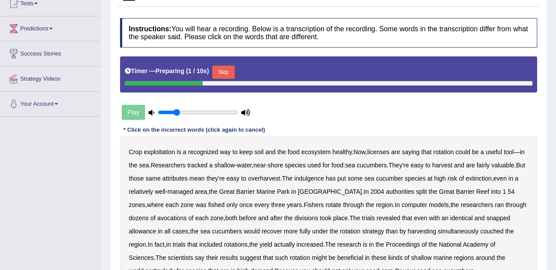
click at [231, 66] on button "Skip" at bounding box center [223, 72] width 22 height 13
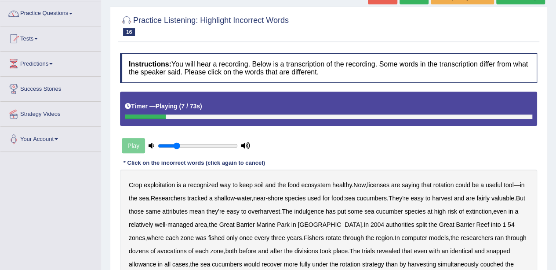
scroll to position [0, 0]
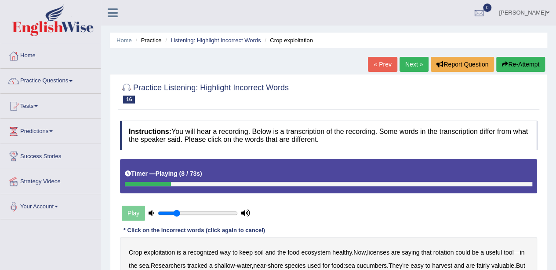
click at [516, 61] on button "Re-Attempt" at bounding box center [521, 64] width 49 height 15
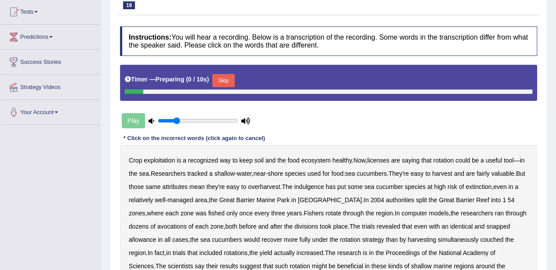
scroll to position [122, 0]
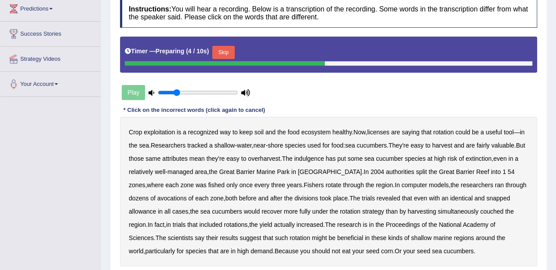
click at [227, 49] on button "Skip" at bounding box center [223, 52] width 22 height 13
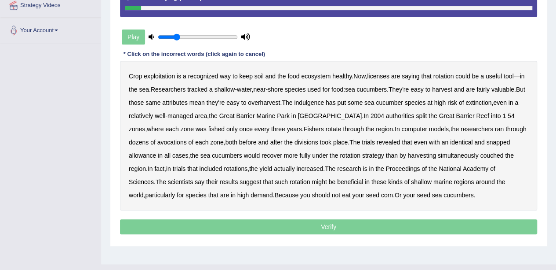
scroll to position [177, 0]
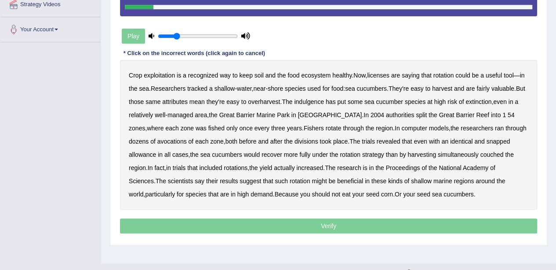
click at [384, 73] on b "licenses" at bounding box center [378, 75] width 22 height 7
click at [324, 99] on b "indulgence" at bounding box center [309, 101] width 30 height 7
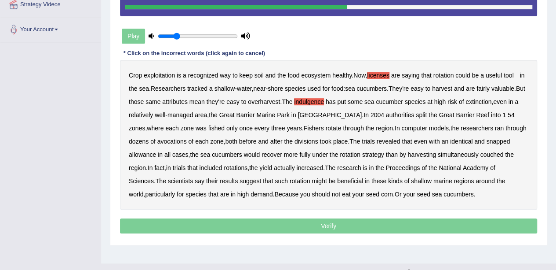
click at [157, 139] on b "avocations" at bounding box center [171, 141] width 29 height 7
click at [487, 139] on b "snapped" at bounding box center [499, 141] width 24 height 7
click at [480, 151] on b "couched" at bounding box center [491, 154] width 23 height 7
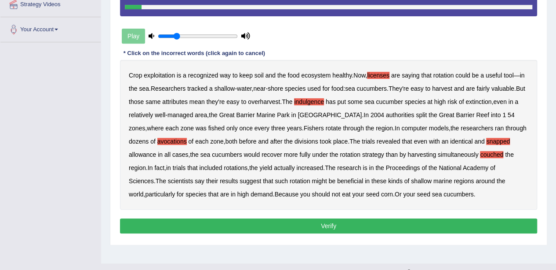
click at [323, 227] on button "Verify" at bounding box center [328, 225] width 417 height 15
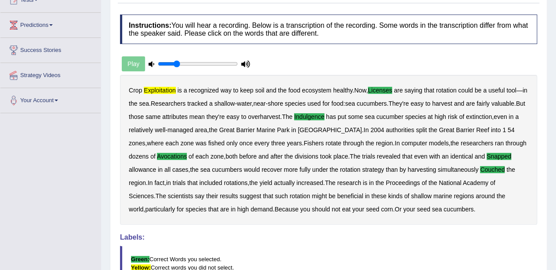
scroll to position [0, 0]
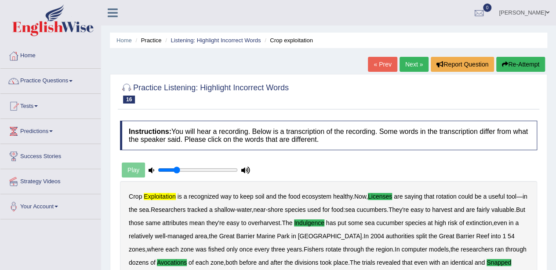
click at [416, 63] on link "Next »" at bounding box center [414, 64] width 29 height 15
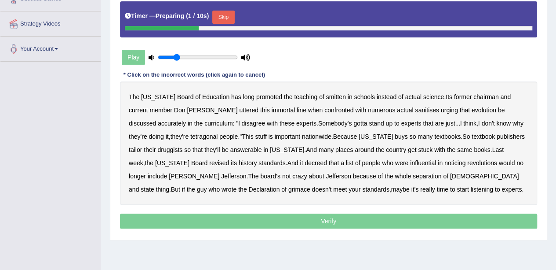
click at [225, 19] on button "Skip" at bounding box center [223, 17] width 22 height 13
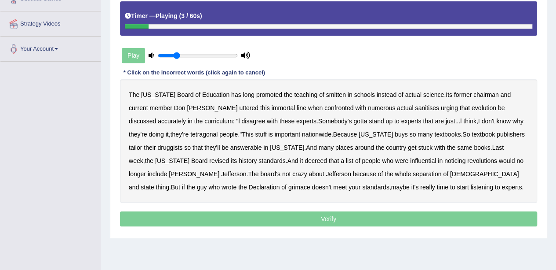
click at [326, 94] on b "smitten" at bounding box center [336, 94] width 20 height 7
click at [415, 105] on b "sanitises" at bounding box center [427, 107] width 24 height 7
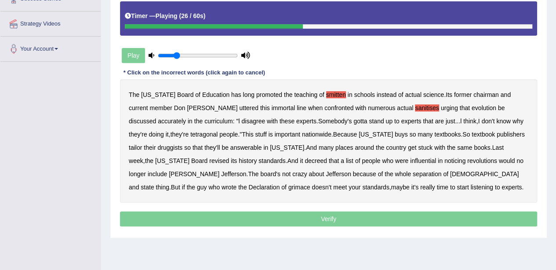
click at [149, 129] on div "The Texas Board of Education has long promoted the teaching of smitten in schoo…" at bounding box center [328, 140] width 417 height 123
click at [190, 132] on b "tetragonal" at bounding box center [203, 134] width 27 height 7
click at [183, 144] on b "druggists" at bounding box center [169, 147] width 25 height 7
click at [230, 147] on b "answerable" at bounding box center [246, 147] width 32 height 7
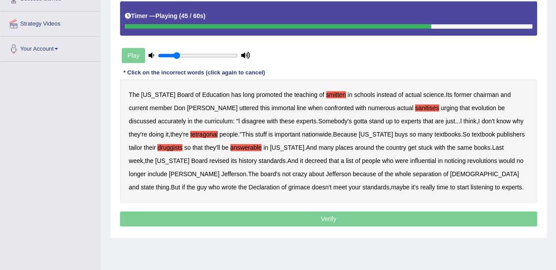
click at [445, 157] on b "noticing" at bounding box center [455, 160] width 21 height 7
click at [311, 183] on b "grimace" at bounding box center [300, 186] width 22 height 7
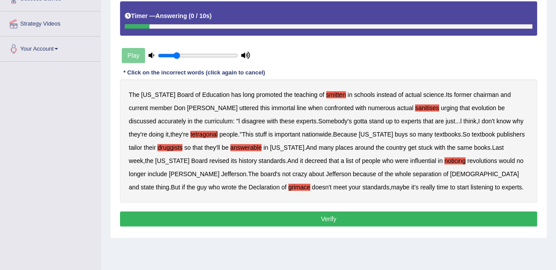
click at [311, 214] on button "Verify" at bounding box center [328, 218] width 417 height 15
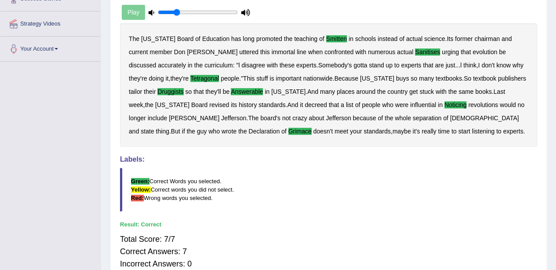
scroll to position [92, 0]
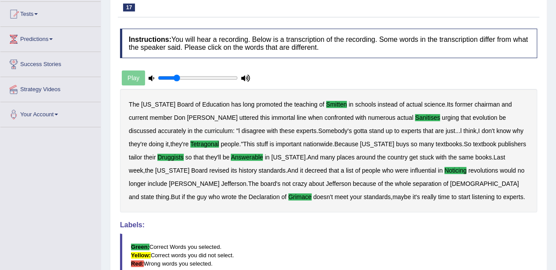
drag, startPoint x: 311, startPoint y: 214, endPoint x: 382, endPoint y: 126, distance: 112.7
click at [382, 126] on div "Instructions: You will hear a recording. Below is a transcription of the record…" at bounding box center [329, 185] width 422 height 322
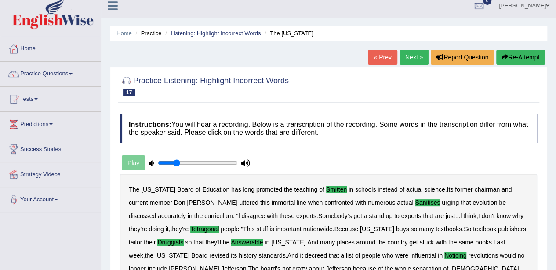
scroll to position [0, 0]
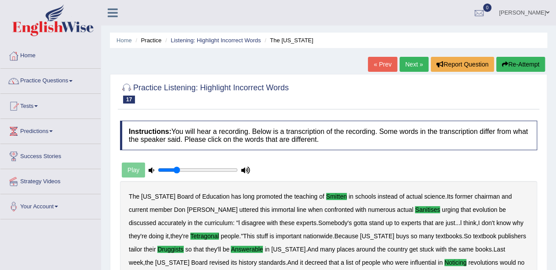
click at [412, 61] on link "Next »" at bounding box center [414, 64] width 29 height 15
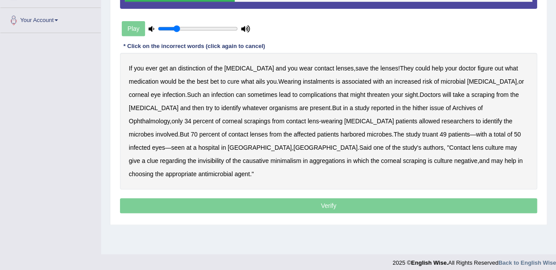
scroll to position [167, 0]
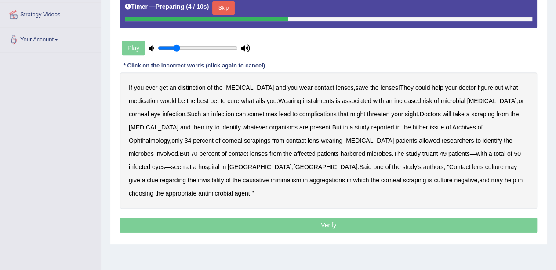
click at [227, 2] on button "Skip" at bounding box center [223, 7] width 22 height 13
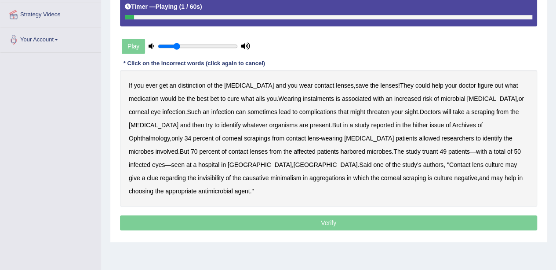
click at [197, 84] on b "distinction" at bounding box center [191, 85] width 27 height 7
click at [303, 97] on b "instalments" at bounding box center [318, 98] width 31 height 7
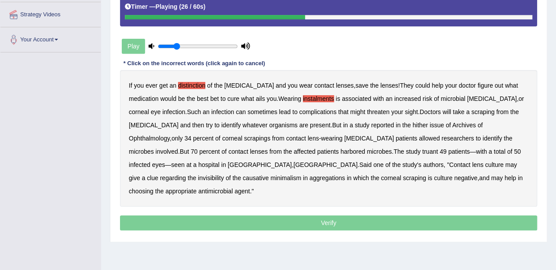
click at [413, 123] on b "hither" at bounding box center [420, 124] width 15 height 7
click at [423, 148] on b "truant" at bounding box center [431, 151] width 16 height 7
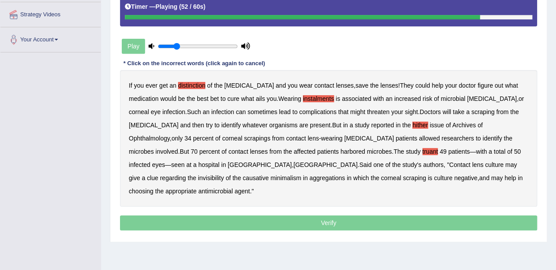
click at [224, 174] on b "invisibility" at bounding box center [211, 177] width 26 height 7
click at [301, 174] on b "minimalism" at bounding box center [286, 177] width 31 height 7
click at [345, 174] on b "aggregations" at bounding box center [328, 177] width 36 height 7
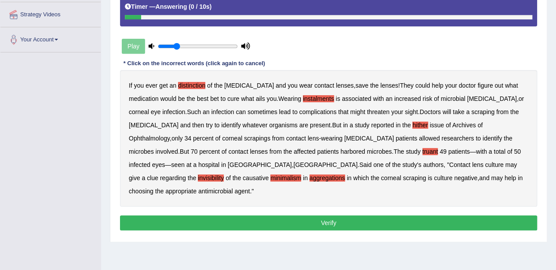
click at [322, 215] on button "Verify" at bounding box center [328, 222] width 417 height 15
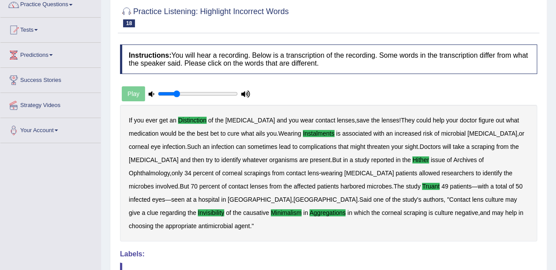
scroll to position [0, 0]
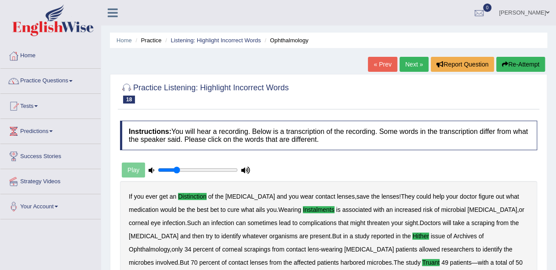
click at [415, 68] on link "Next »" at bounding box center [414, 64] width 29 height 15
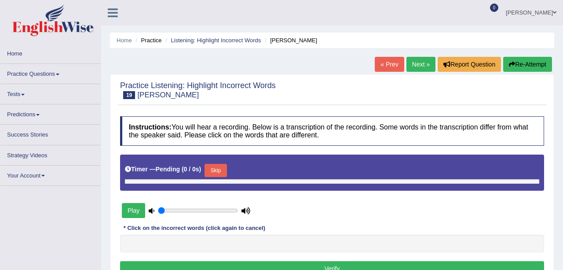
type input "0.25"
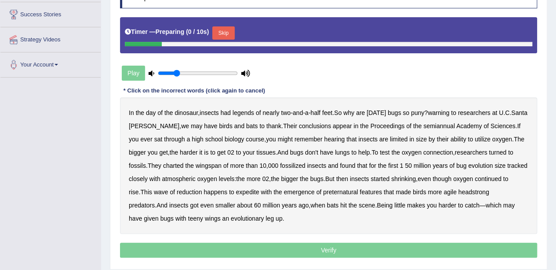
scroll to position [144, 0]
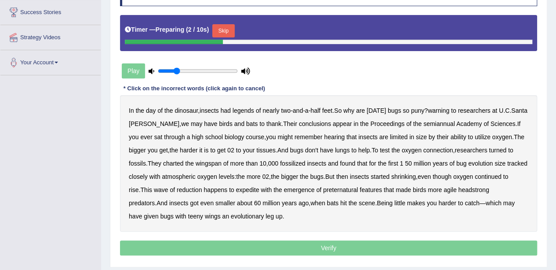
click at [224, 32] on button "Skip" at bounding box center [223, 30] width 22 height 13
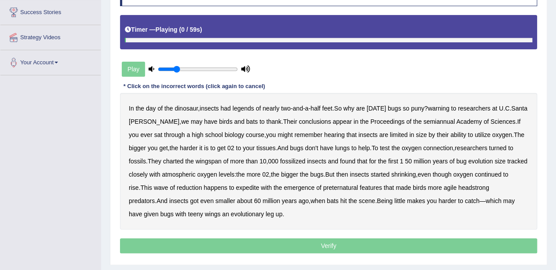
scroll to position [179, 0]
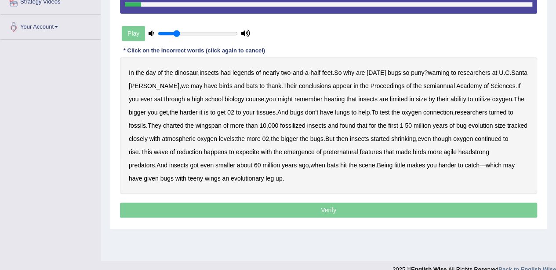
click at [249, 72] on b "legends" at bounding box center [244, 72] width 22 height 7
click at [445, 73] on b "warning" at bounding box center [439, 72] width 22 height 7
click at [428, 86] on b "semiannual" at bounding box center [440, 85] width 32 height 7
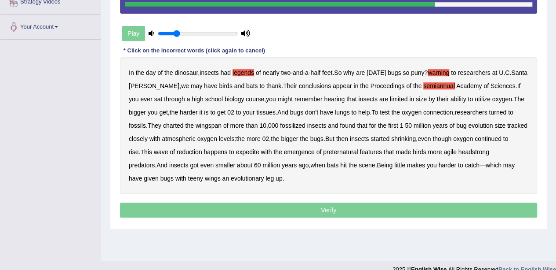
click at [260, 152] on b "expedite" at bounding box center [247, 151] width 23 height 7
click at [358, 150] on b "preternatural" at bounding box center [340, 151] width 35 height 7
click at [490, 151] on b "headstrong" at bounding box center [474, 151] width 31 height 7
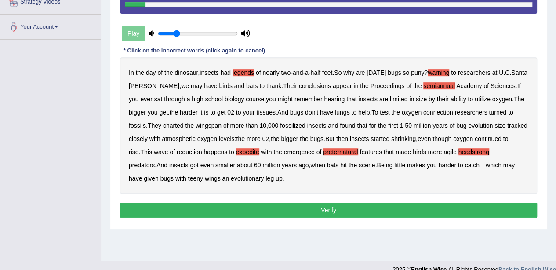
click at [304, 205] on button "Verify" at bounding box center [328, 209] width 417 height 15
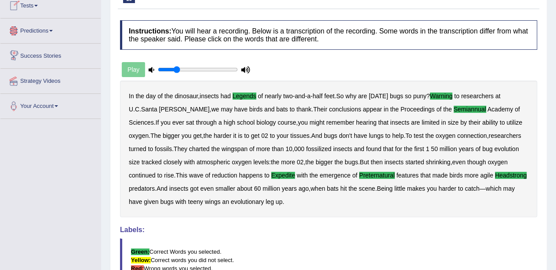
scroll to position [51, 0]
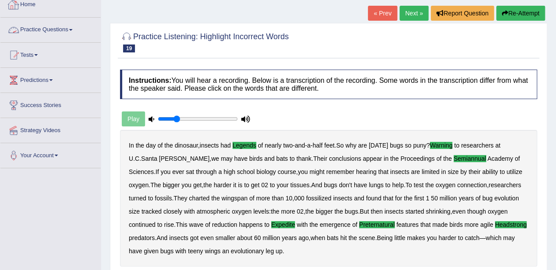
click at [43, 27] on link "Practice Questions" at bounding box center [50, 29] width 100 height 22
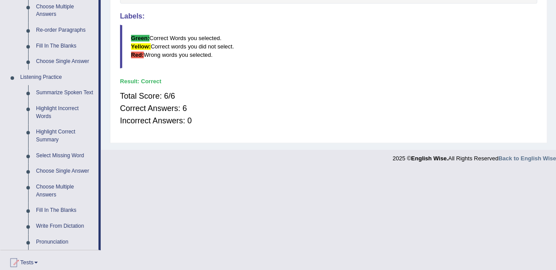
scroll to position [324, 0]
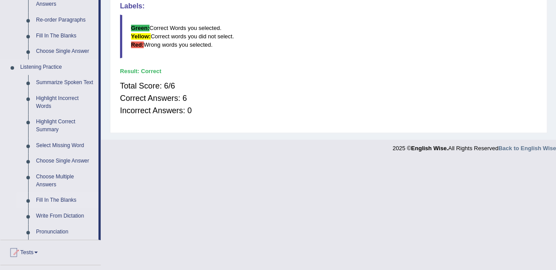
click at [57, 198] on link "Fill In The Blanks" at bounding box center [65, 200] width 66 height 16
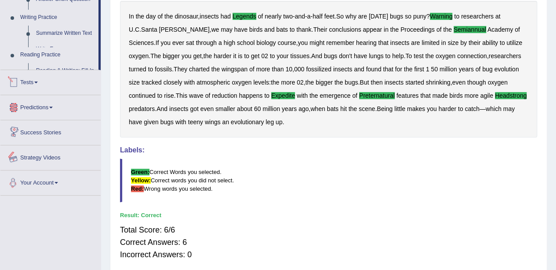
scroll to position [214, 0]
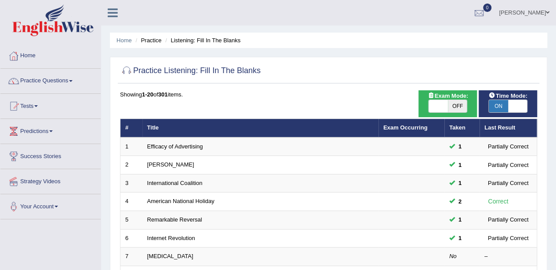
click at [447, 104] on span at bounding box center [438, 106] width 19 height 12
checkbox input "true"
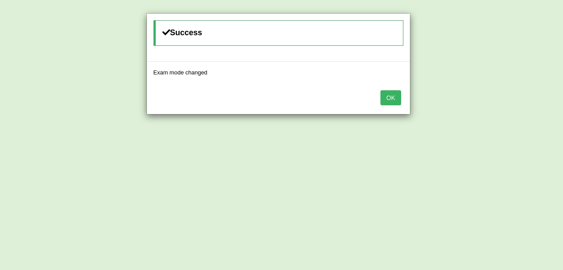
click at [394, 94] on button "OK" at bounding box center [390, 97] width 20 height 15
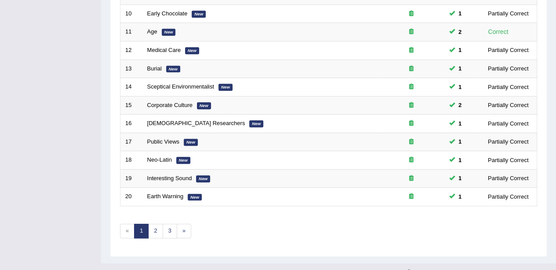
scroll to position [308, 0]
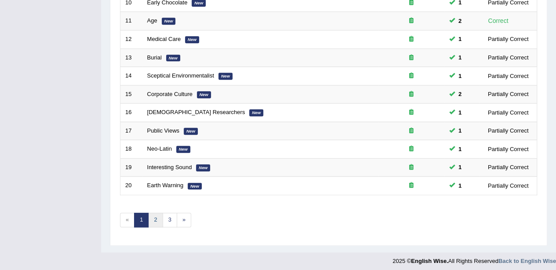
click at [150, 213] on link "2" at bounding box center [155, 219] width 15 height 15
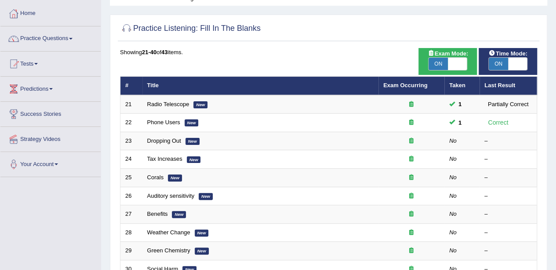
scroll to position [51, 0]
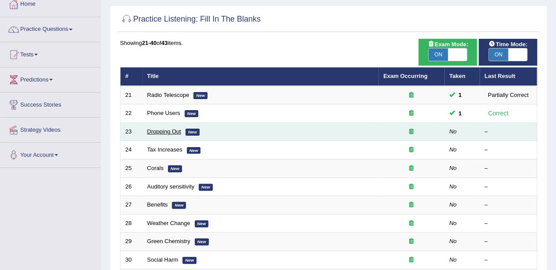
click at [165, 132] on link "Dropping Out" at bounding box center [164, 131] width 34 height 7
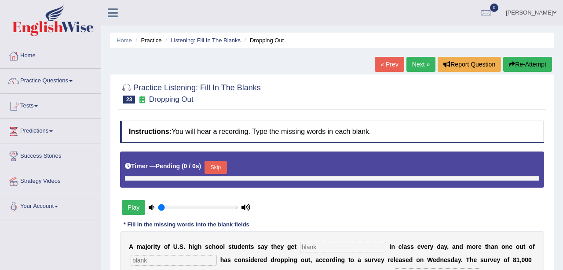
type input "0.25"
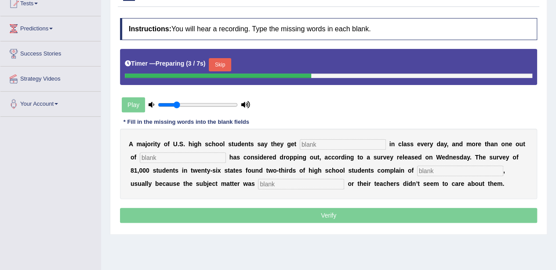
scroll to position [103, 0]
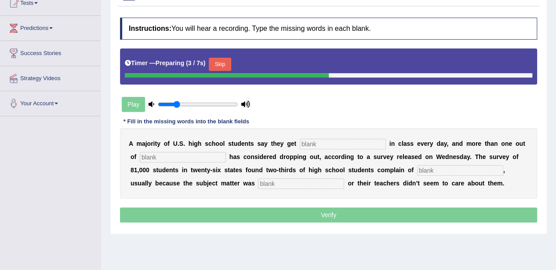
click at [220, 69] on button "Skip" at bounding box center [220, 64] width 22 height 13
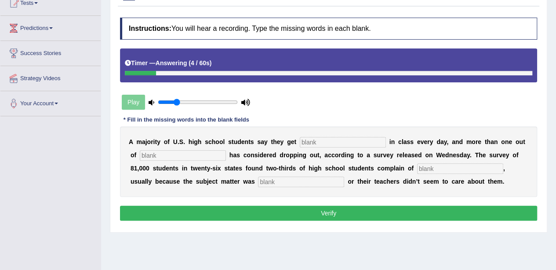
click at [321, 139] on input "text" at bounding box center [343, 142] width 86 height 11
type input "boarding"
click at [179, 150] on input "text" at bounding box center [183, 155] width 86 height 11
type input "five"
click at [439, 166] on input "text" at bounding box center [460, 168] width 86 height 11
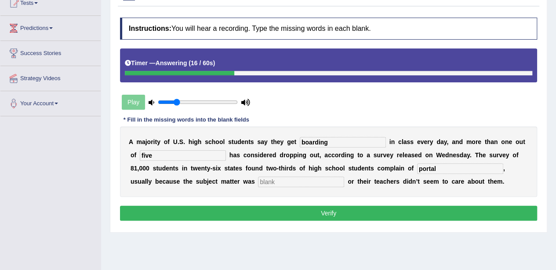
type input "portal"
click at [305, 182] on input "text" at bounding box center [301, 181] width 86 height 11
type input "relevant"
click at [306, 211] on button "Verify" at bounding box center [328, 212] width 417 height 15
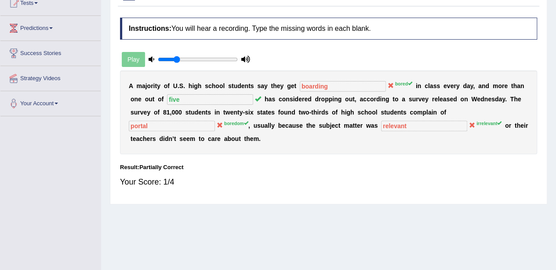
scroll to position [0, 0]
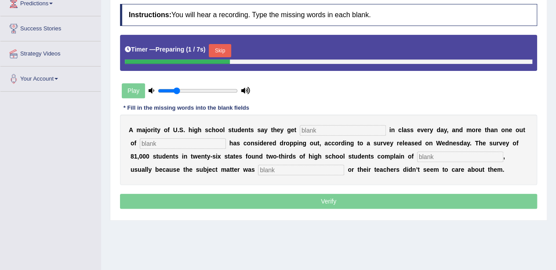
scroll to position [128, 0]
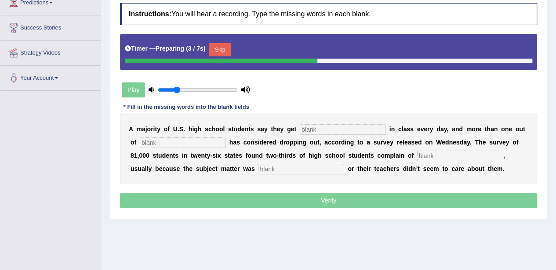
click at [223, 51] on button "Skip" at bounding box center [220, 49] width 22 height 13
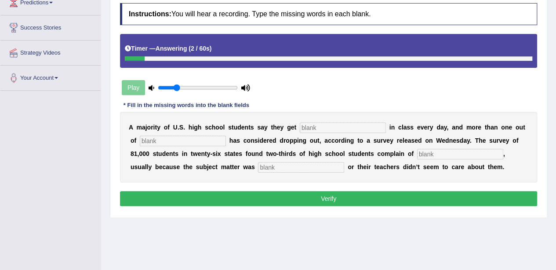
click at [316, 126] on input "text" at bounding box center [343, 127] width 86 height 11
type input "bored"
click at [164, 139] on input "text" at bounding box center [183, 140] width 86 height 11
type input "five"
click at [439, 151] on input "text" at bounding box center [460, 154] width 86 height 11
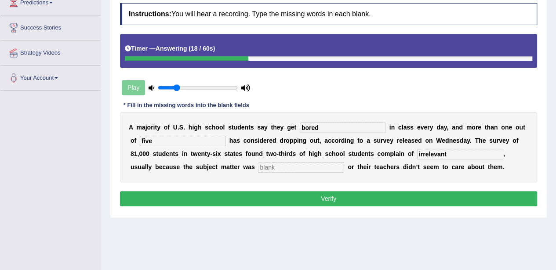
type input "irrelevant"
click at [313, 162] on input "text" at bounding box center [301, 167] width 86 height 11
type input "irrelevant"
click at [456, 152] on input "irrelevant" at bounding box center [460, 154] width 86 height 11
type input "i"
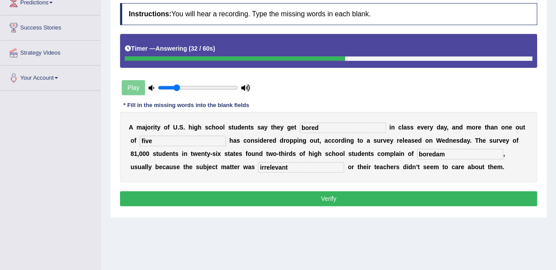
type input "boredam"
click at [407, 195] on button "Verify" at bounding box center [328, 198] width 417 height 15
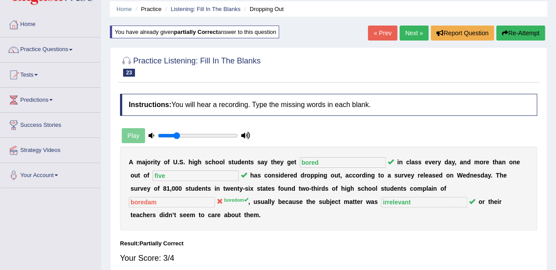
scroll to position [0, 0]
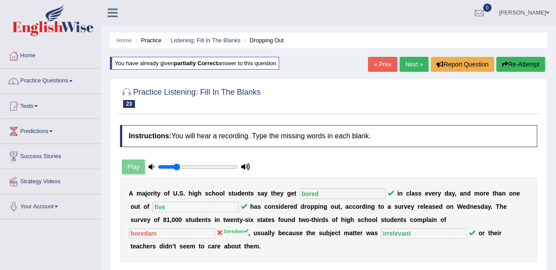
click at [420, 63] on link "Next »" at bounding box center [414, 64] width 29 height 15
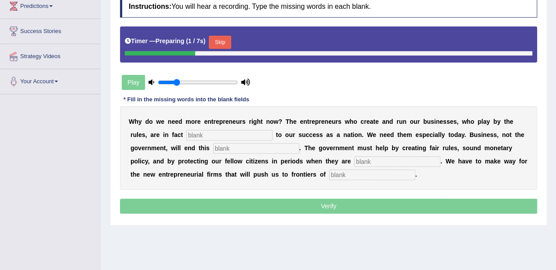
scroll to position [124, 0]
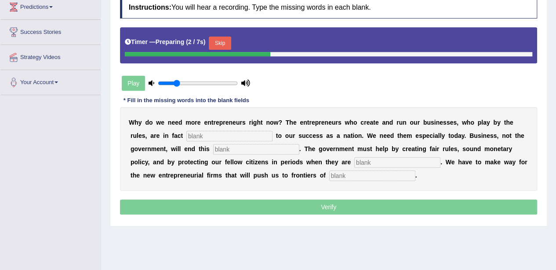
click at [219, 40] on button "Skip" at bounding box center [220, 43] width 22 height 13
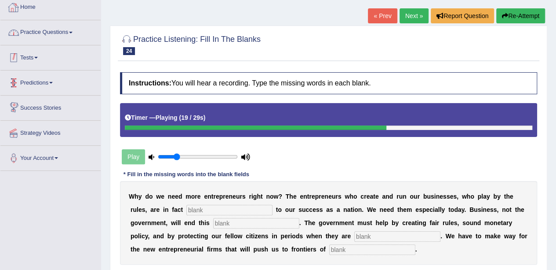
scroll to position [48, 0]
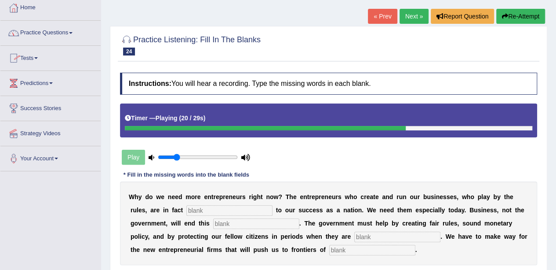
click at [32, 11] on link "Home" at bounding box center [50, 7] width 100 height 22
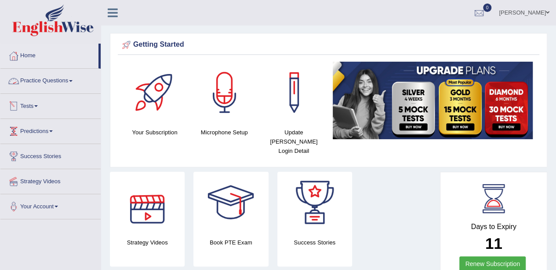
click at [33, 75] on link "Practice Questions" at bounding box center [50, 80] width 100 height 22
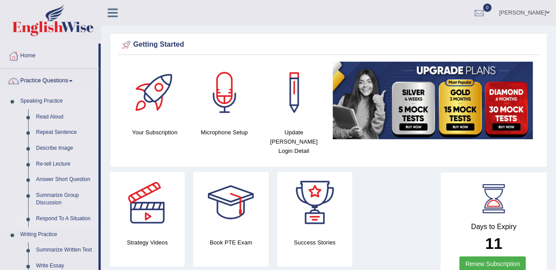
click at [52, 217] on link "Respond To A Situation" at bounding box center [65, 219] width 66 height 16
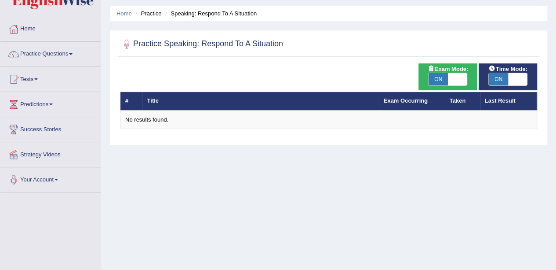
scroll to position [27, 0]
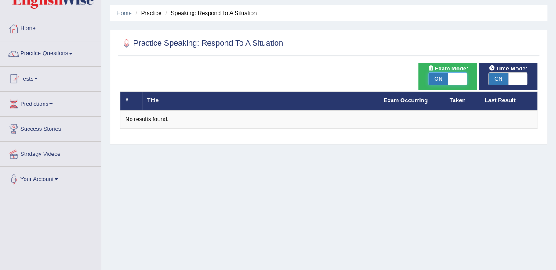
click at [462, 80] on span at bounding box center [457, 79] width 19 height 12
checkbox input "false"
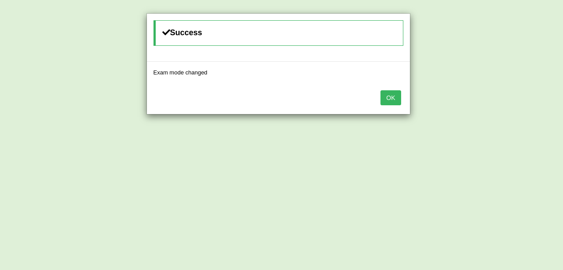
click at [396, 95] on button "OK" at bounding box center [390, 97] width 20 height 15
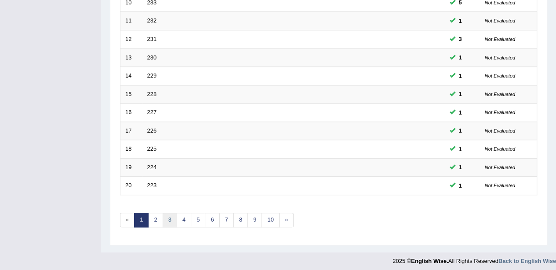
click at [170, 217] on link "3" at bounding box center [170, 219] width 15 height 15
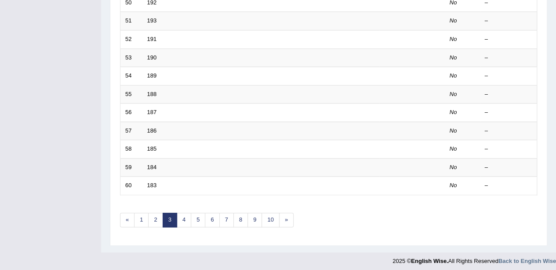
scroll to position [308, 0]
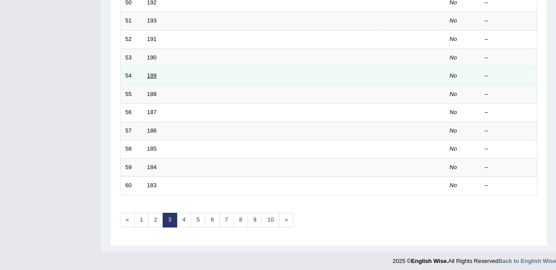
click at [152, 72] on link "189" at bounding box center [152, 75] width 10 height 7
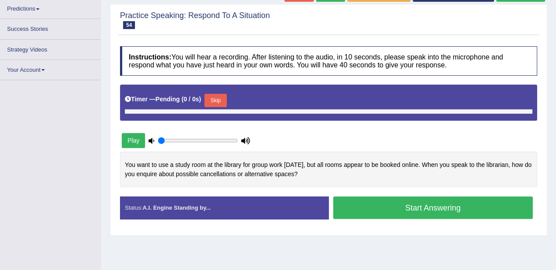
type input "0.25"
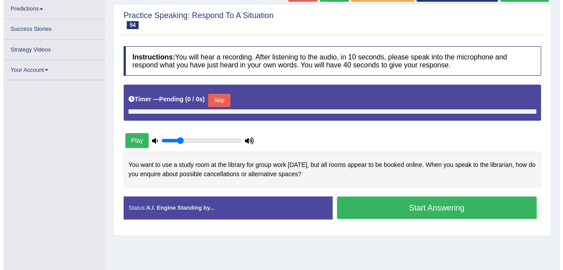
scroll to position [121, 0]
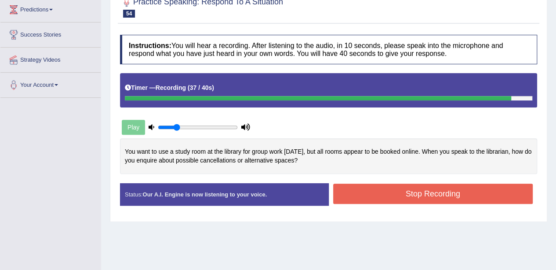
click at [393, 199] on button "Stop Recording" at bounding box center [433, 193] width 200 height 20
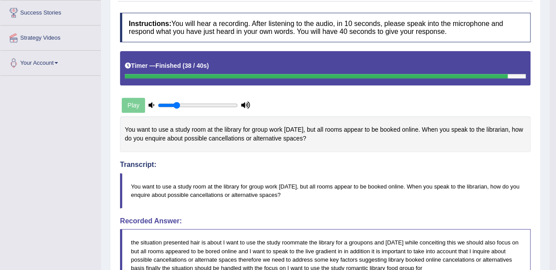
scroll to position [89, 0]
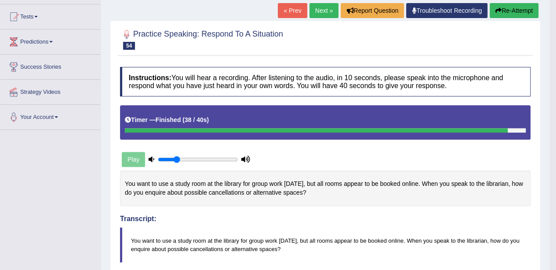
click at [312, 9] on link "Next »" at bounding box center [324, 10] width 29 height 15
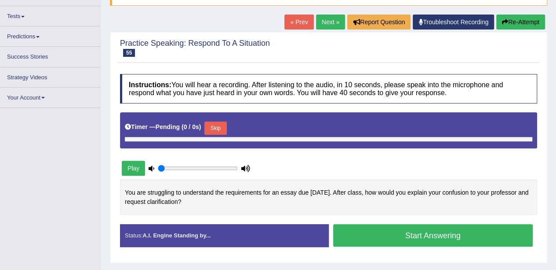
type input "0.25"
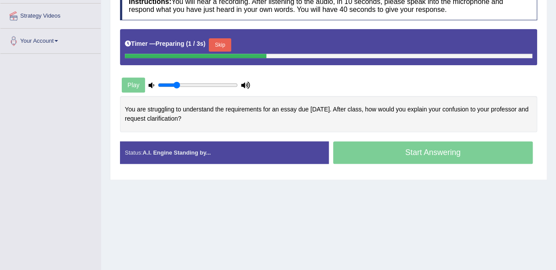
scroll to position [174, 0]
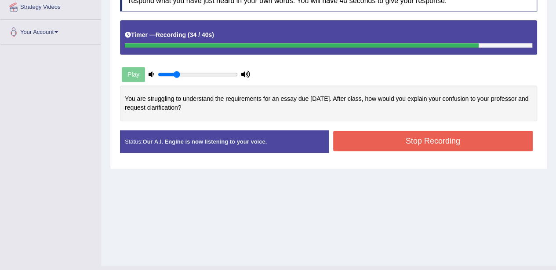
click at [384, 135] on button "Stop Recording" at bounding box center [433, 141] width 200 height 20
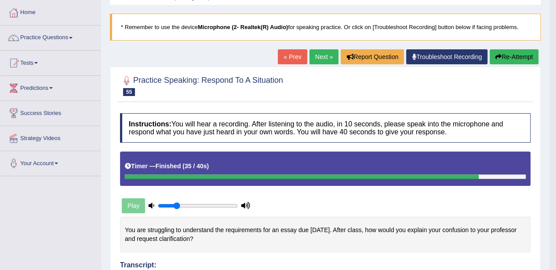
scroll to position [0, 0]
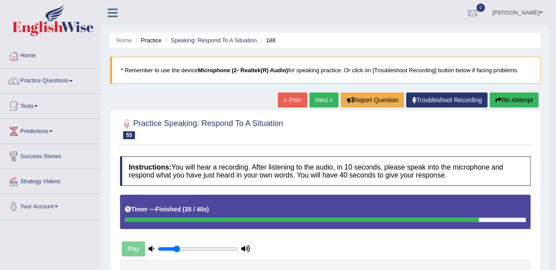
click at [326, 94] on link "Next »" at bounding box center [324, 99] width 29 height 15
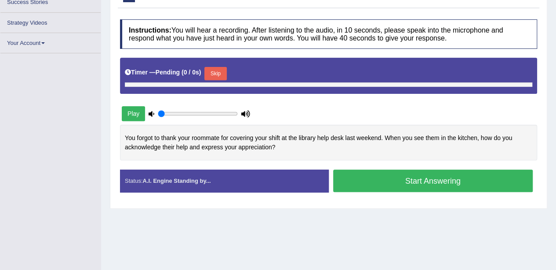
type input "0.25"
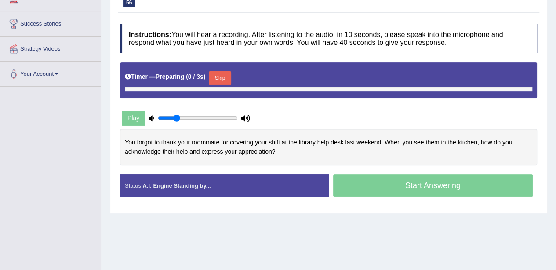
scroll to position [139, 0]
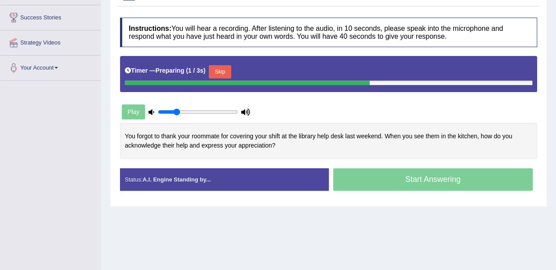
click at [228, 73] on button "Skip" at bounding box center [220, 71] width 22 height 13
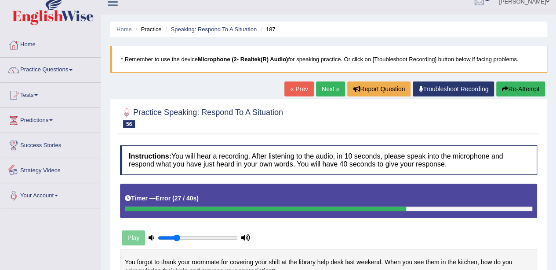
scroll to position [0, 0]
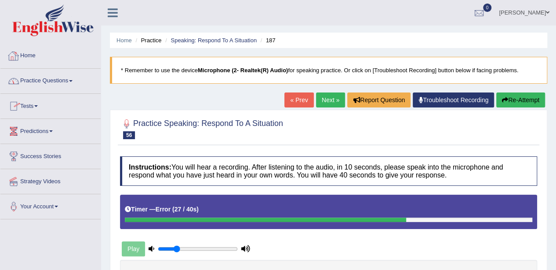
click at [36, 73] on link "Practice Questions" at bounding box center [50, 80] width 100 height 22
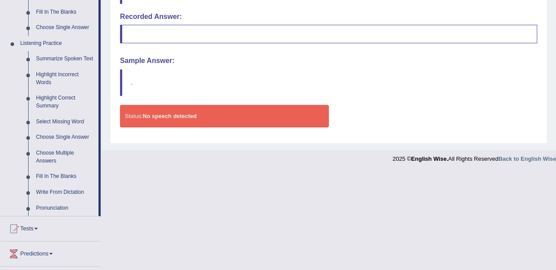
scroll to position [347, 0]
click at [53, 193] on link "Write From Dictation" at bounding box center [65, 193] width 66 height 16
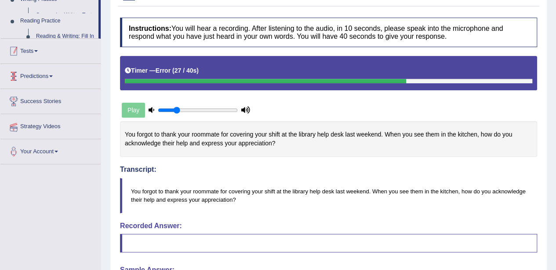
scroll to position [113, 0]
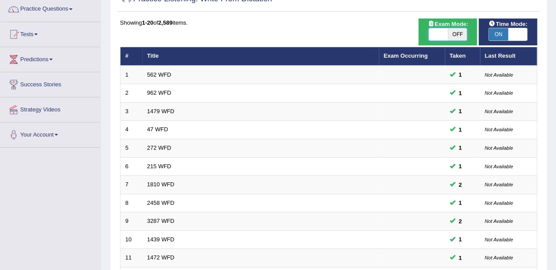
click at [442, 34] on span at bounding box center [438, 34] width 19 height 12
checkbox input "true"
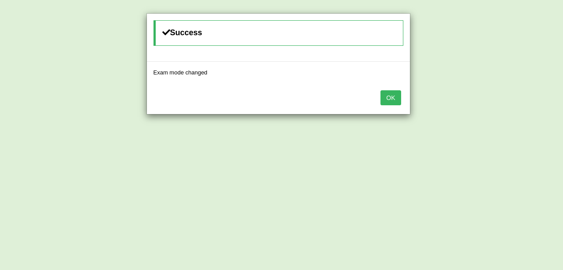
click at [393, 93] on button "OK" at bounding box center [390, 97] width 20 height 15
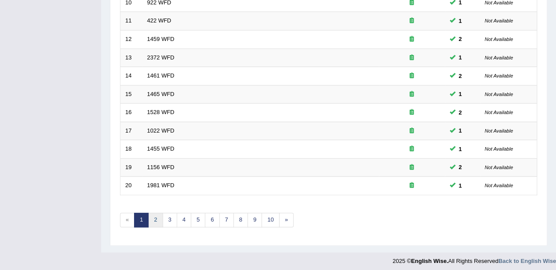
click at [157, 215] on link "2" at bounding box center [155, 219] width 15 height 15
click at [177, 219] on link "4" at bounding box center [184, 219] width 15 height 15
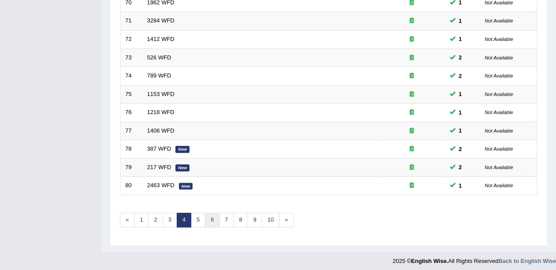
click at [212, 221] on link "6" at bounding box center [212, 219] width 15 height 15
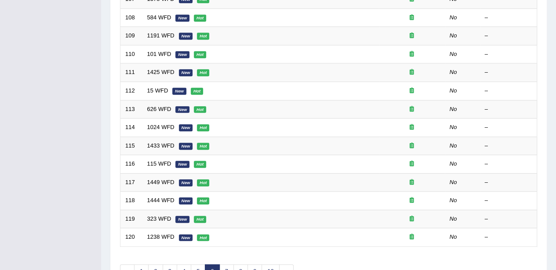
scroll to position [308, 0]
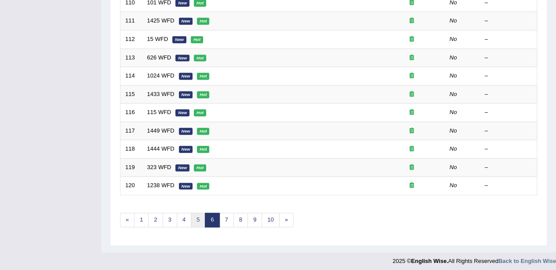
click at [194, 218] on link "5" at bounding box center [198, 219] width 15 height 15
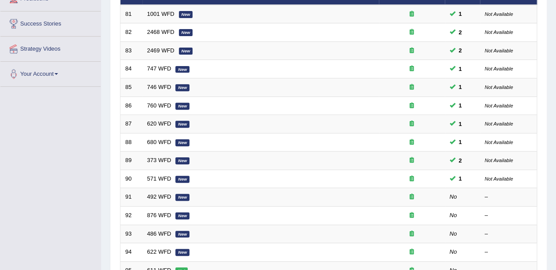
scroll to position [132, 0]
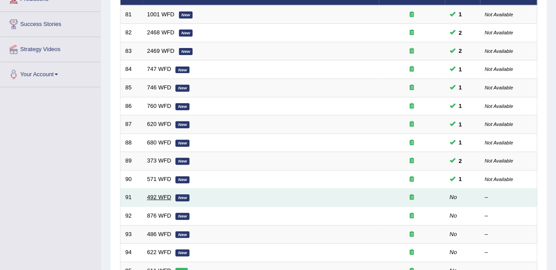
click at [167, 194] on link "492 WFD" at bounding box center [159, 197] width 24 height 7
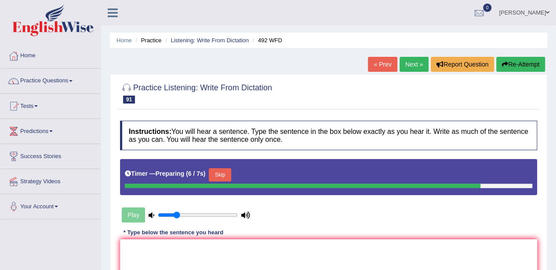
click at [225, 173] on button "Skip" at bounding box center [220, 174] width 22 height 13
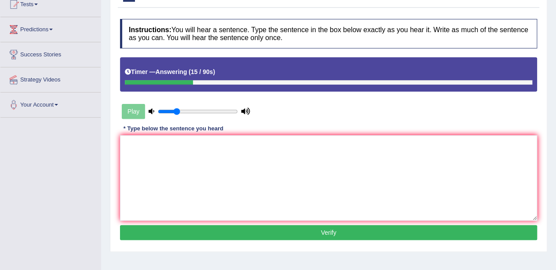
scroll to position [102, 0]
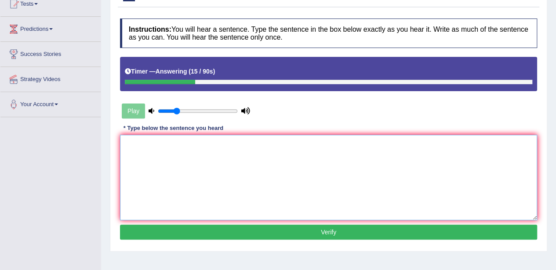
click at [174, 205] on textarea at bounding box center [328, 177] width 417 height 85
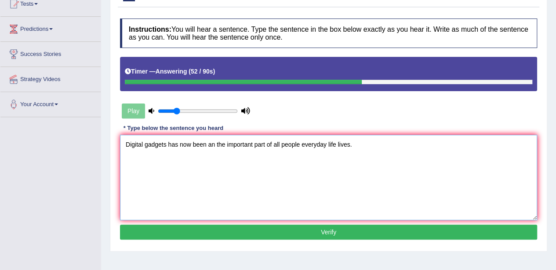
type textarea "Digital gadgets has now been an the important part of all people everyday life …"
click at [201, 229] on button "Verify" at bounding box center [328, 231] width 417 height 15
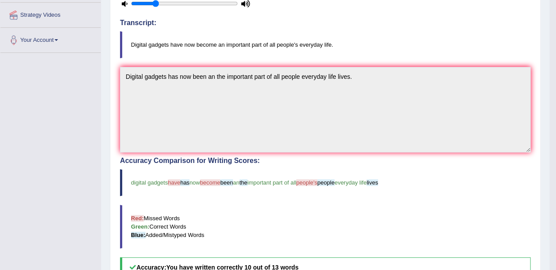
scroll to position [0, 0]
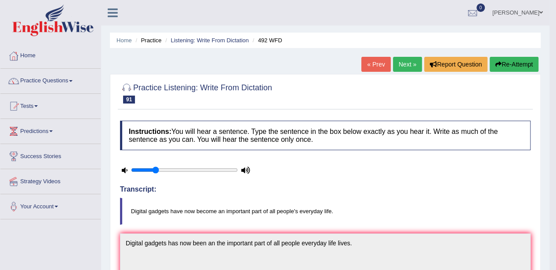
click at [410, 64] on link "Next »" at bounding box center [407, 64] width 29 height 15
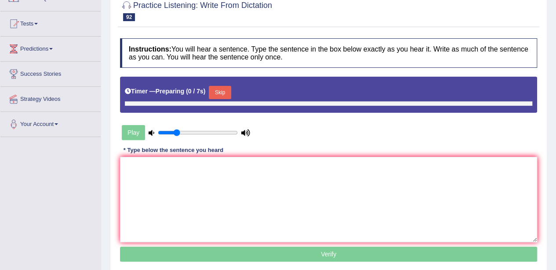
click at [218, 91] on button "Skip" at bounding box center [220, 92] width 22 height 13
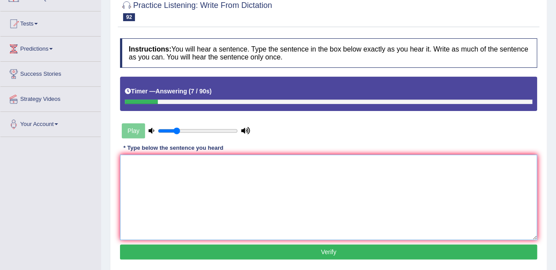
click at [226, 217] on textarea at bounding box center [328, 196] width 417 height 85
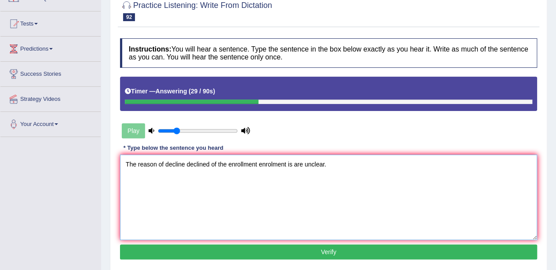
click at [157, 161] on textarea "The reason of decline declined of the enrollment enrolment is are unclear." at bounding box center [328, 196] width 417 height 85
type textarea "The reason for the of decline declined of the enrollment enrolment is are uncle…"
click at [192, 250] on button "Verify" at bounding box center [328, 251] width 417 height 15
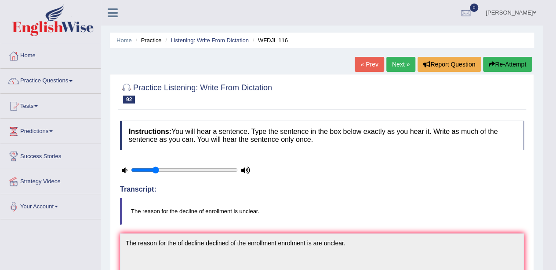
click at [405, 61] on link "Next »" at bounding box center [401, 64] width 29 height 15
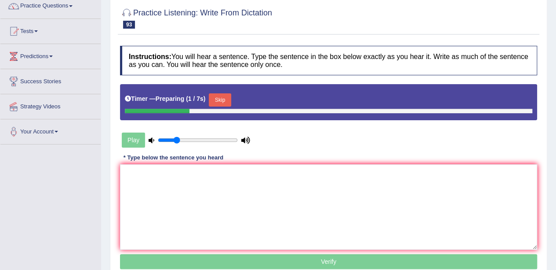
click at [230, 101] on button "Skip" at bounding box center [220, 99] width 22 height 13
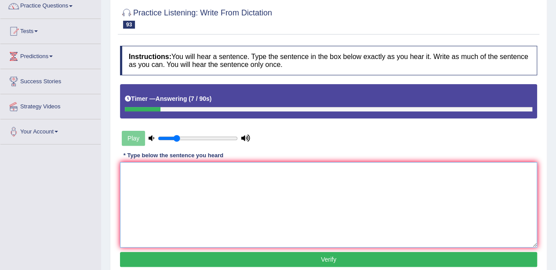
click at [218, 176] on textarea at bounding box center [328, 204] width 417 height 85
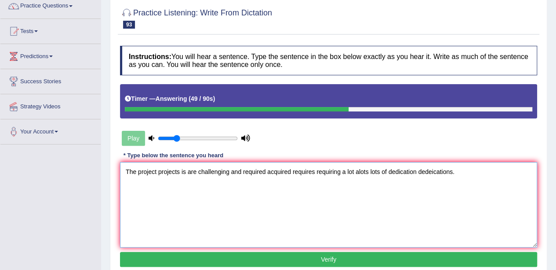
click at [432, 168] on textarea "The project projects is are challenging and required acquired requires requirin…" at bounding box center [328, 204] width 417 height 85
type textarea "The project projects is are challenging and required acquired requires requirin…"
click at [331, 263] on button "Verify" at bounding box center [328, 259] width 417 height 15
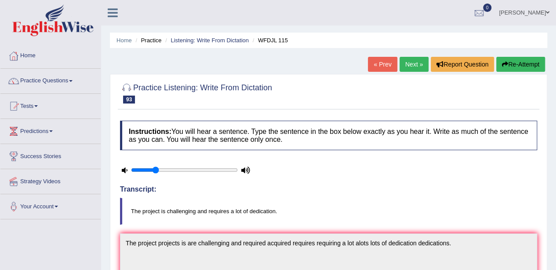
click at [408, 62] on link "Next »" at bounding box center [414, 64] width 29 height 15
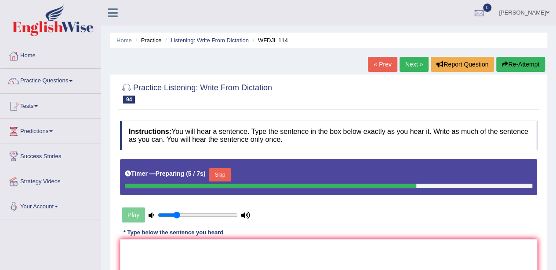
click at [227, 178] on button "Skip" at bounding box center [220, 174] width 22 height 13
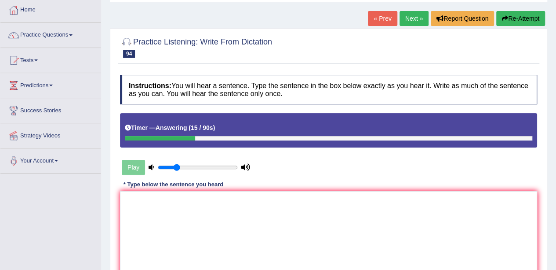
scroll to position [52, 0]
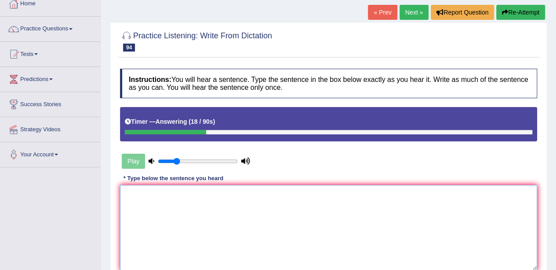
click at [315, 187] on textarea at bounding box center [328, 227] width 417 height 85
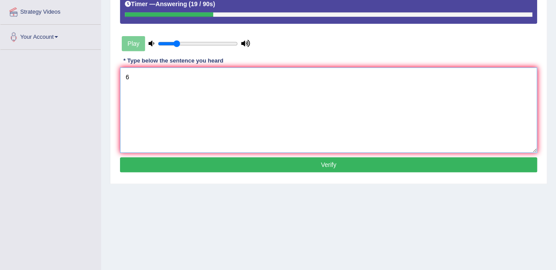
scroll to position [175, 0]
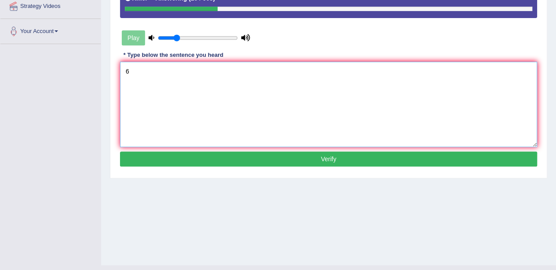
type textarea "6"
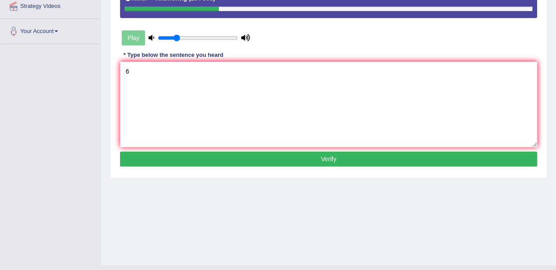
click at [326, 152] on button "Verify" at bounding box center [328, 158] width 417 height 15
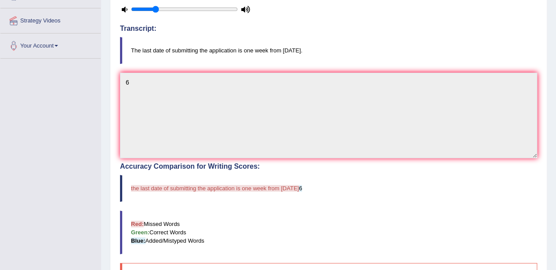
scroll to position [0, 0]
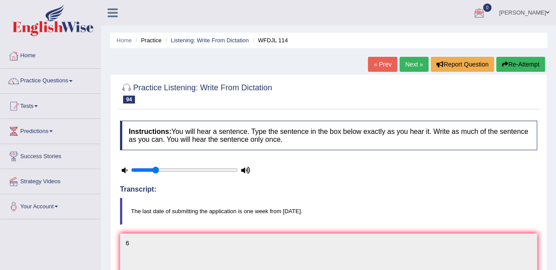
click at [513, 66] on button "Re-Attempt" at bounding box center [521, 64] width 49 height 15
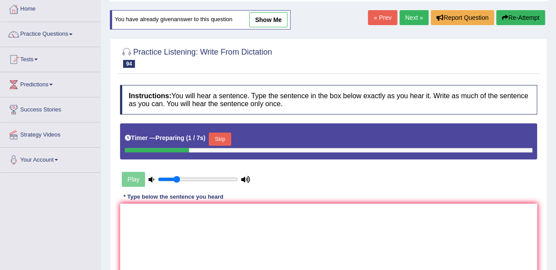
click at [222, 139] on button "Skip" at bounding box center [220, 138] width 22 height 13
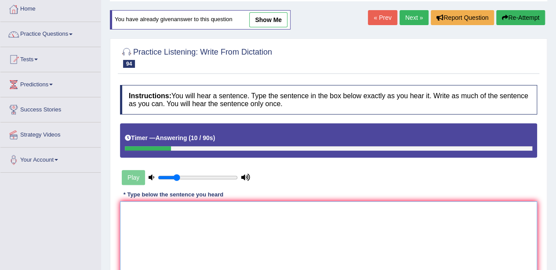
click at [219, 225] on textarea at bounding box center [328, 243] width 417 height 85
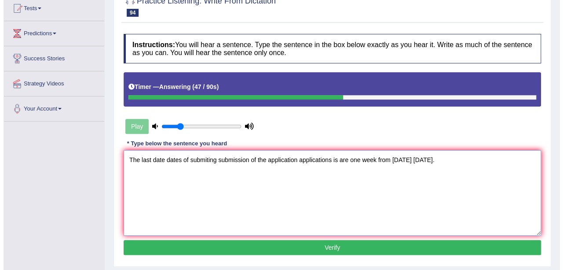
scroll to position [146, 0]
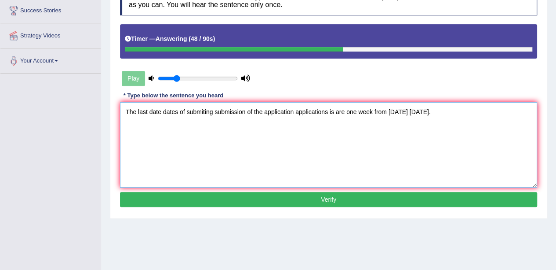
type textarea "The last date dates of submiting submission of the application applications is …"
click at [233, 197] on button "Verify" at bounding box center [328, 199] width 417 height 15
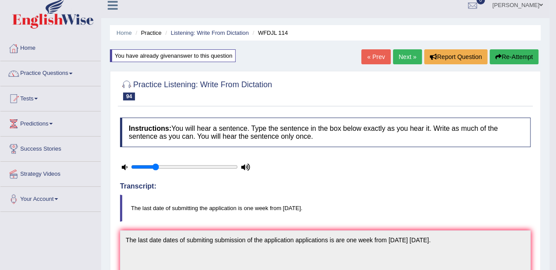
scroll to position [0, 0]
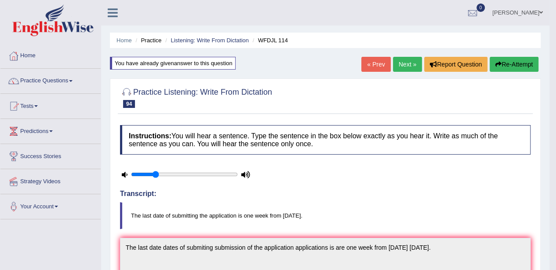
click at [404, 69] on link "Next »" at bounding box center [407, 64] width 29 height 15
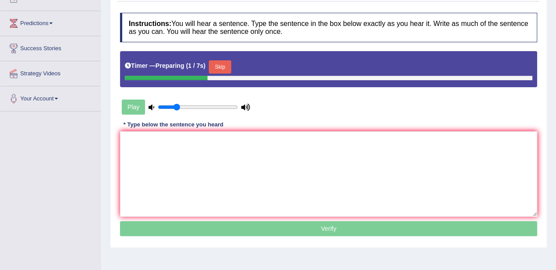
click at [230, 69] on button "Skip" at bounding box center [220, 66] width 22 height 13
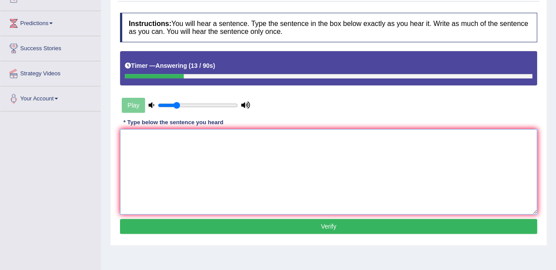
click at [183, 164] on textarea at bounding box center [328, 171] width 417 height 85
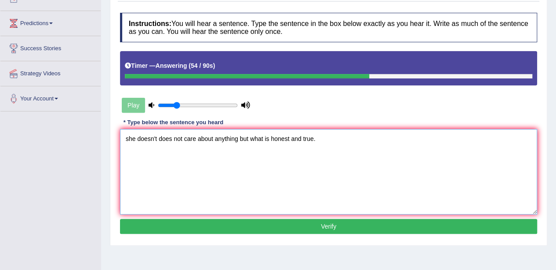
type textarea "she doesn't does not care about anything but what is honest and true."
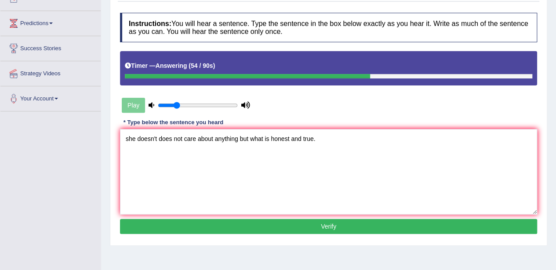
click at [208, 227] on button "Verify" at bounding box center [328, 226] width 417 height 15
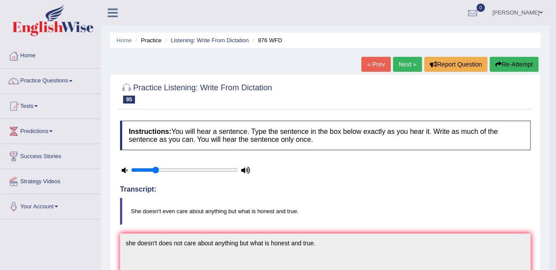
click at [406, 63] on link "Next »" at bounding box center [407, 64] width 29 height 15
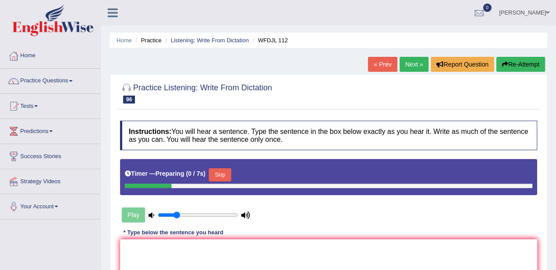
click at [221, 170] on button "Skip" at bounding box center [220, 174] width 22 height 13
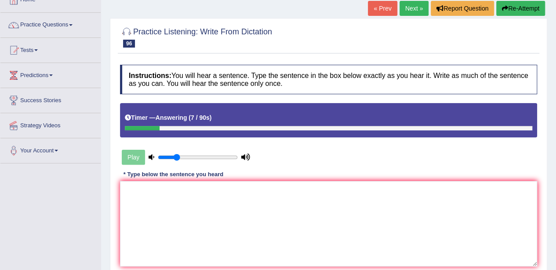
scroll to position [60, 0]
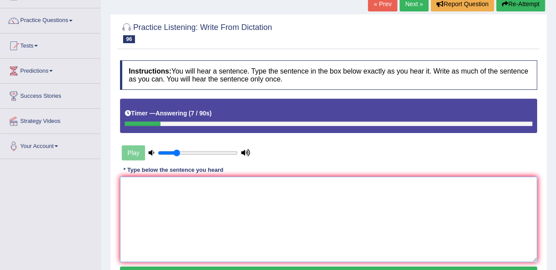
click at [201, 219] on textarea at bounding box center [328, 218] width 417 height 85
type textarea "T"
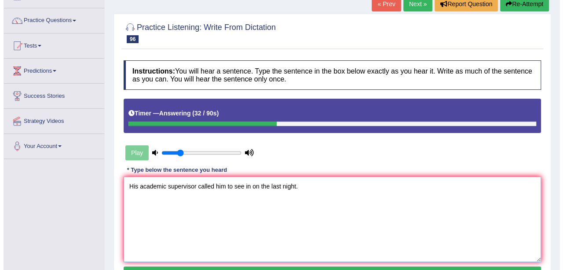
scroll to position [116, 0]
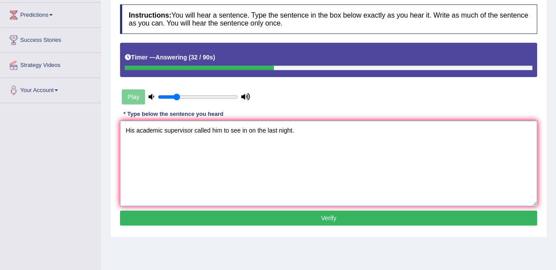
type textarea "His academic supervisor called him to see in on the last night."
click at [201, 219] on button "Verify" at bounding box center [328, 217] width 417 height 15
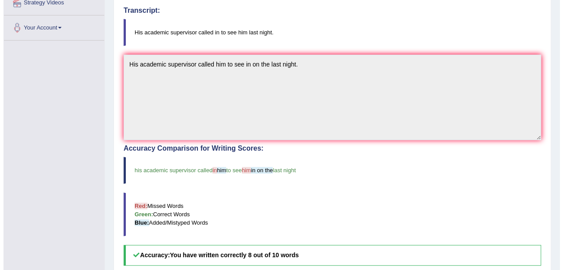
scroll to position [177, 0]
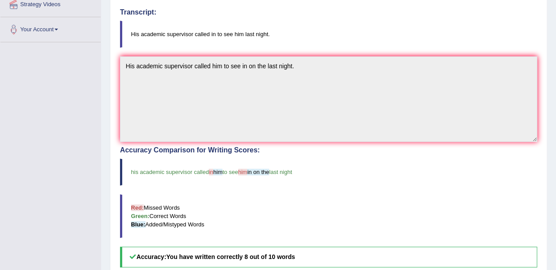
click at [214, 183] on div "Accuracy Comparison for Writing Scores: his academic supervisor called in him t…" at bounding box center [328, 206] width 417 height 121
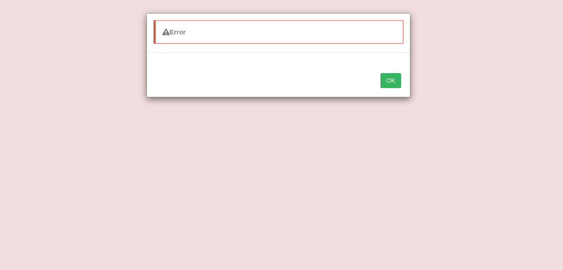
click at [534, 62] on div "Error OK" at bounding box center [281, 135] width 563 height 270
click at [529, 60] on div "Error OK" at bounding box center [281, 135] width 563 height 270
